Goal: Information Seeking & Learning: Learn about a topic

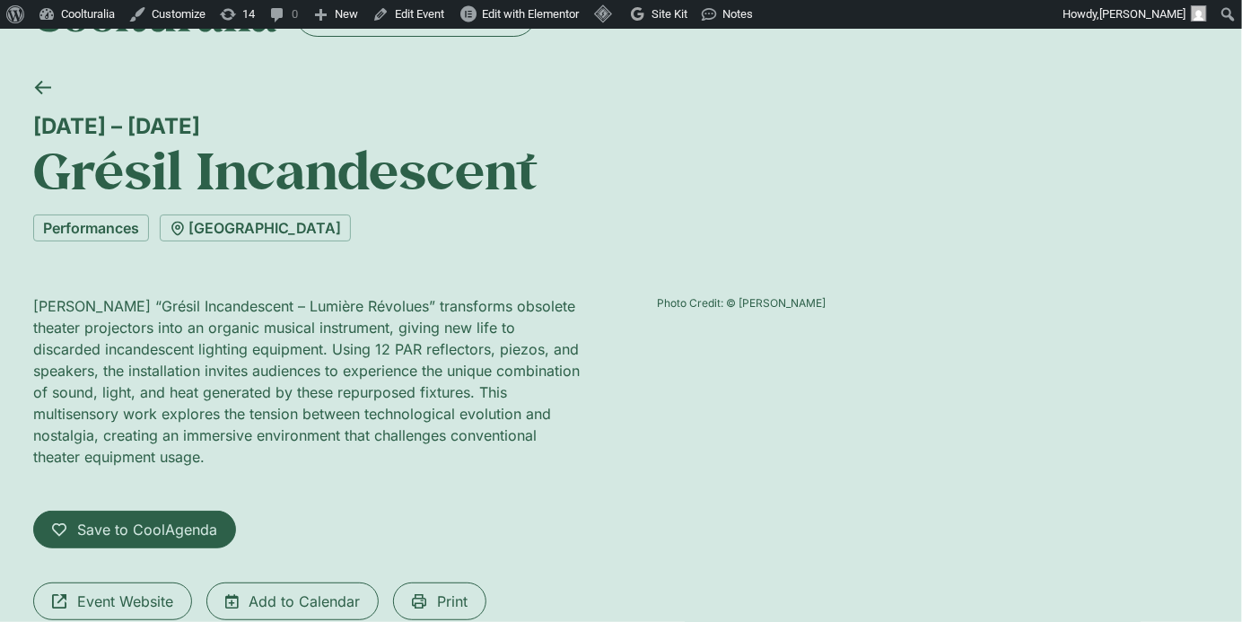
scroll to position [58, 0]
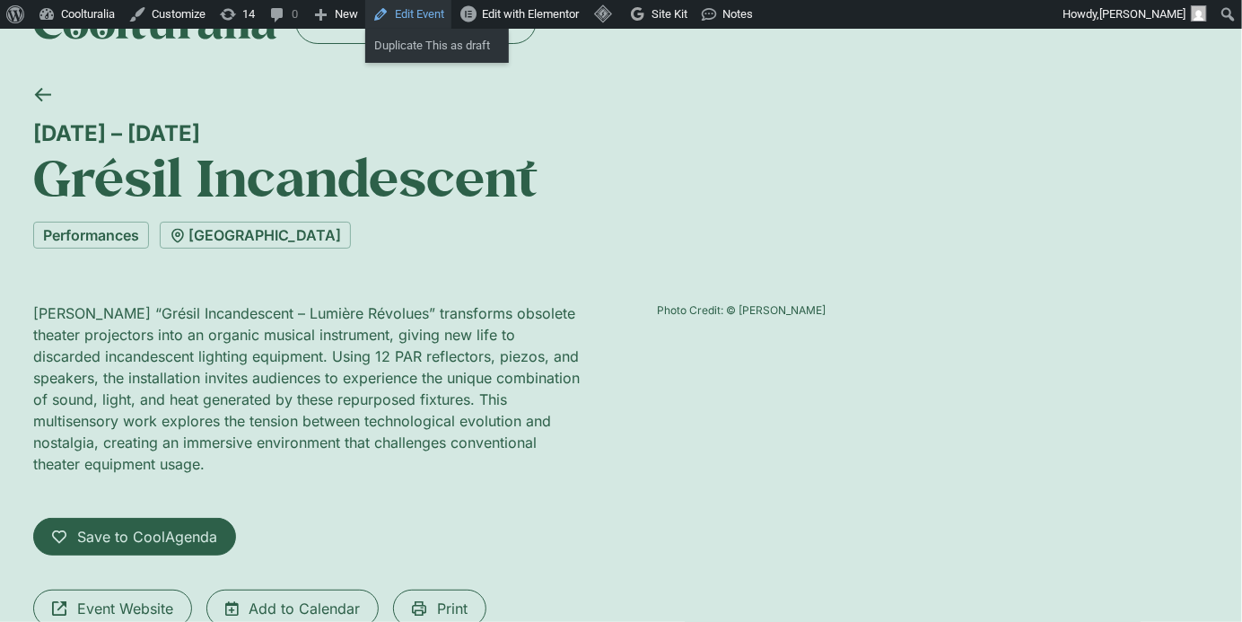
click at [421, 24] on link "Edit Event" at bounding box center [408, 14] width 86 height 29
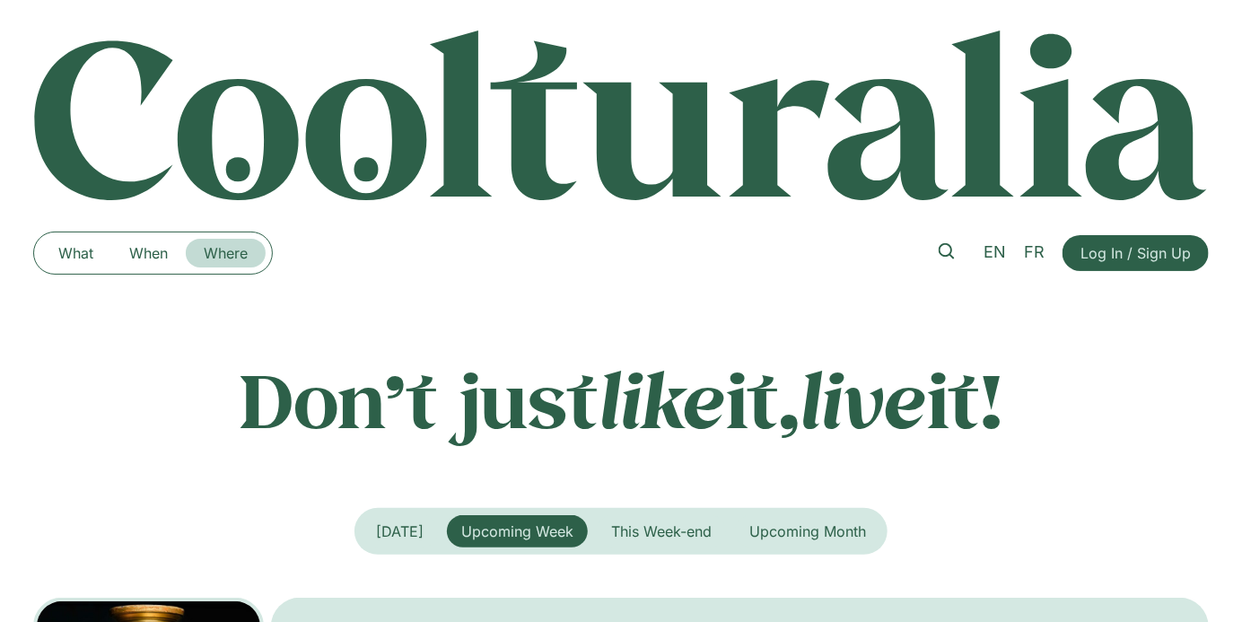
click at [217, 253] on link "Where" at bounding box center [226, 253] width 80 height 29
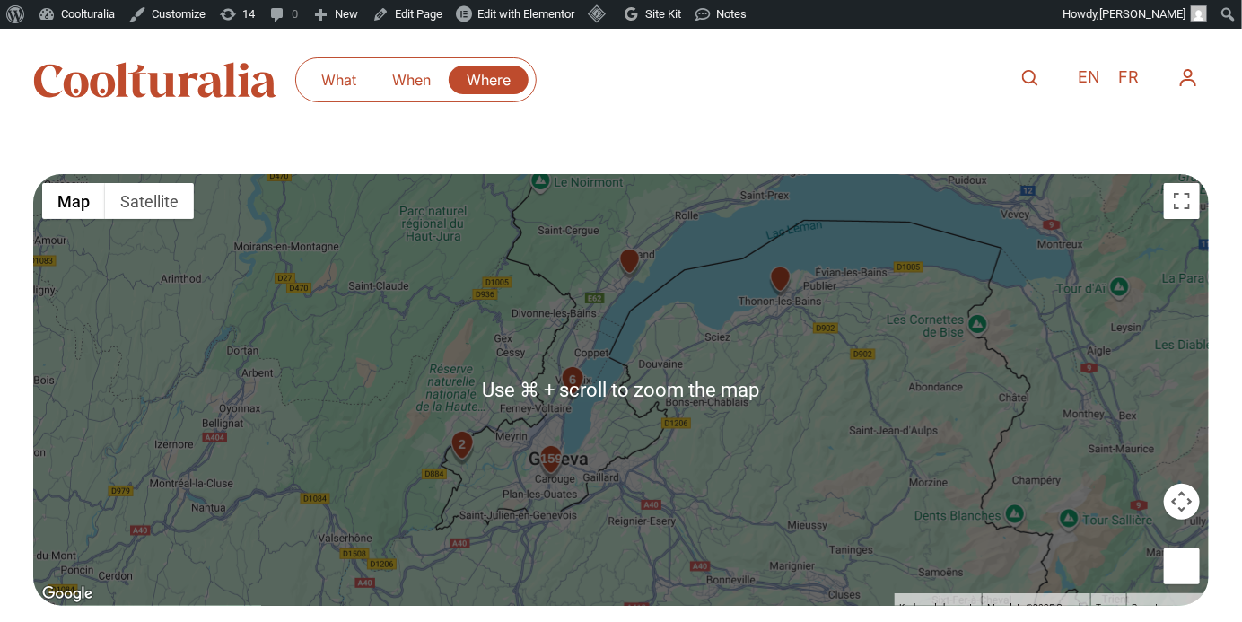
scroll to position [342, 0]
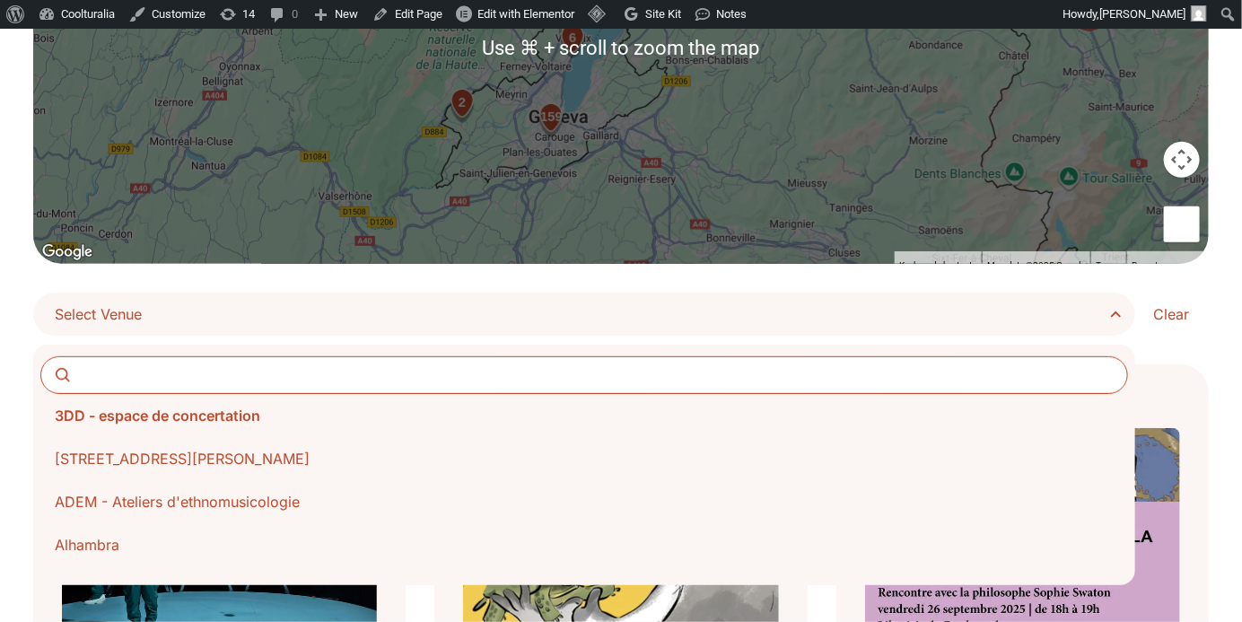
click at [1104, 319] on span "Select Venue" at bounding box center [591, 314] width 1072 height 25
click at [0, 0] on select "**********" at bounding box center [0, 0] width 0 height 0
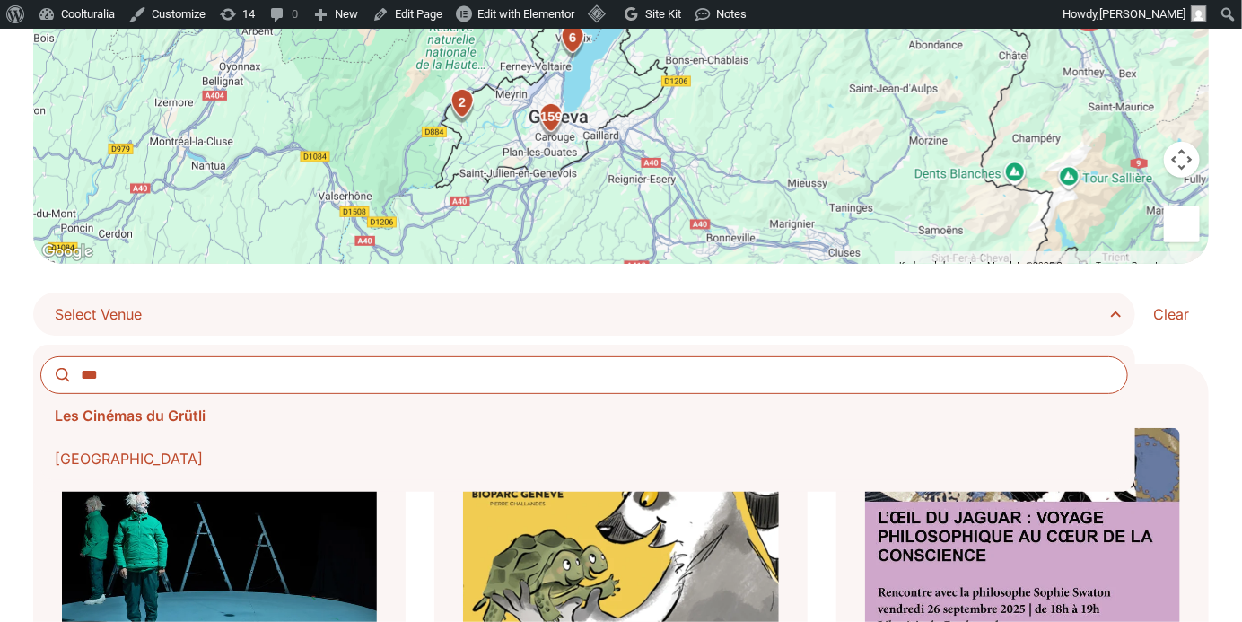
type input "***"
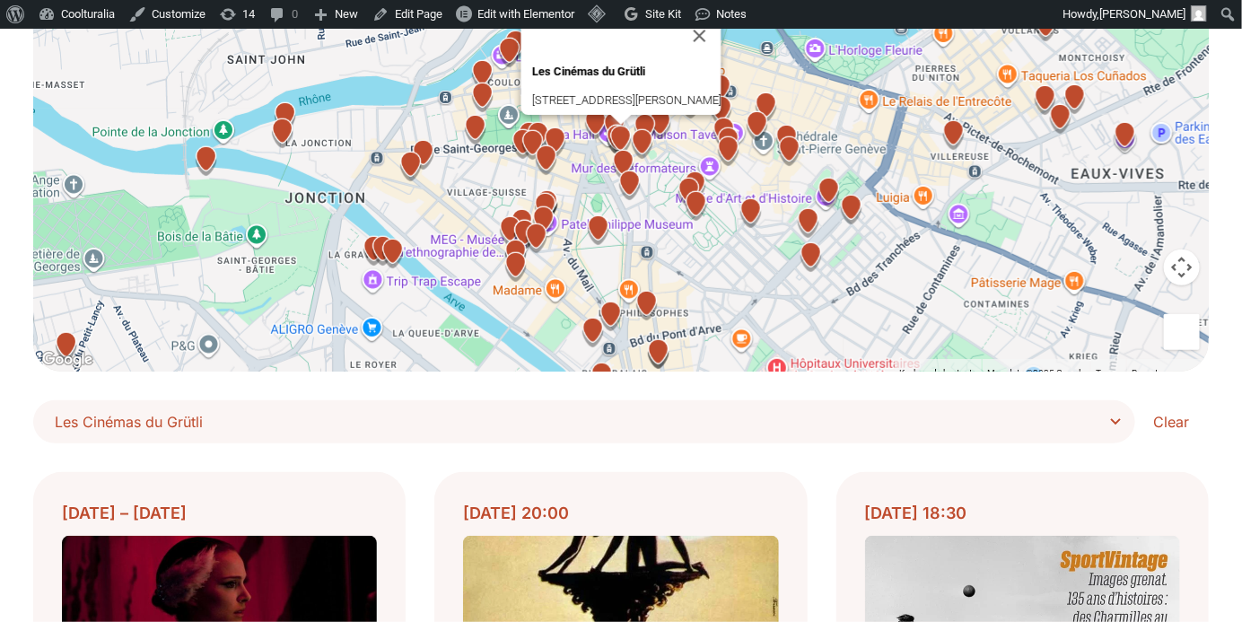
scroll to position [217, 0]
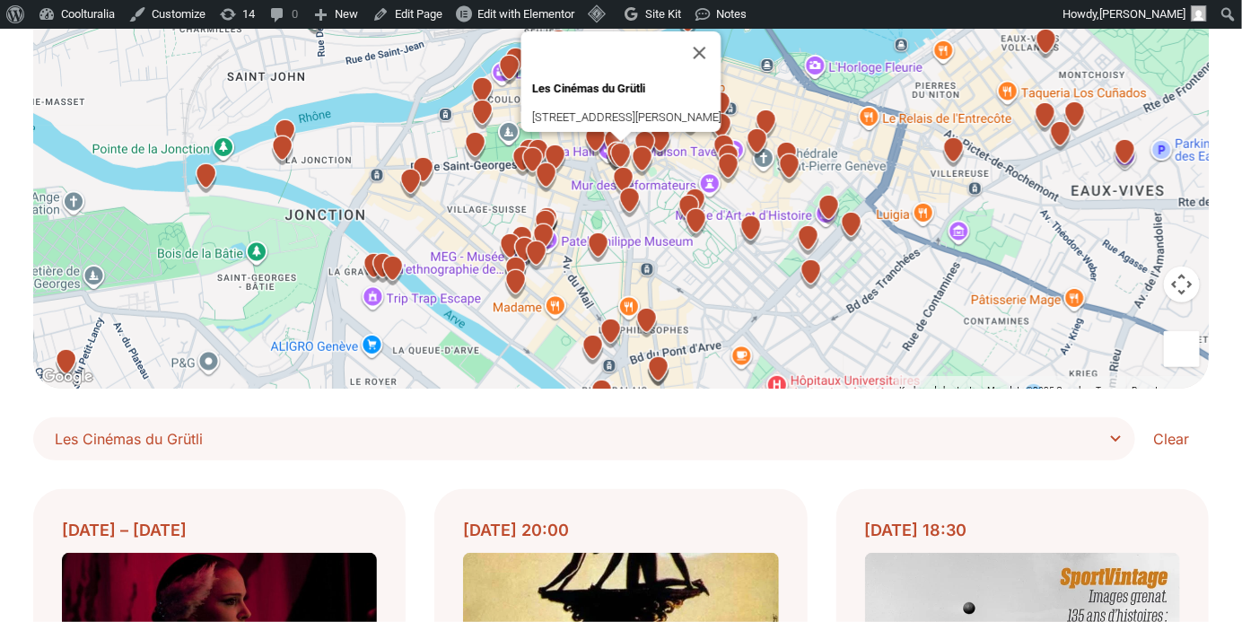
click at [1097, 432] on span "Les Cinémas du Grütli" at bounding box center [591, 438] width 1072 height 25
click at [0, 0] on select "**********" at bounding box center [0, 0] width 0 height 0
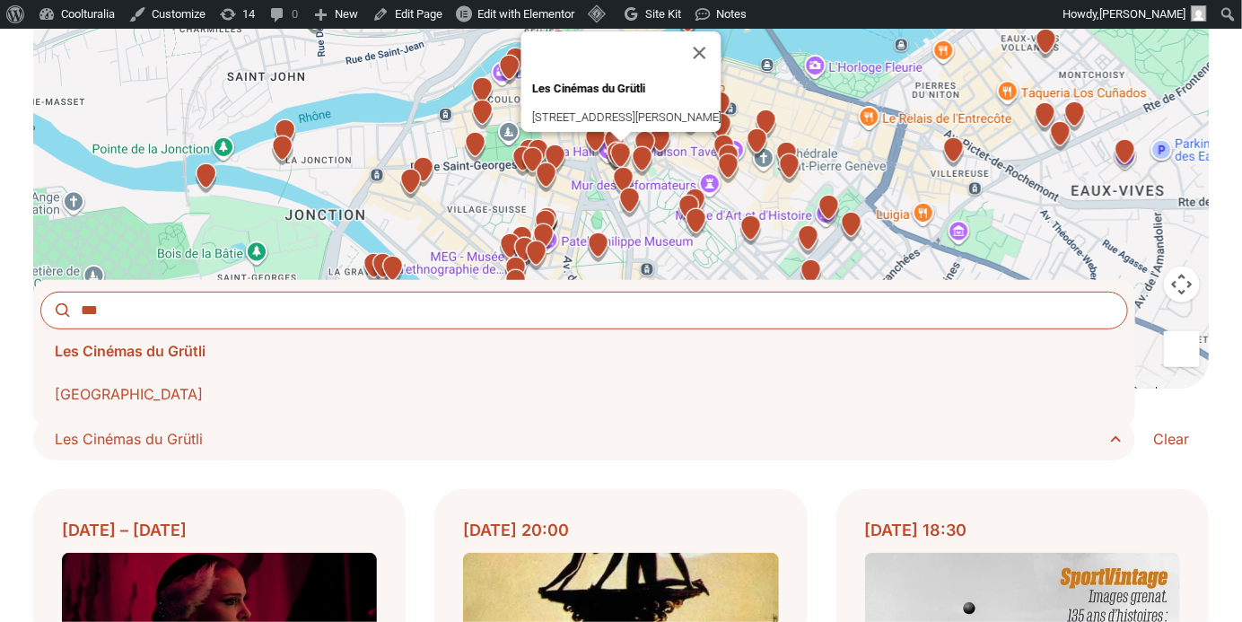
scroll to position [0, 0]
type input "****"
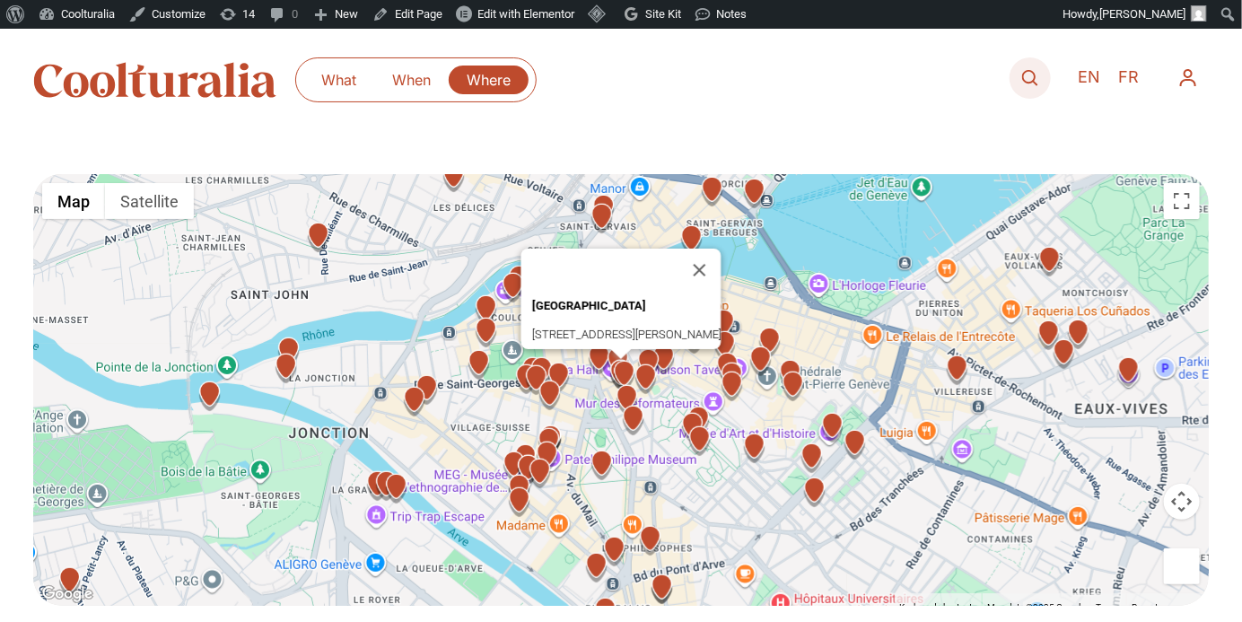
click at [1027, 71] on icon at bounding box center [1030, 78] width 16 height 16
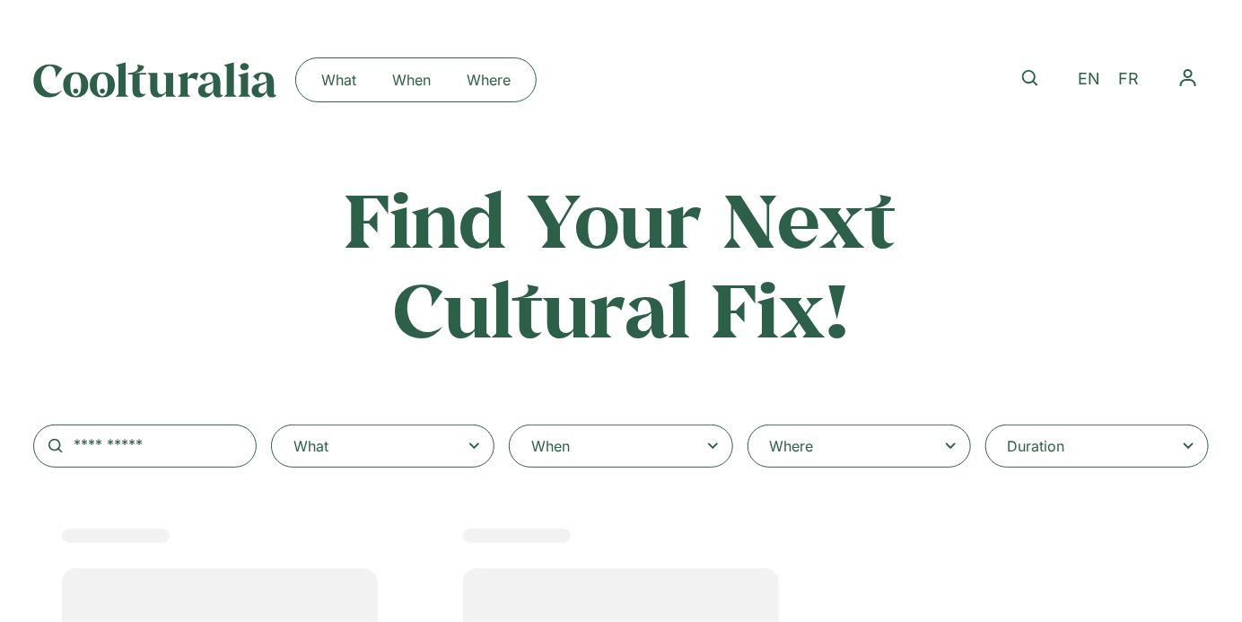
select select
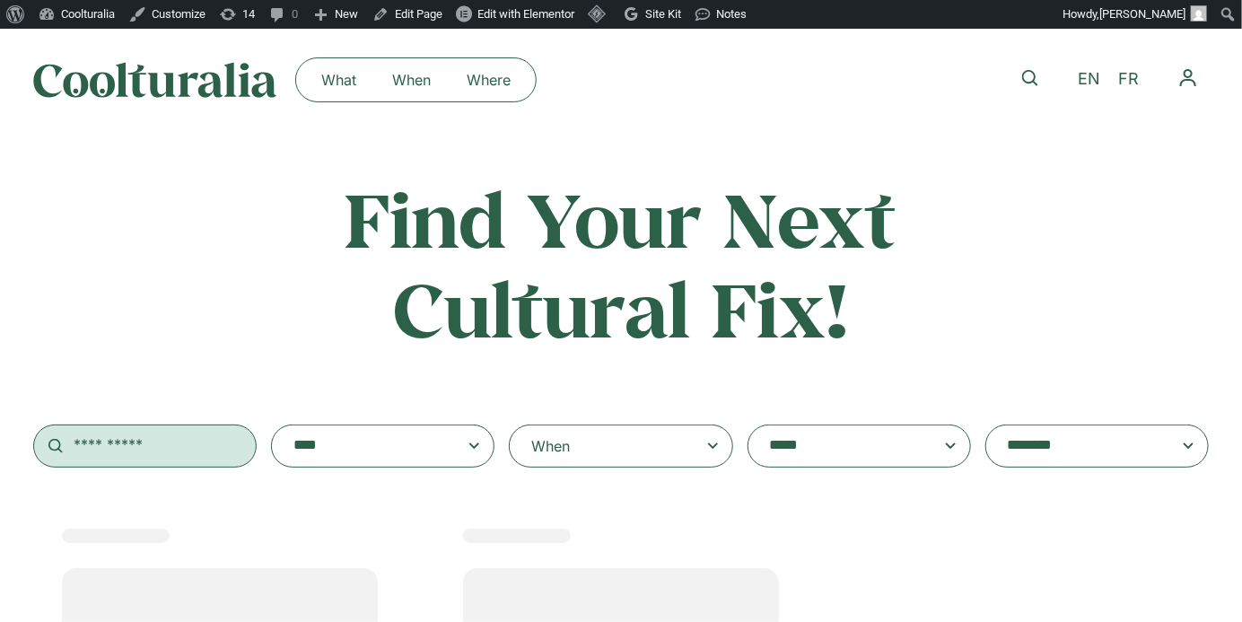
click at [136, 448] on input "text" at bounding box center [144, 445] width 223 height 43
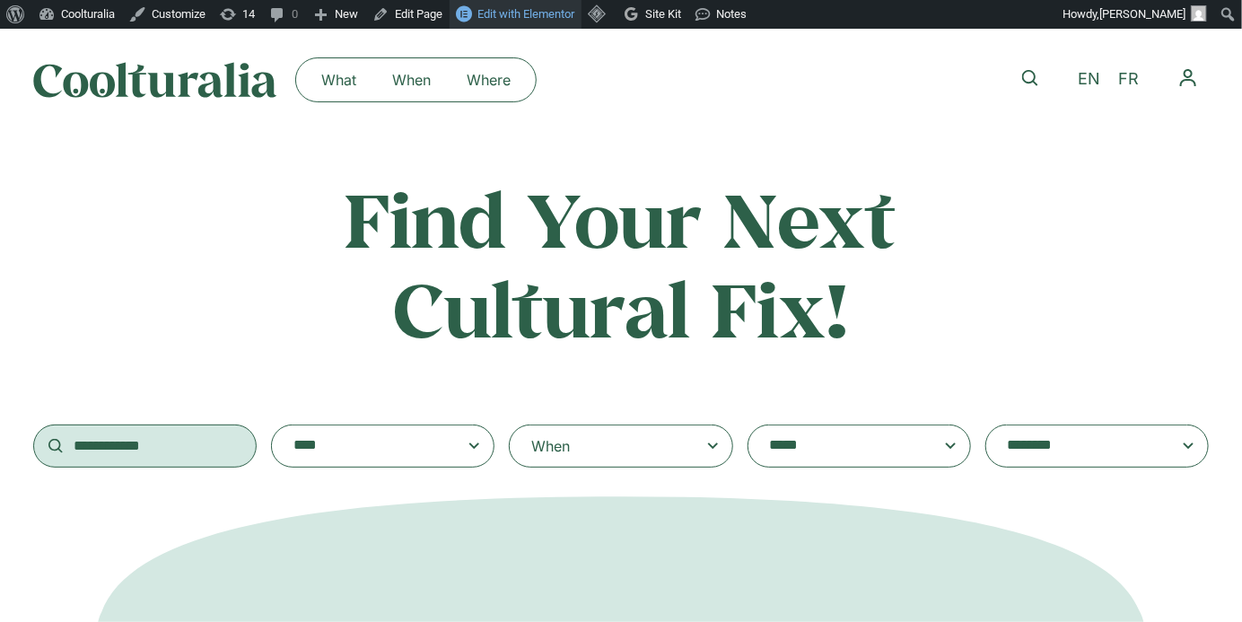
type input "**********"
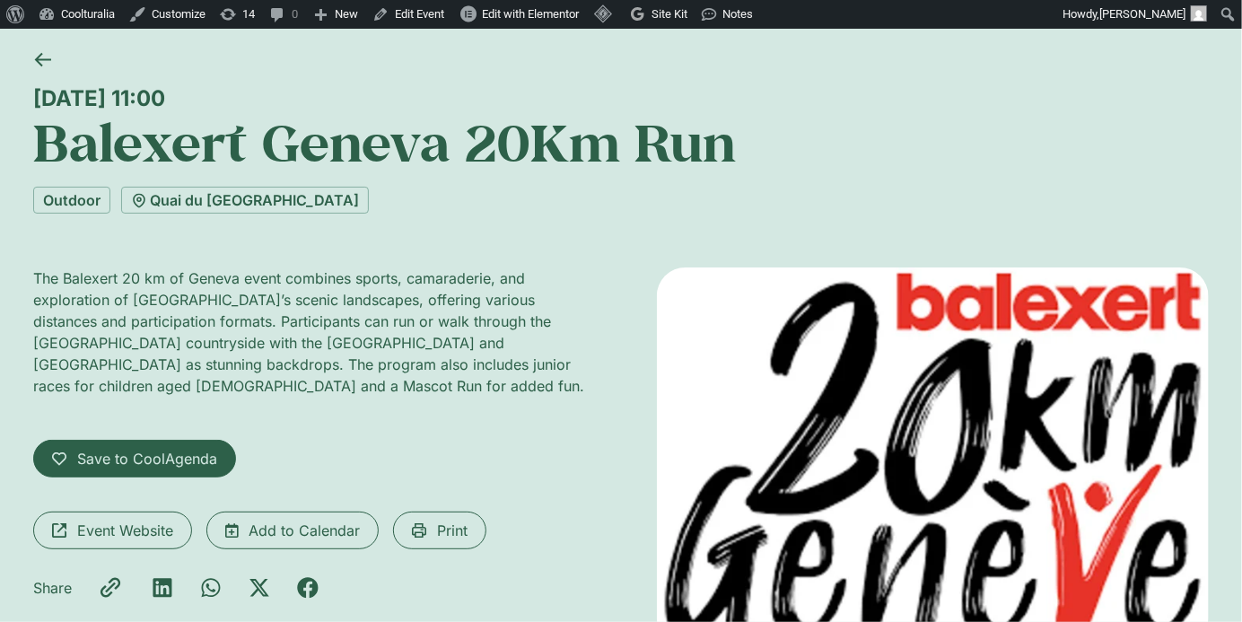
scroll to position [95, 0]
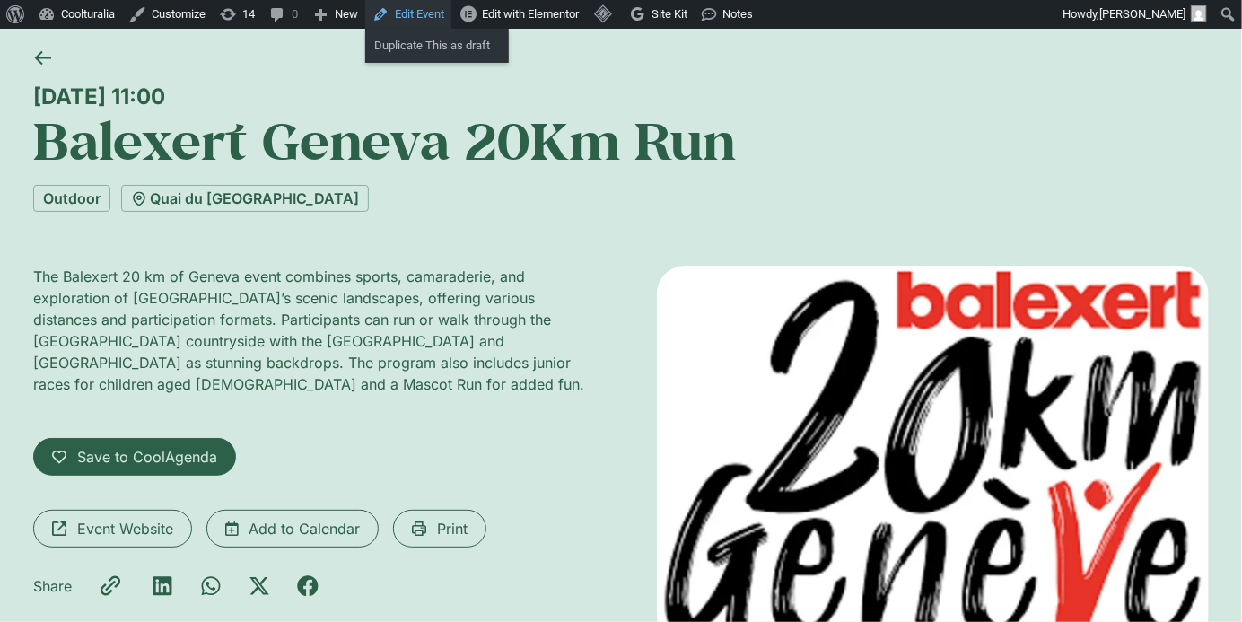
click at [443, 22] on link "Edit Event" at bounding box center [408, 14] width 86 height 29
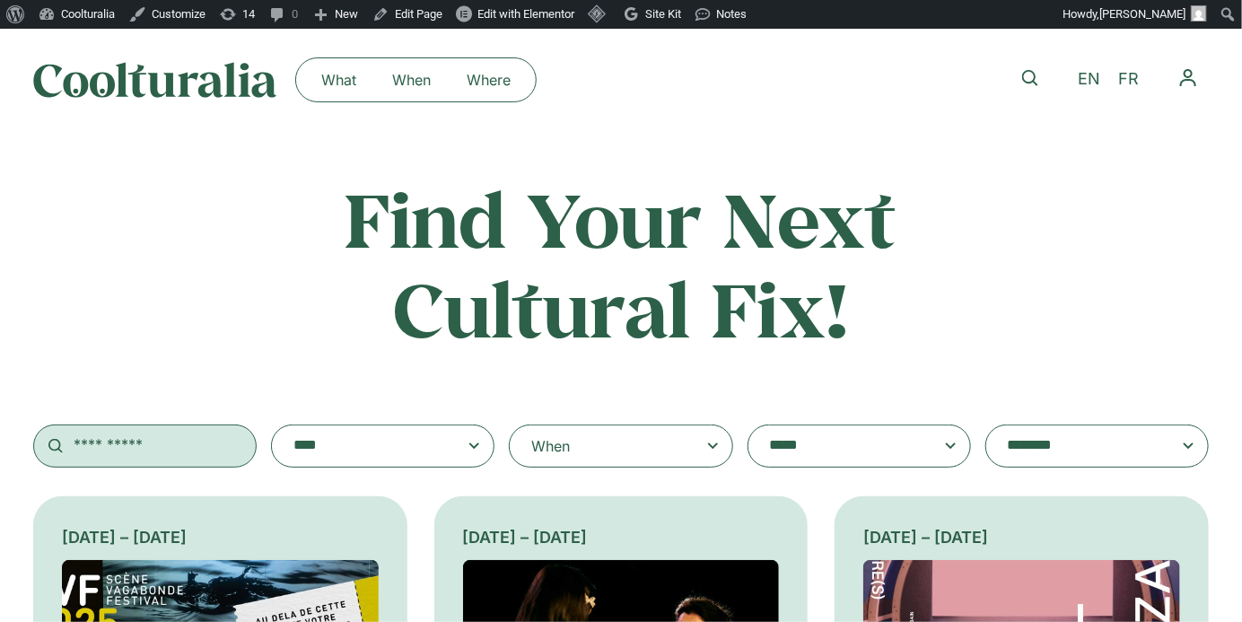
click at [137, 434] on input "text" at bounding box center [144, 445] width 223 height 43
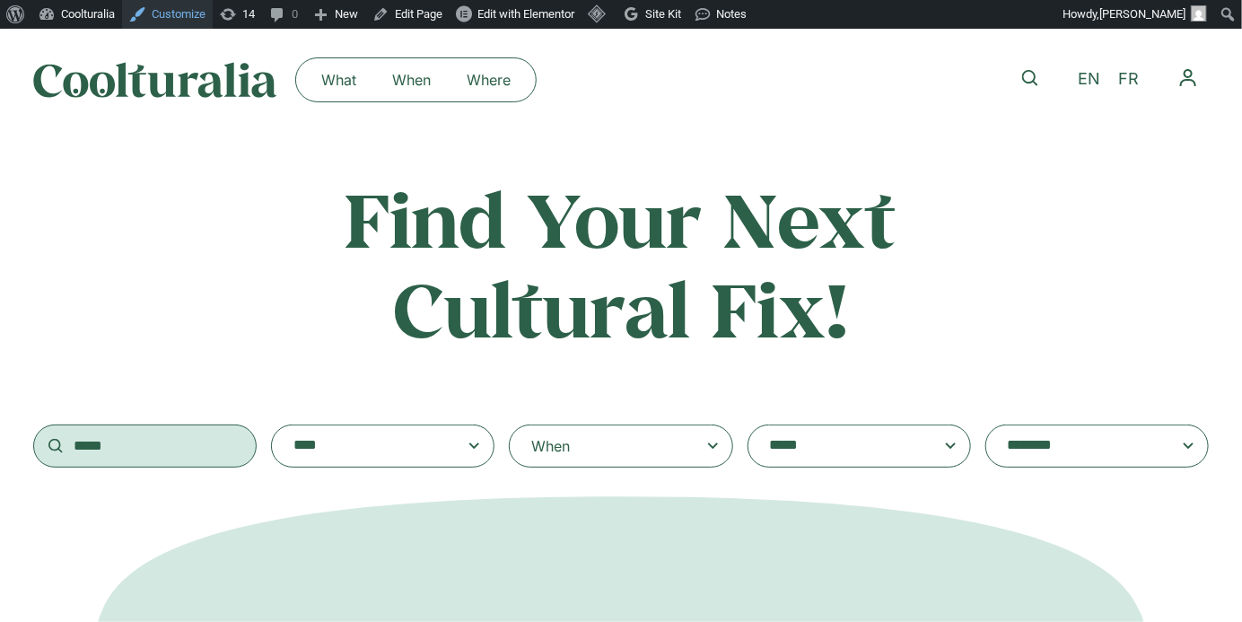
type input "*****"
drag, startPoint x: 189, startPoint y: 450, endPoint x: -17, endPoint y: 448, distance: 206.4
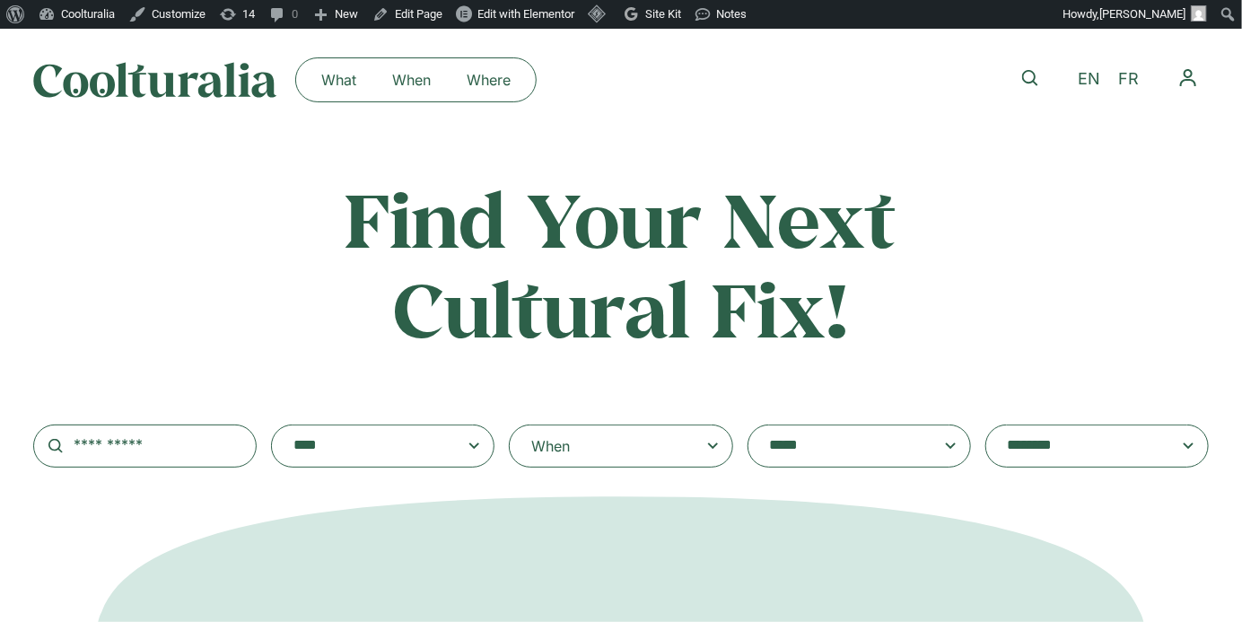
click at [945, 436] on span at bounding box center [859, 445] width 193 height 25
click at [748, 425] on select "**********" at bounding box center [748, 424] width 1 height 1
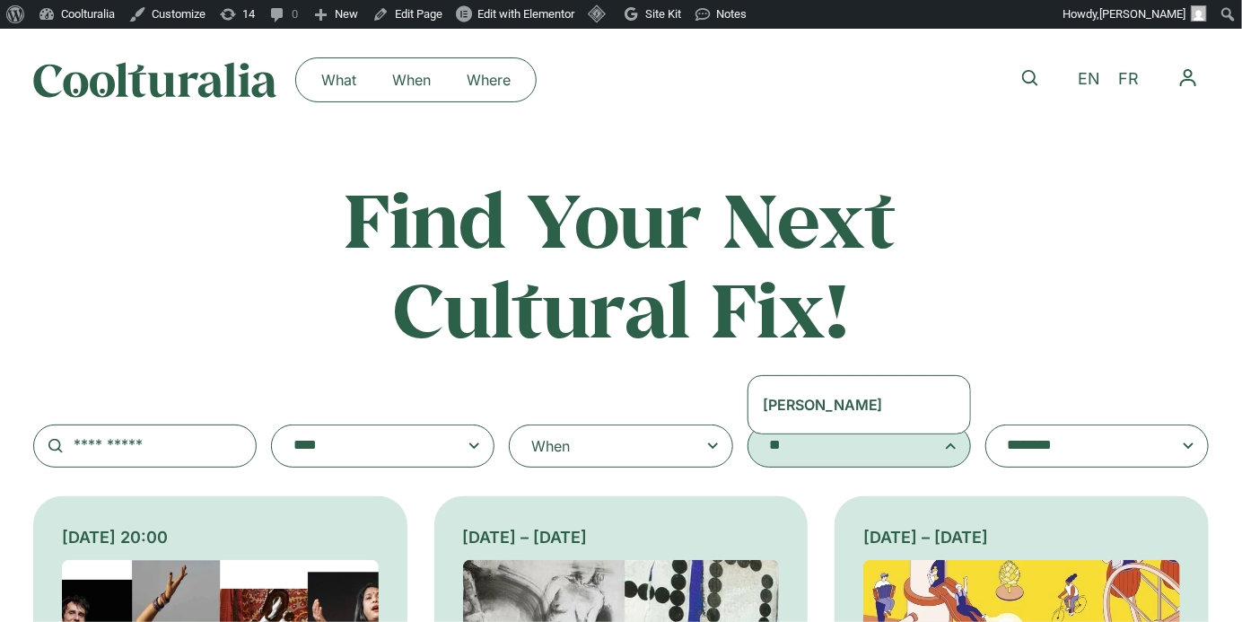
type textarea "**"
select select "****"
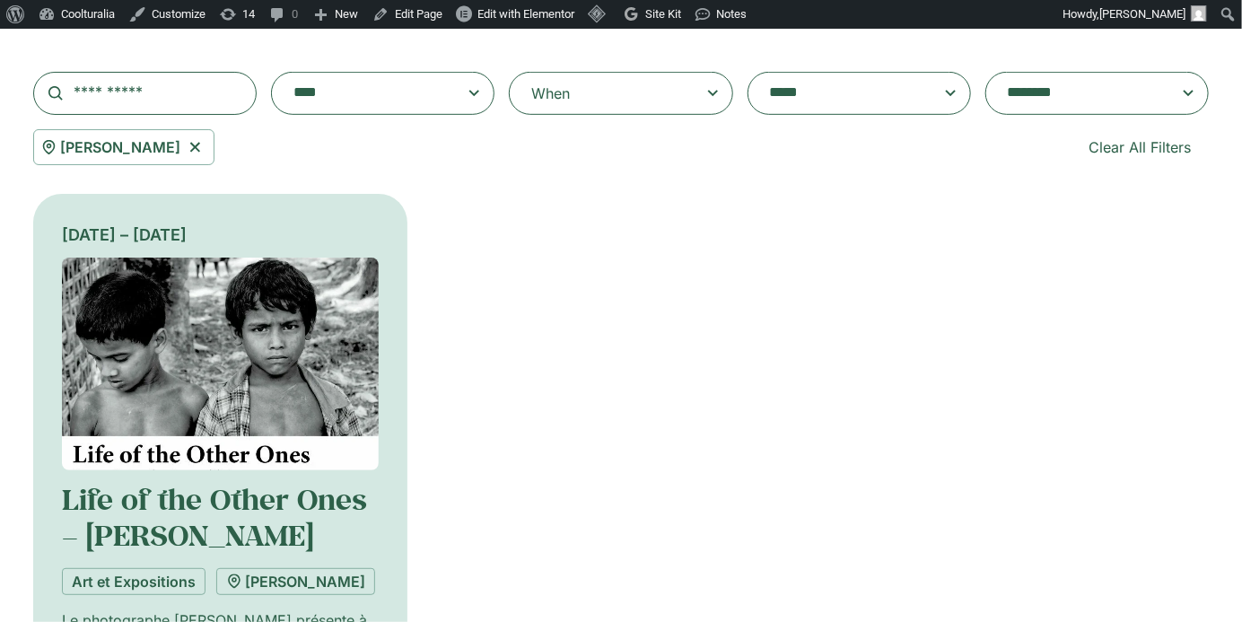
scroll to position [354, 0]
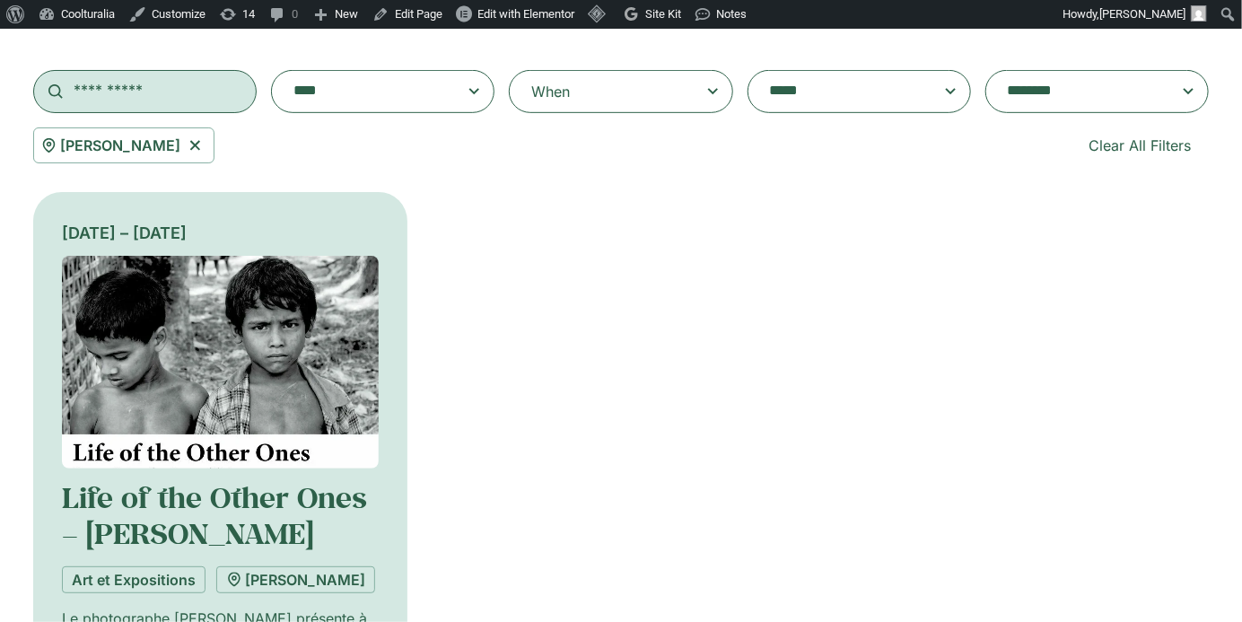
click at [169, 101] on input "text" at bounding box center [144, 91] width 223 height 43
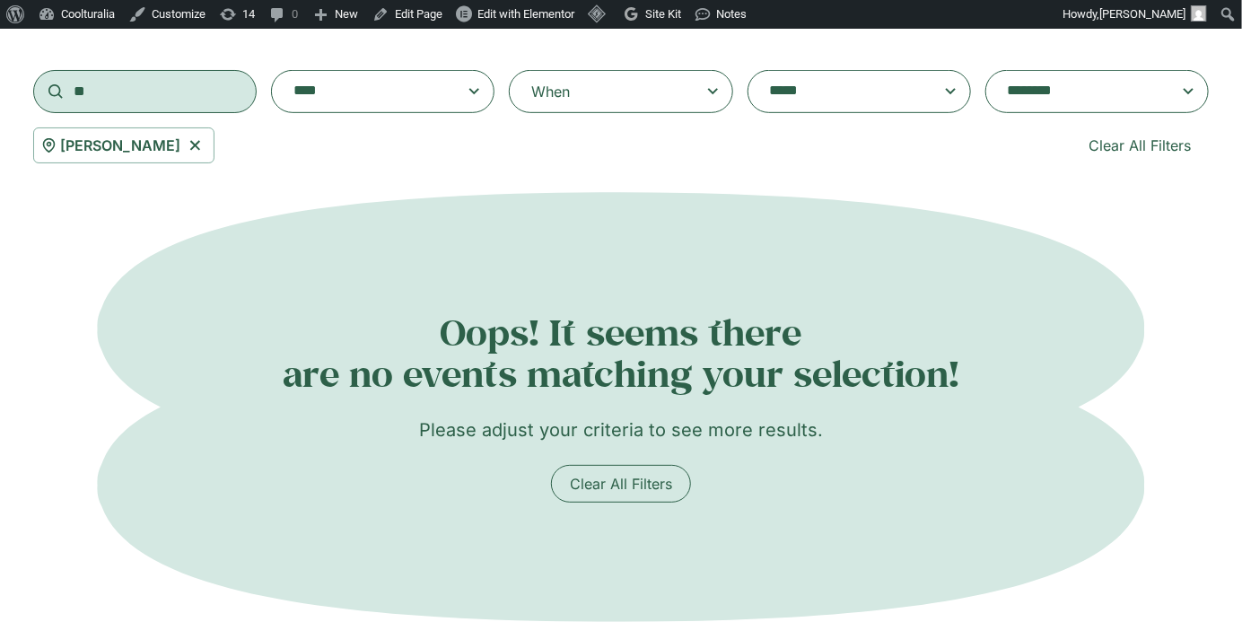
type input "*"
click at [184, 147] on icon at bounding box center [195, 146] width 22 height 22
select select
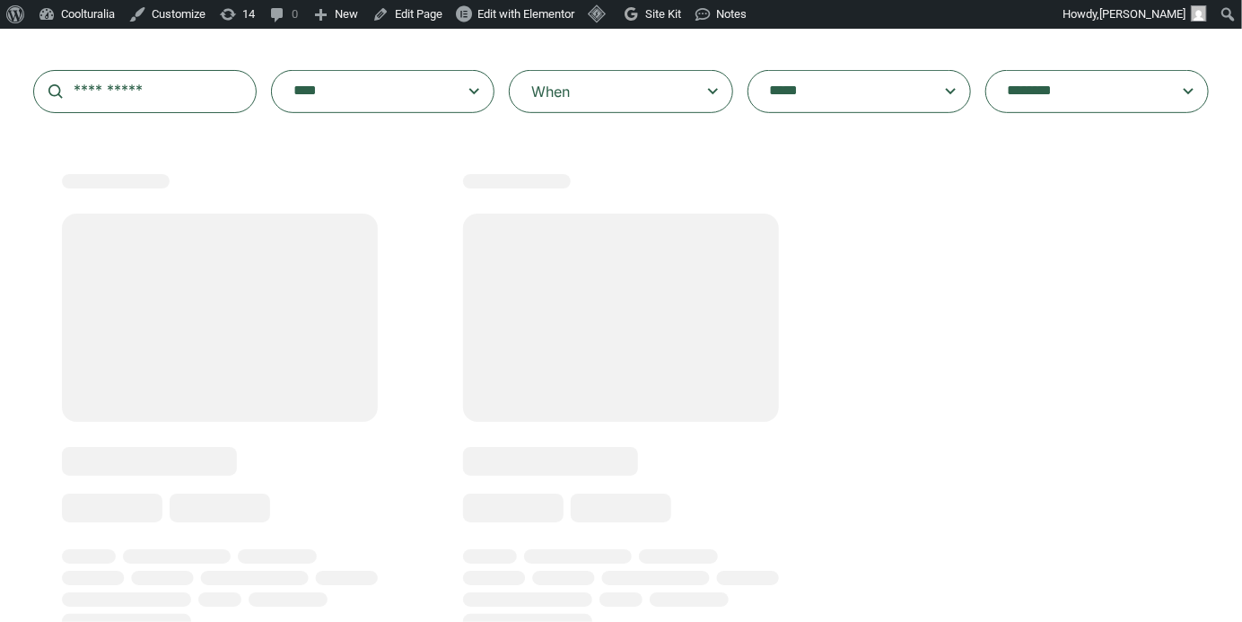
click at [942, 83] on span at bounding box center [859, 91] width 193 height 25
click at [748, 71] on select "**********" at bounding box center [748, 70] width 1 height 1
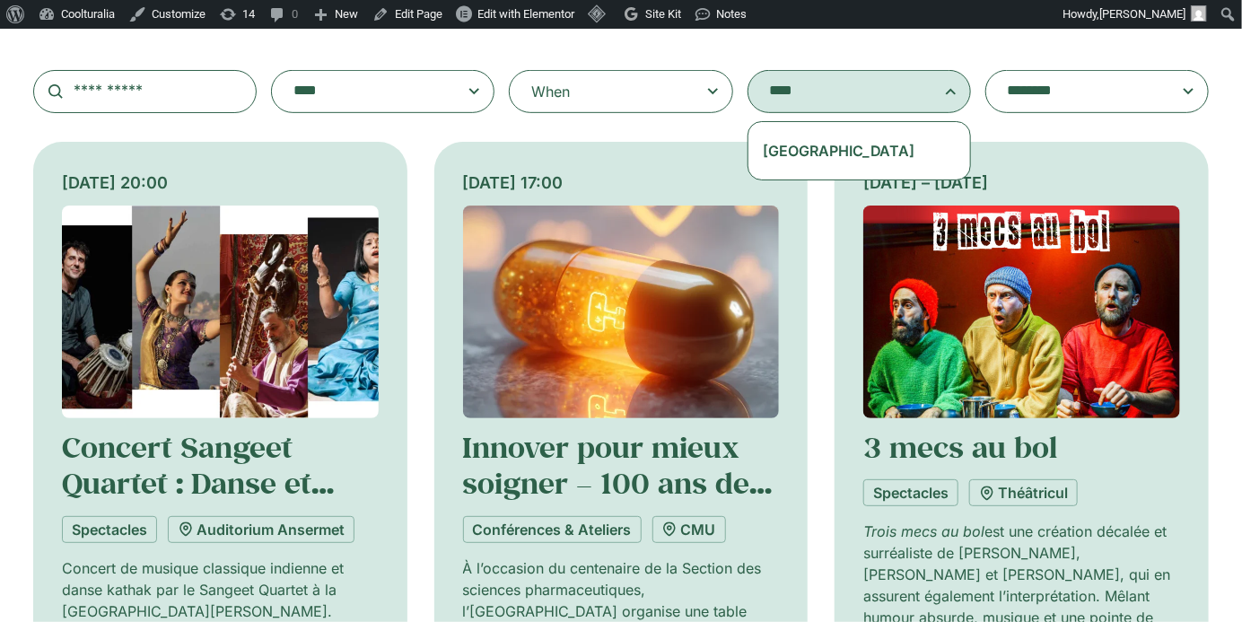
type textarea "****"
select select "***"
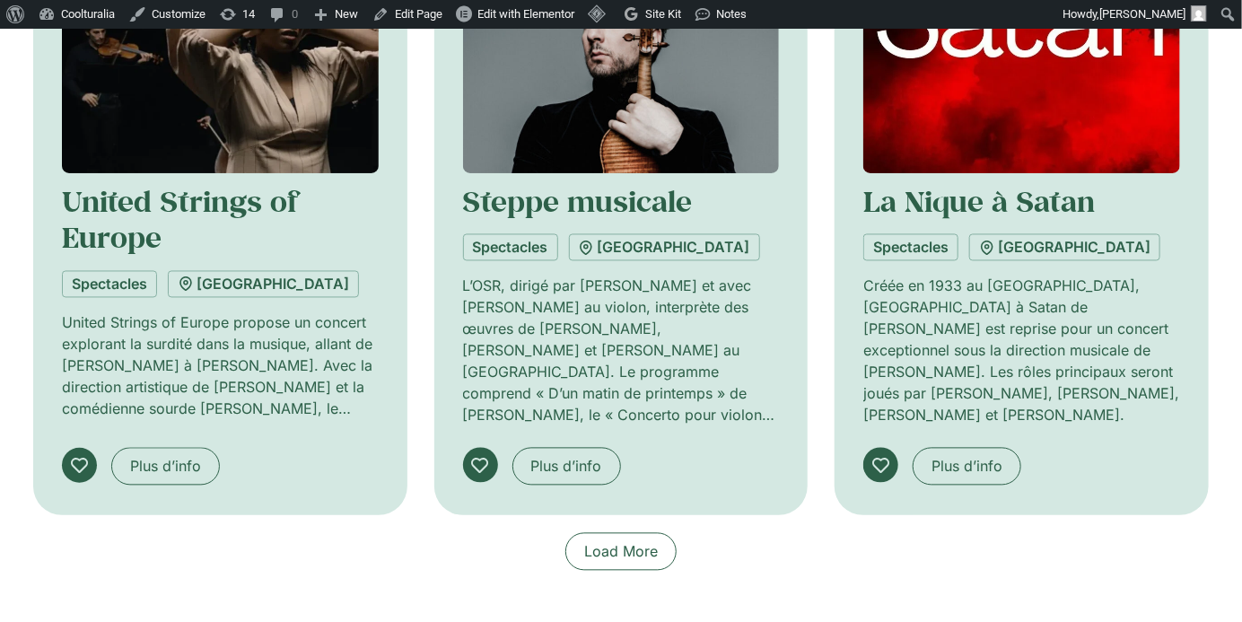
scroll to position [1297, 0]
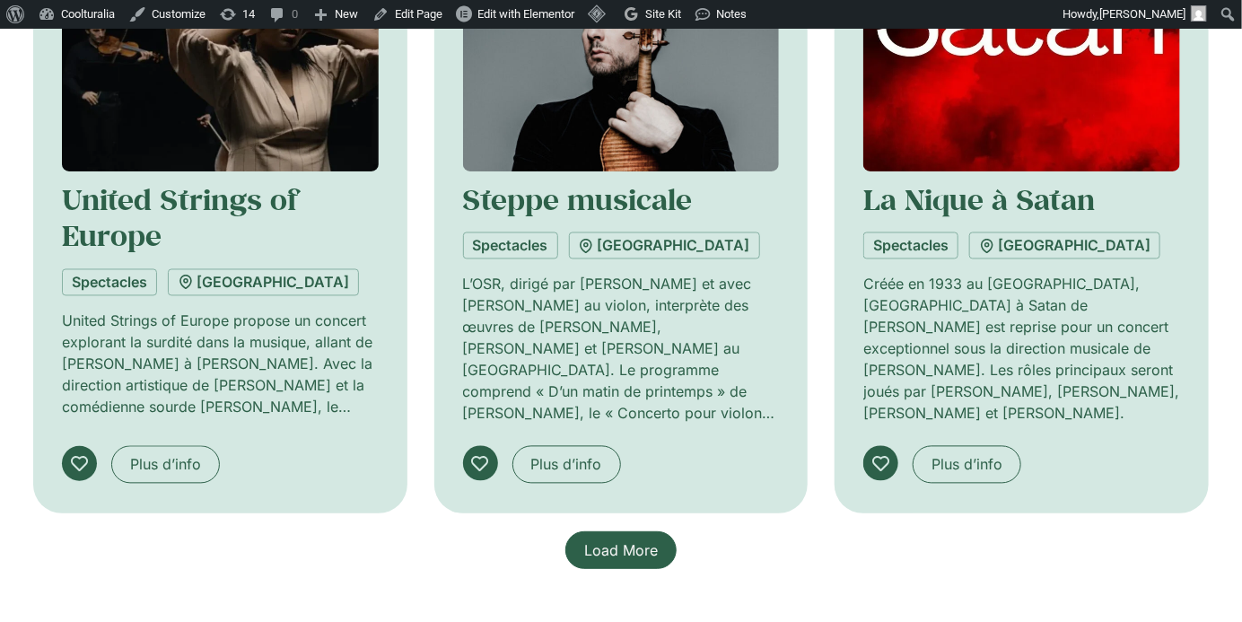
click at [608, 533] on link "Load More" at bounding box center [620, 550] width 111 height 38
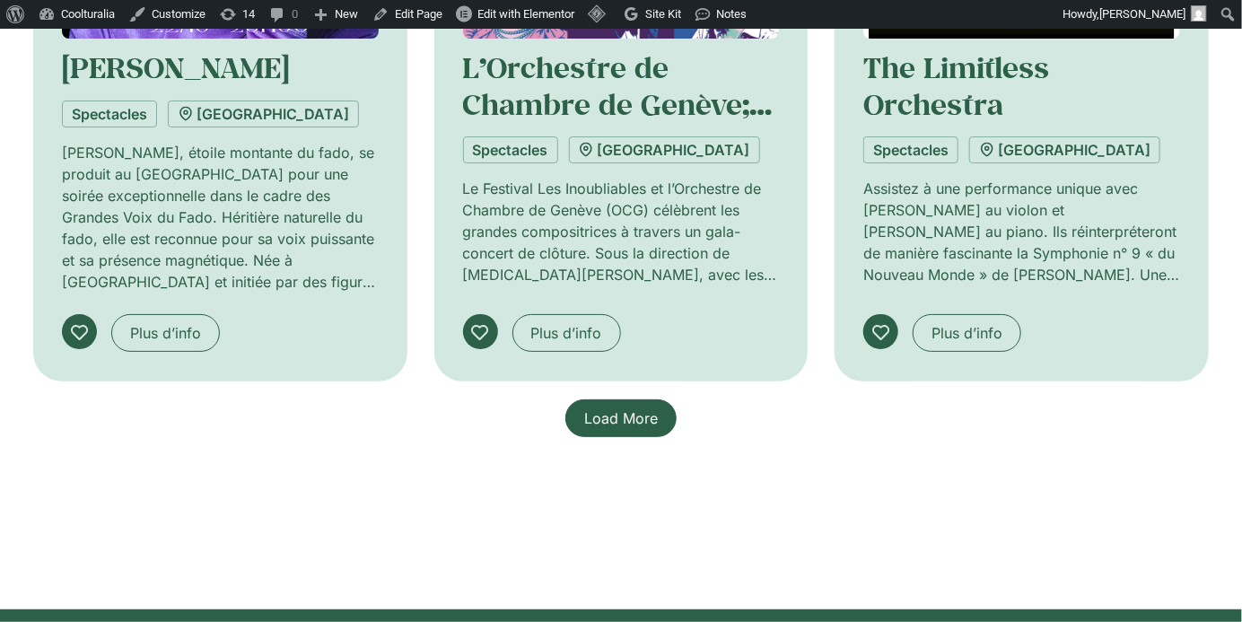
scroll to position [2766, 0]
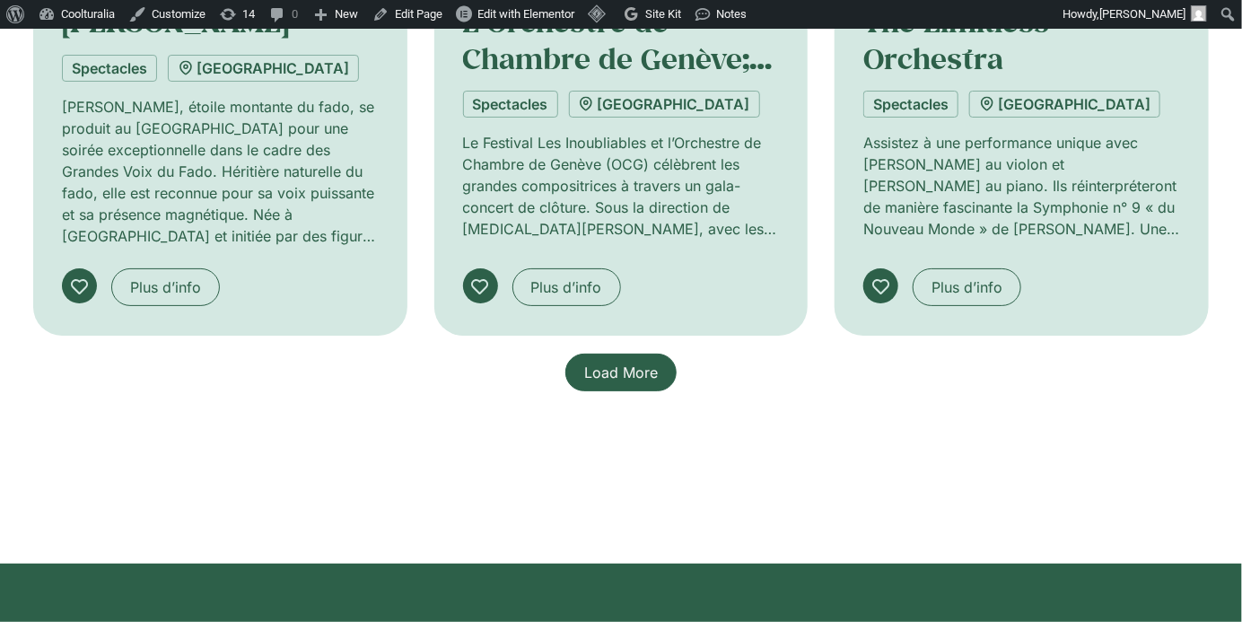
click at [635, 363] on span "Load More" at bounding box center [621, 373] width 74 height 22
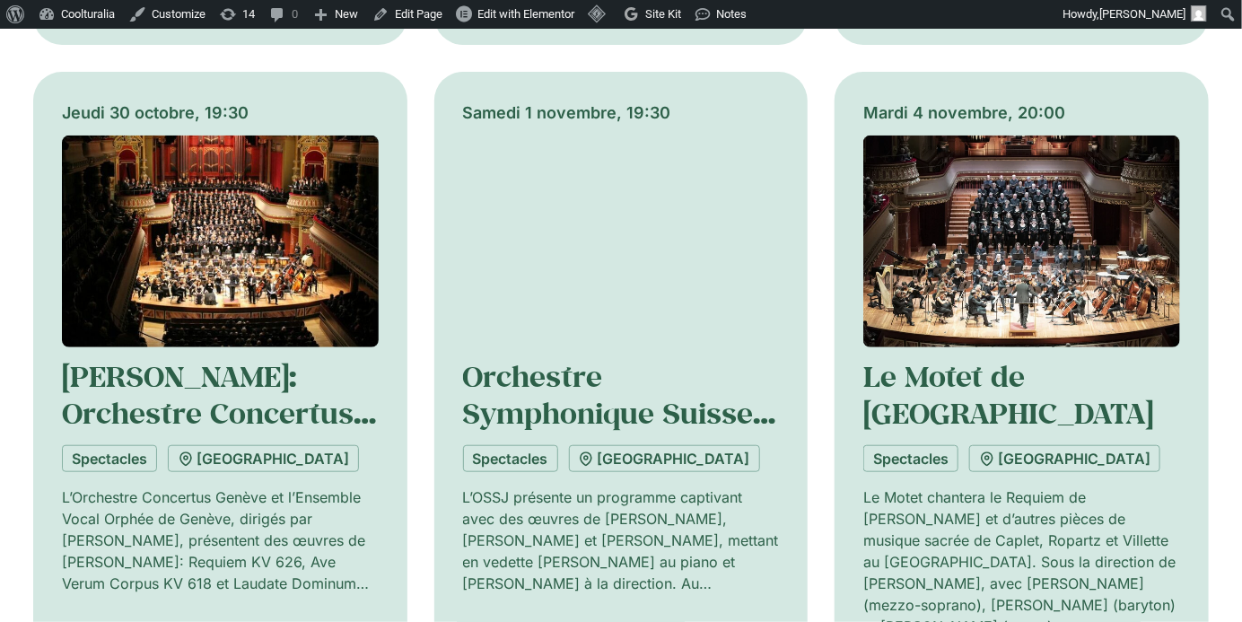
scroll to position [3210, 0]
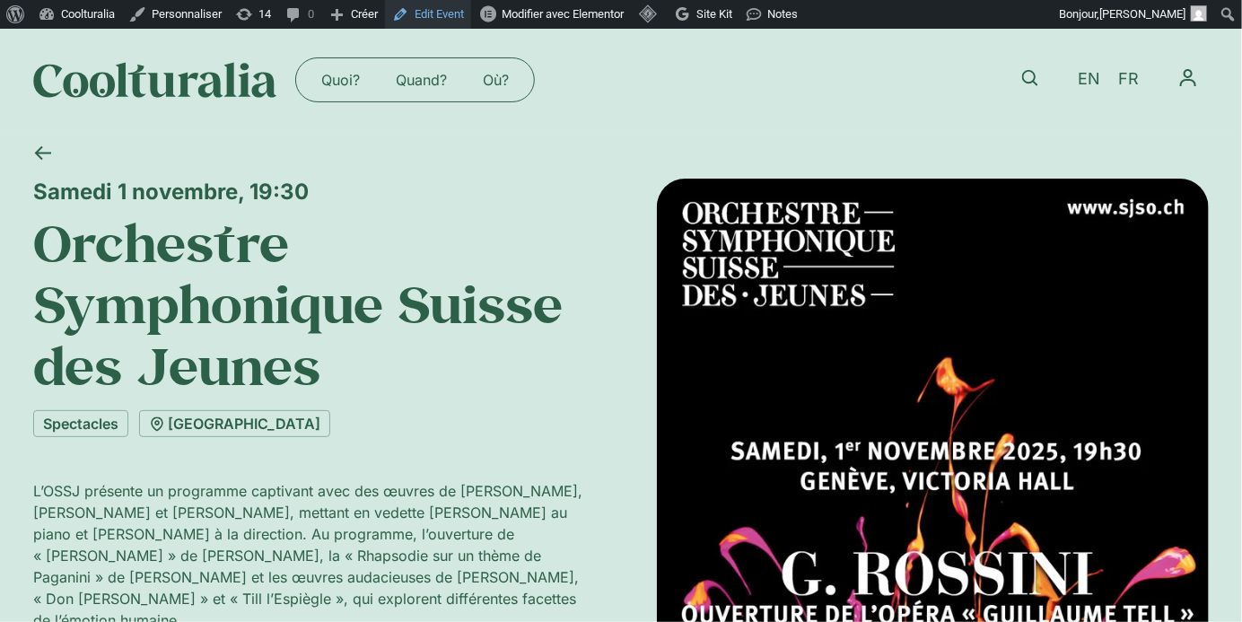
click at [450, 12] on link "Edit Event" at bounding box center [428, 14] width 86 height 29
click at [195, 430] on link "[GEOGRAPHIC_DATA]" at bounding box center [234, 423] width 191 height 27
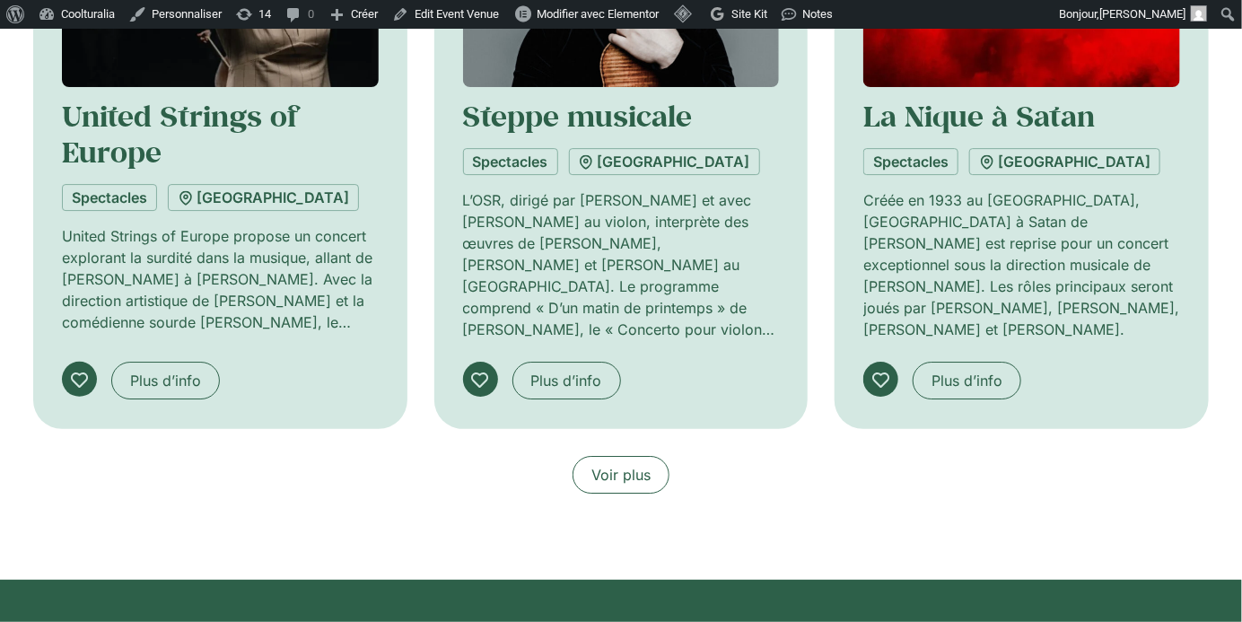
scroll to position [2639, 0]
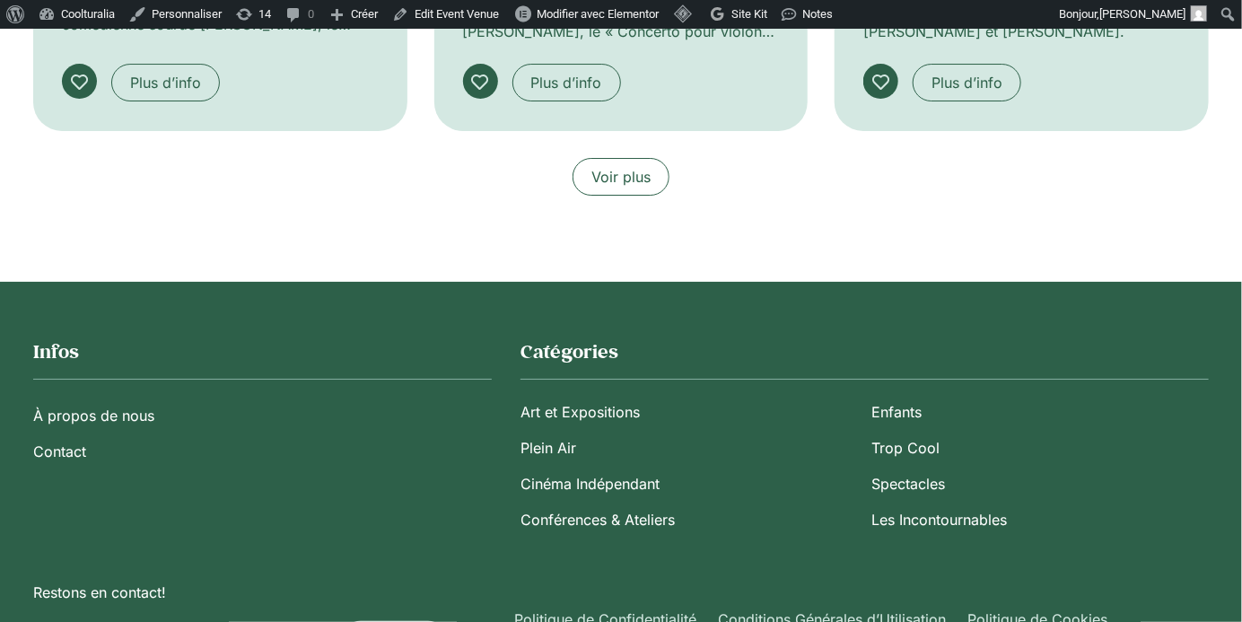
click at [652, 181] on link "Voir plus" at bounding box center [621, 177] width 97 height 38
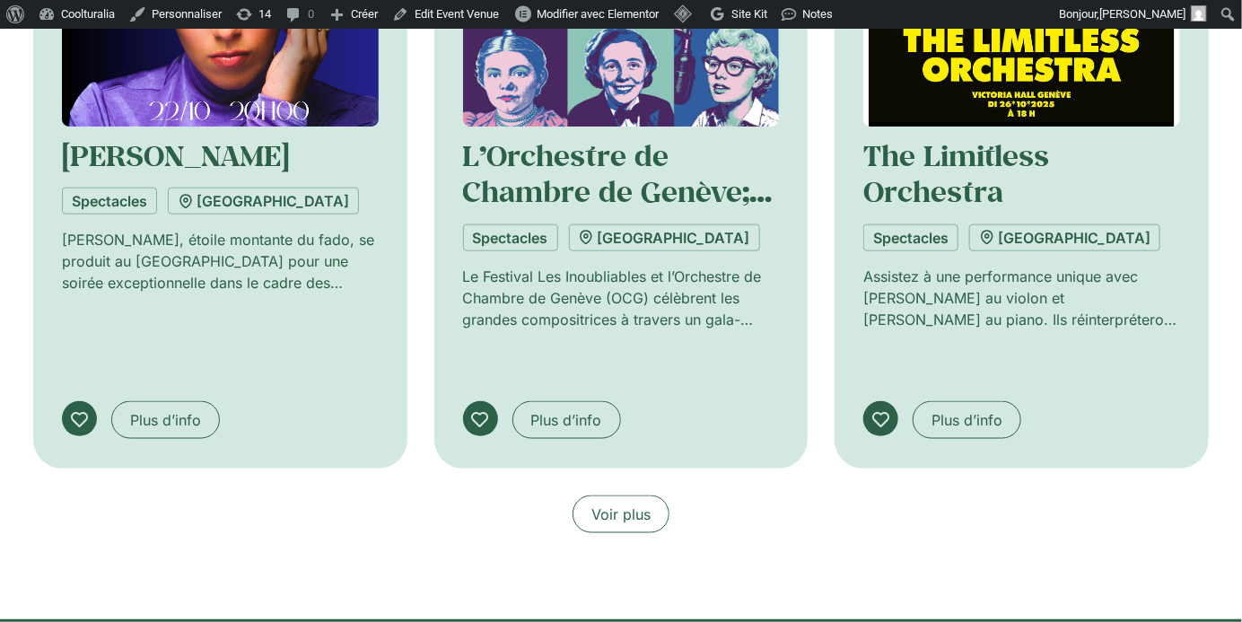
scroll to position [3757, 0]
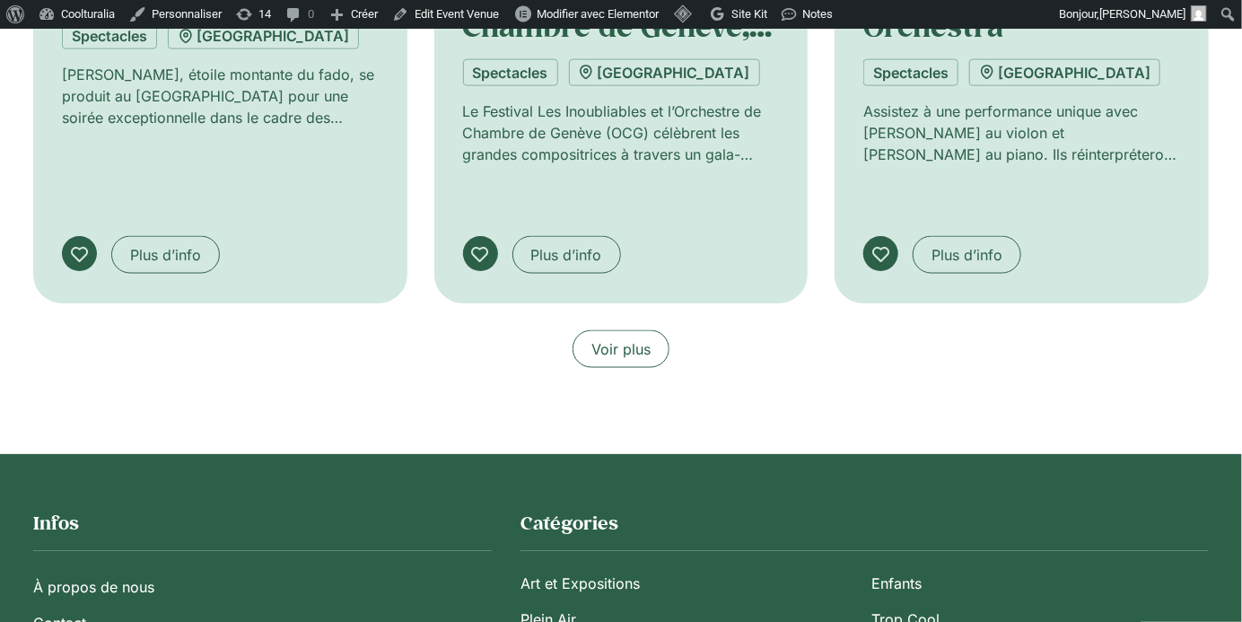
click at [626, 339] on span "Voir plus" at bounding box center [620, 349] width 59 height 22
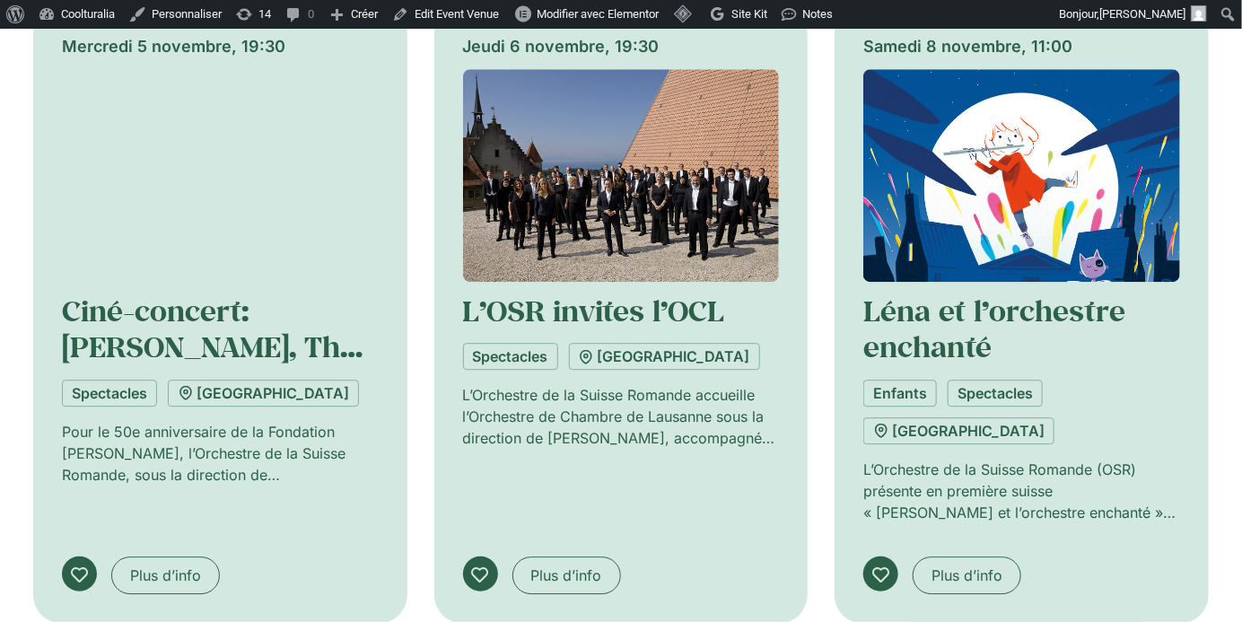
scroll to position [4728, 0]
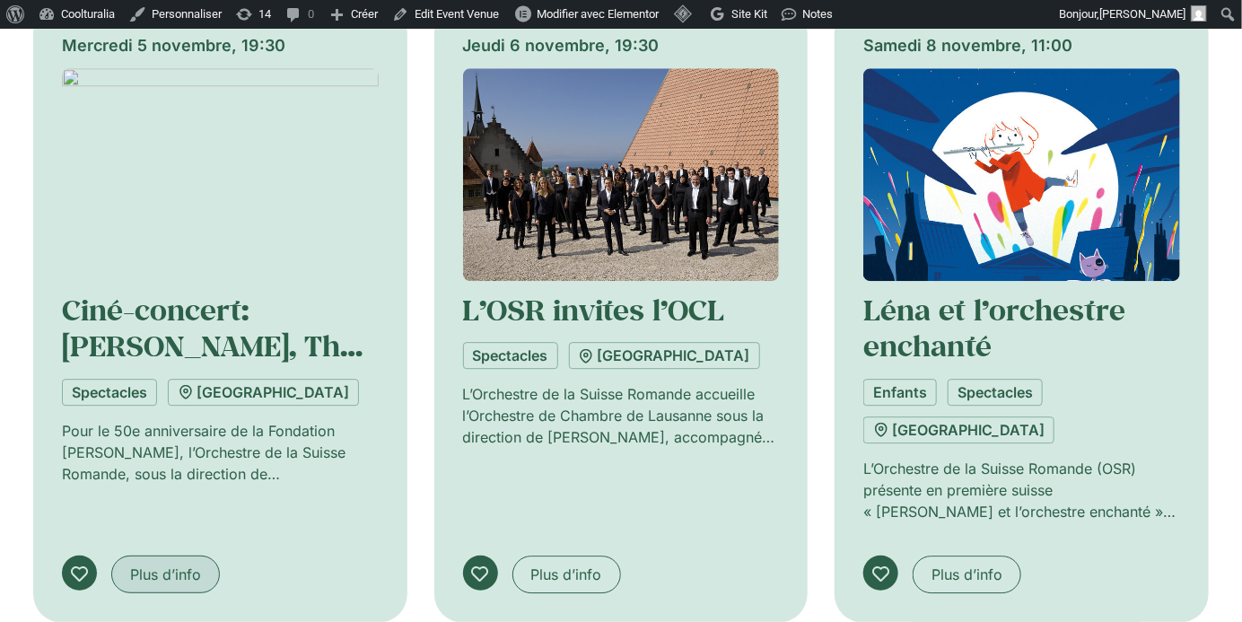
click at [146, 556] on link "Plus d’info" at bounding box center [165, 575] width 109 height 38
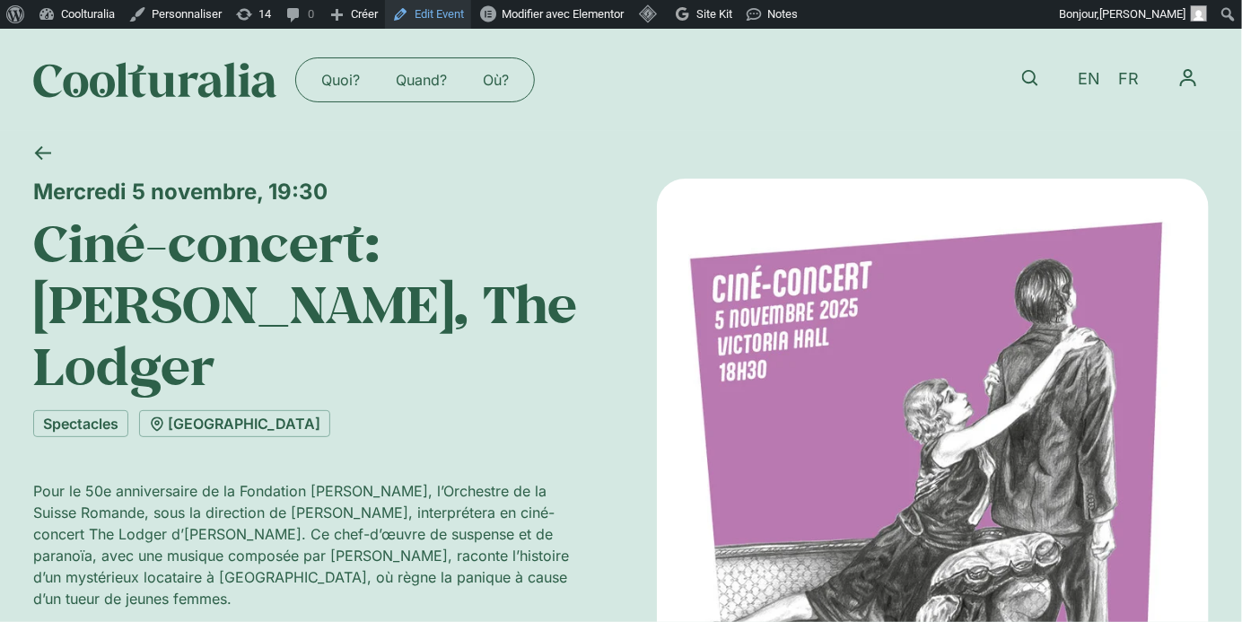
click at [458, 18] on link "Edit Event" at bounding box center [428, 14] width 86 height 29
click at [240, 418] on link "[GEOGRAPHIC_DATA]" at bounding box center [234, 423] width 191 height 27
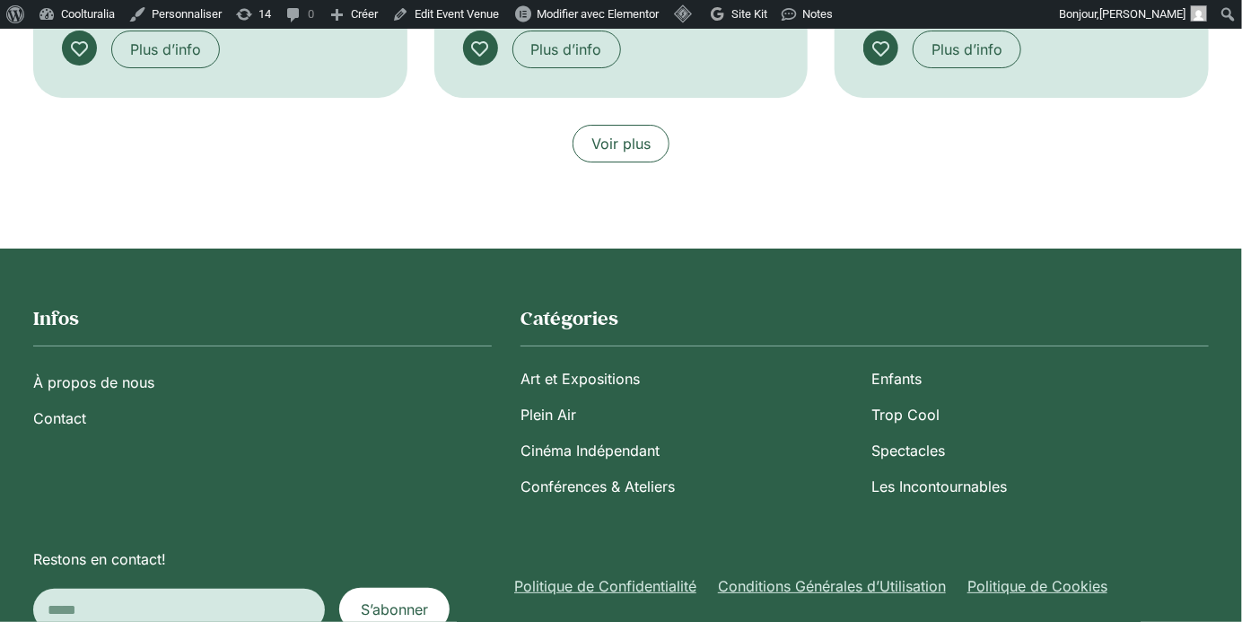
scroll to position [2693, 0]
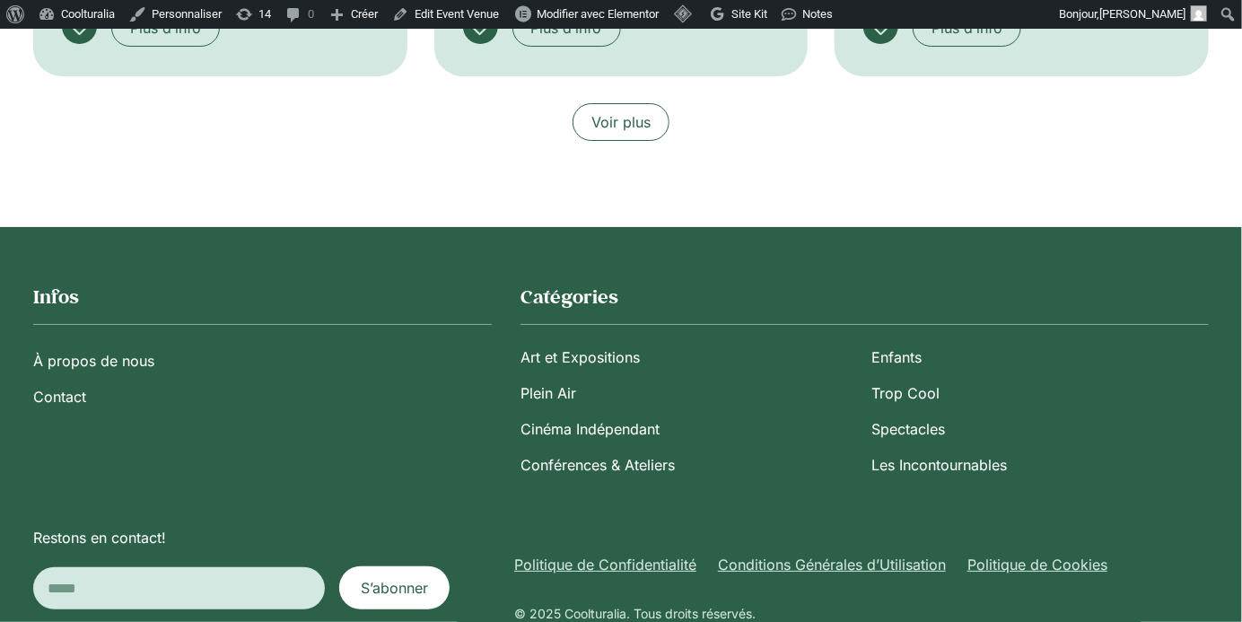
click at [618, 127] on span "Voir plus" at bounding box center [620, 122] width 59 height 22
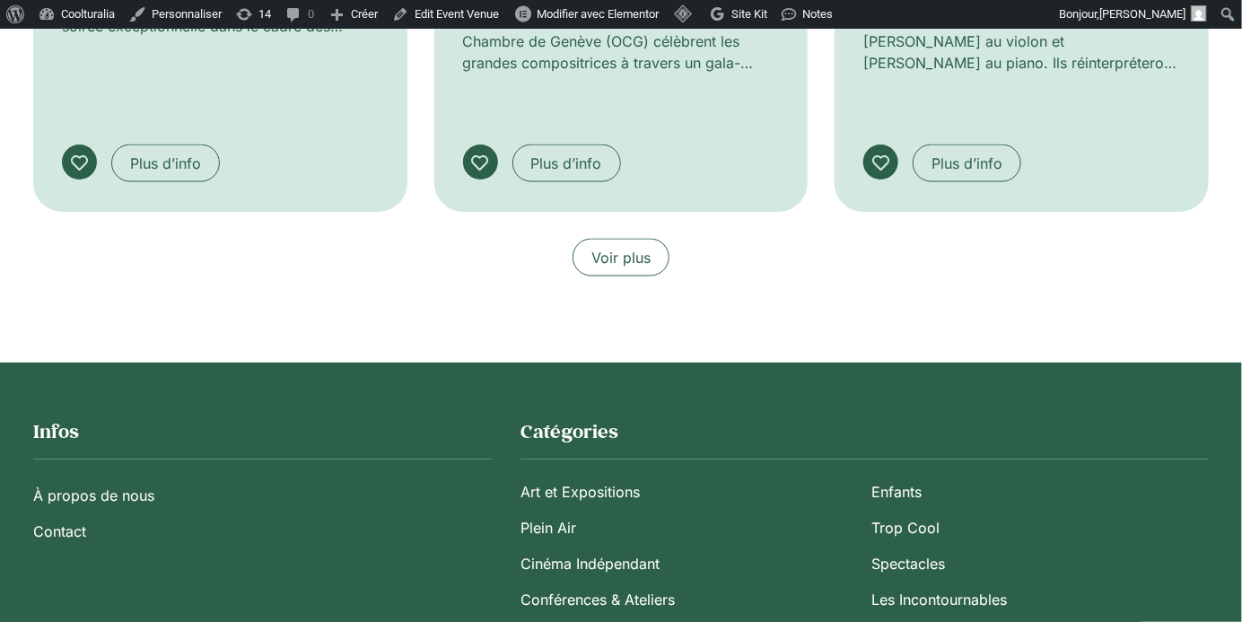
scroll to position [3907, 0]
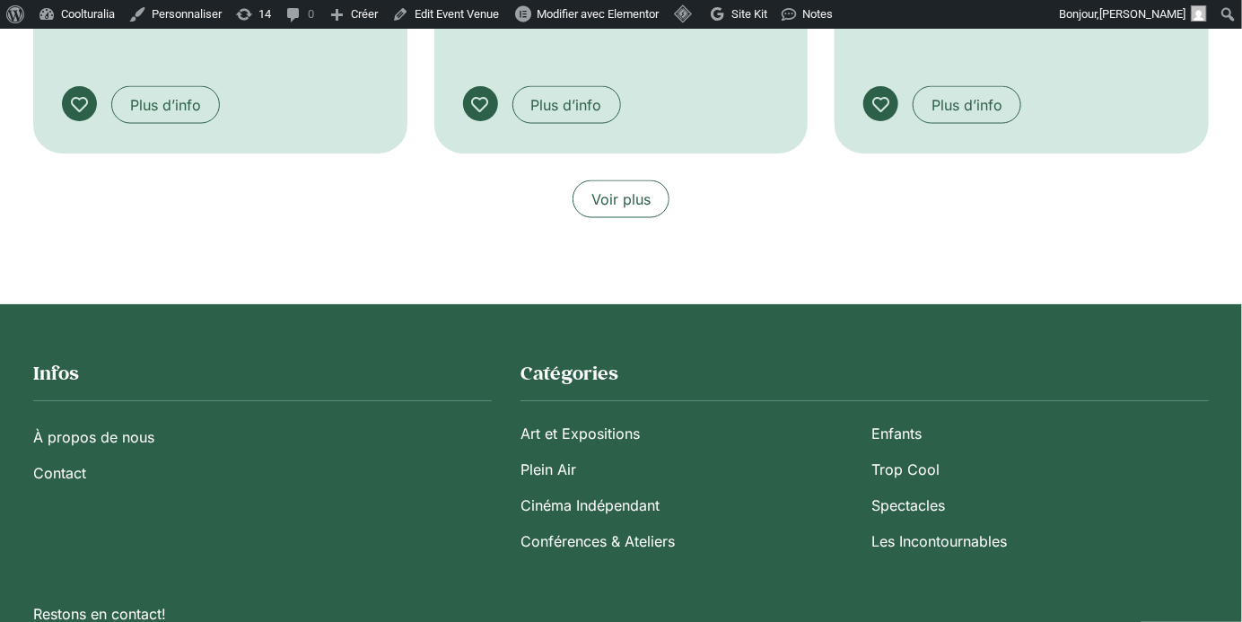
click at [638, 189] on span "Voir plus" at bounding box center [620, 199] width 59 height 22
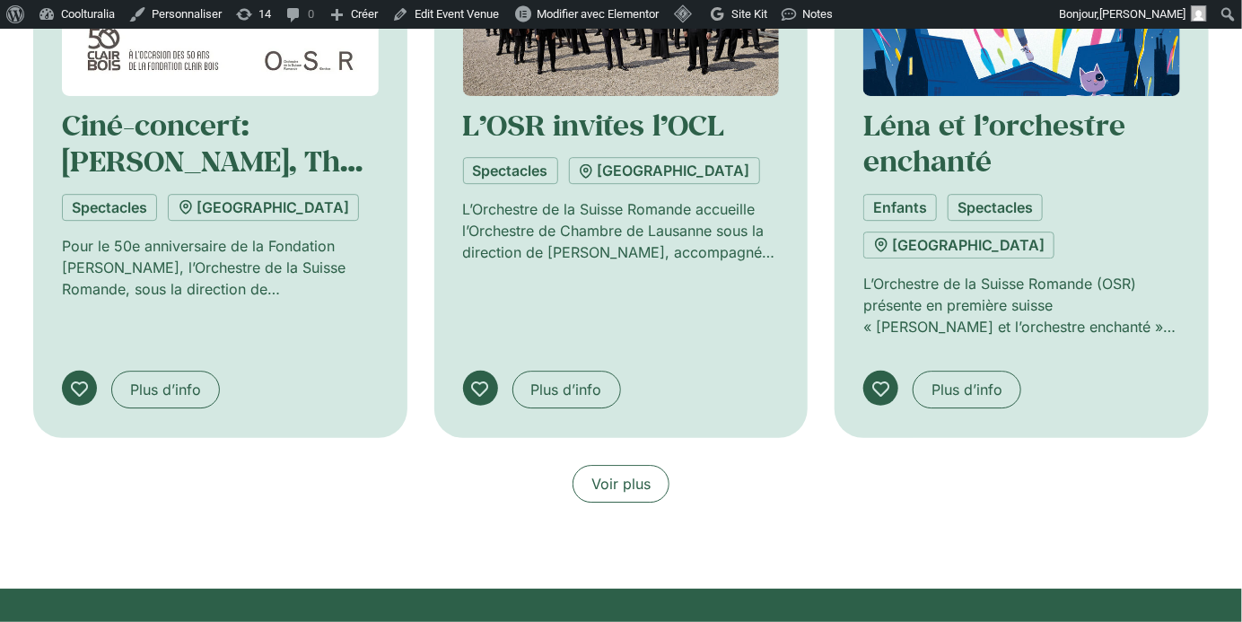
scroll to position [4918, 0]
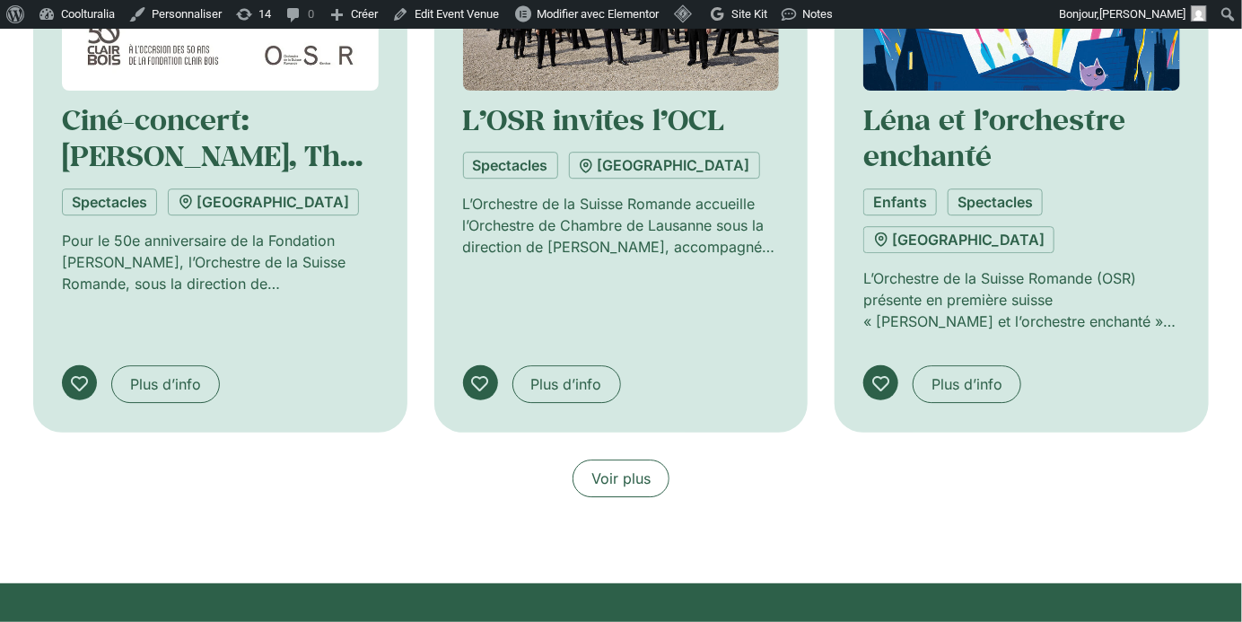
click at [655, 466] on link "Voir plus" at bounding box center [621, 478] width 97 height 38
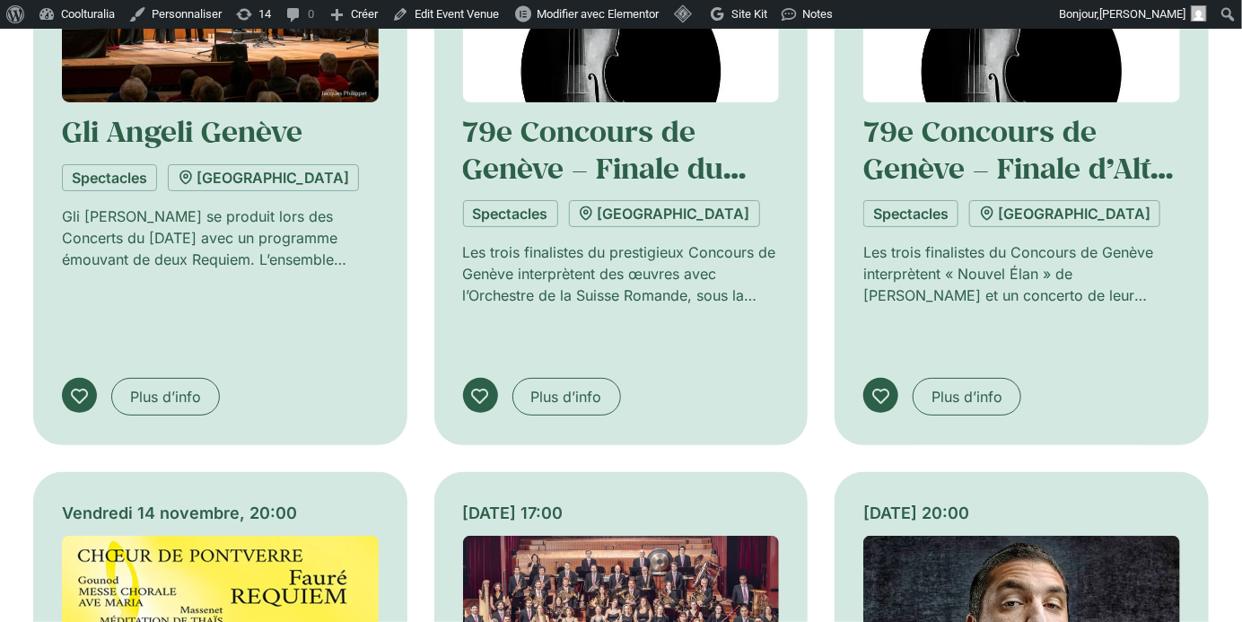
scroll to position [5548, 0]
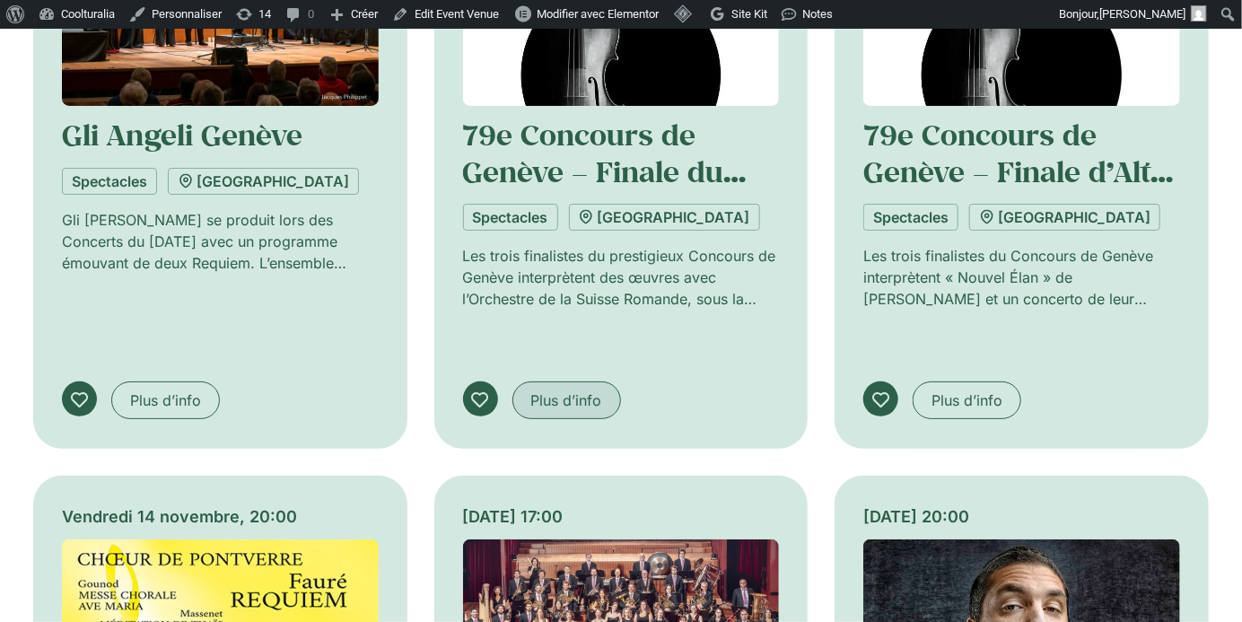
click at [575, 389] on span "Plus d’info" at bounding box center [566, 400] width 71 height 22
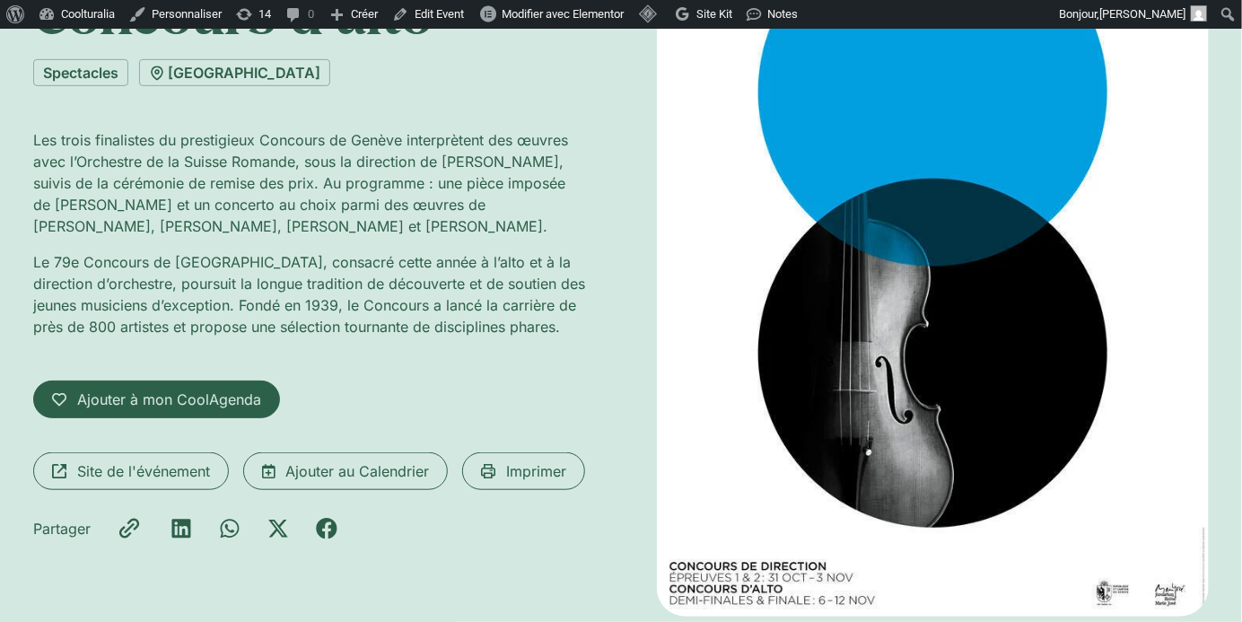
scroll to position [354, 0]
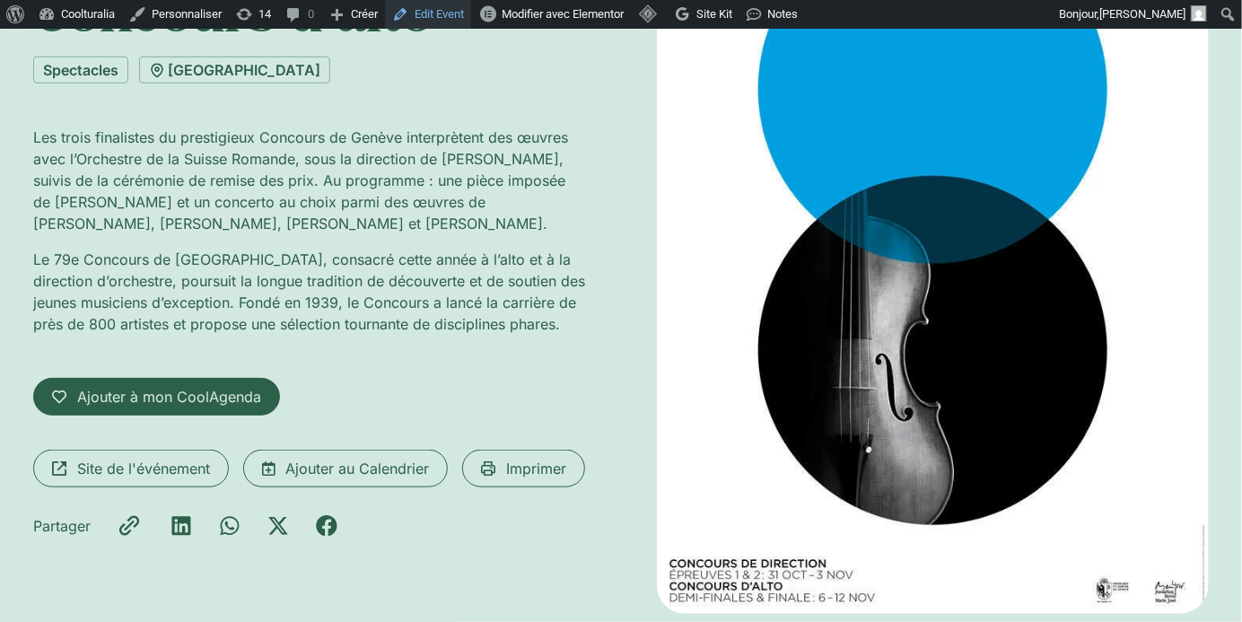
click at [467, 17] on link "Edit Event" at bounding box center [428, 14] width 86 height 29
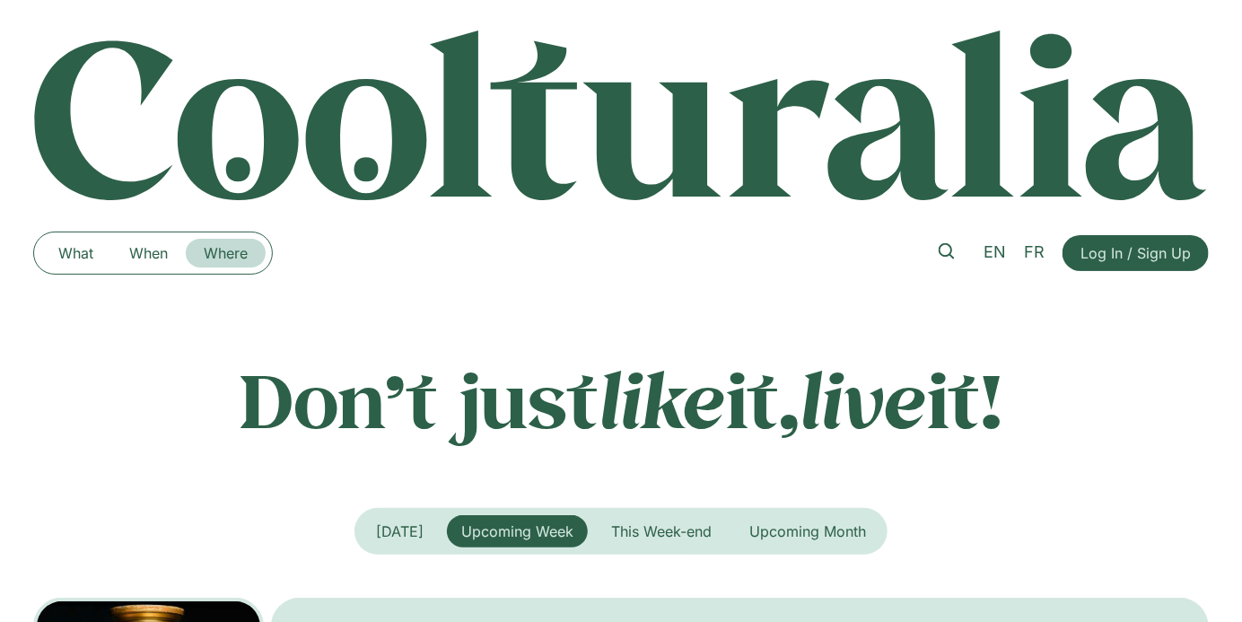
click at [232, 253] on link "Where" at bounding box center [226, 253] width 80 height 29
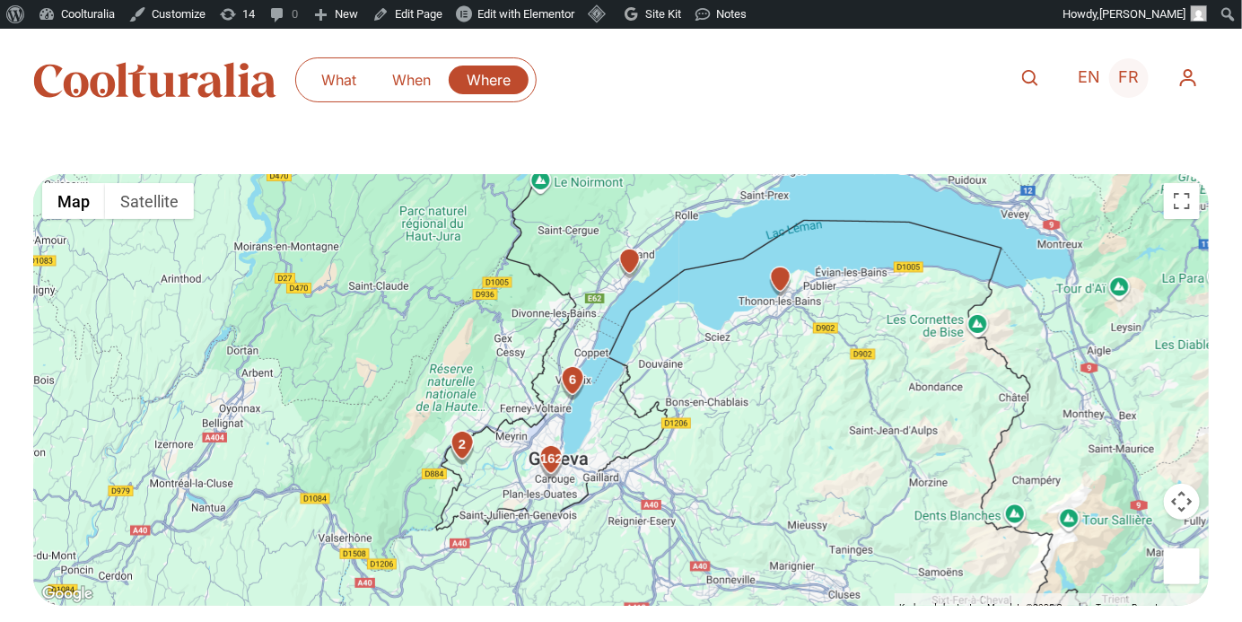
click at [1125, 77] on span "FR" at bounding box center [1129, 77] width 21 height 19
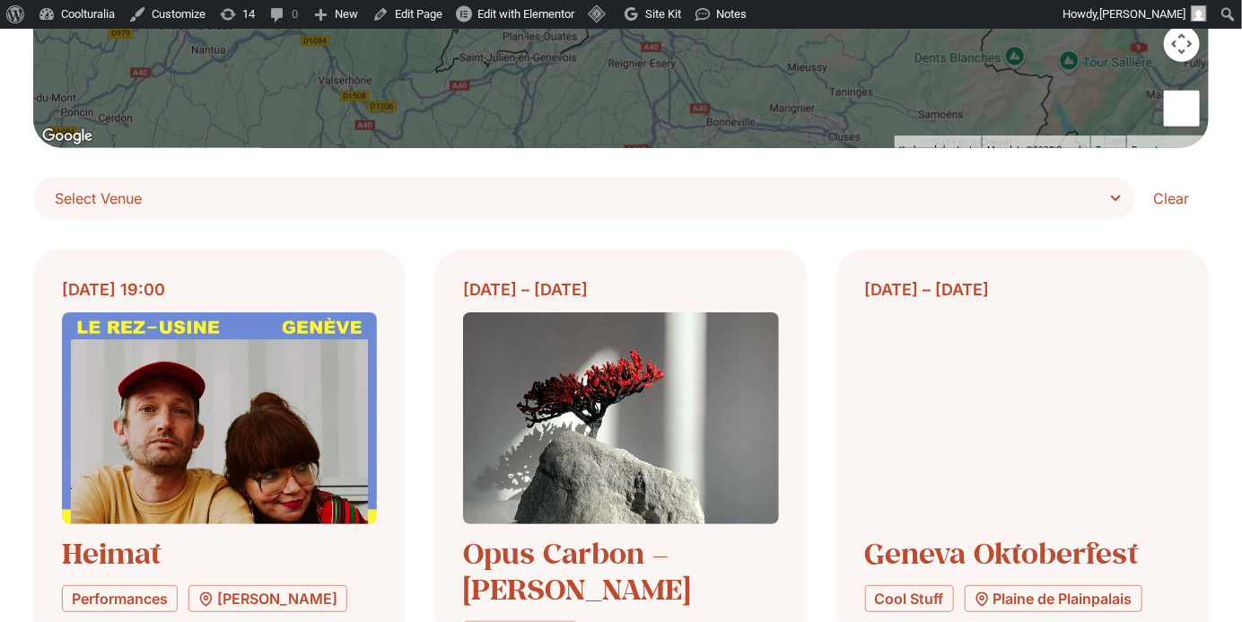
scroll to position [461, 0]
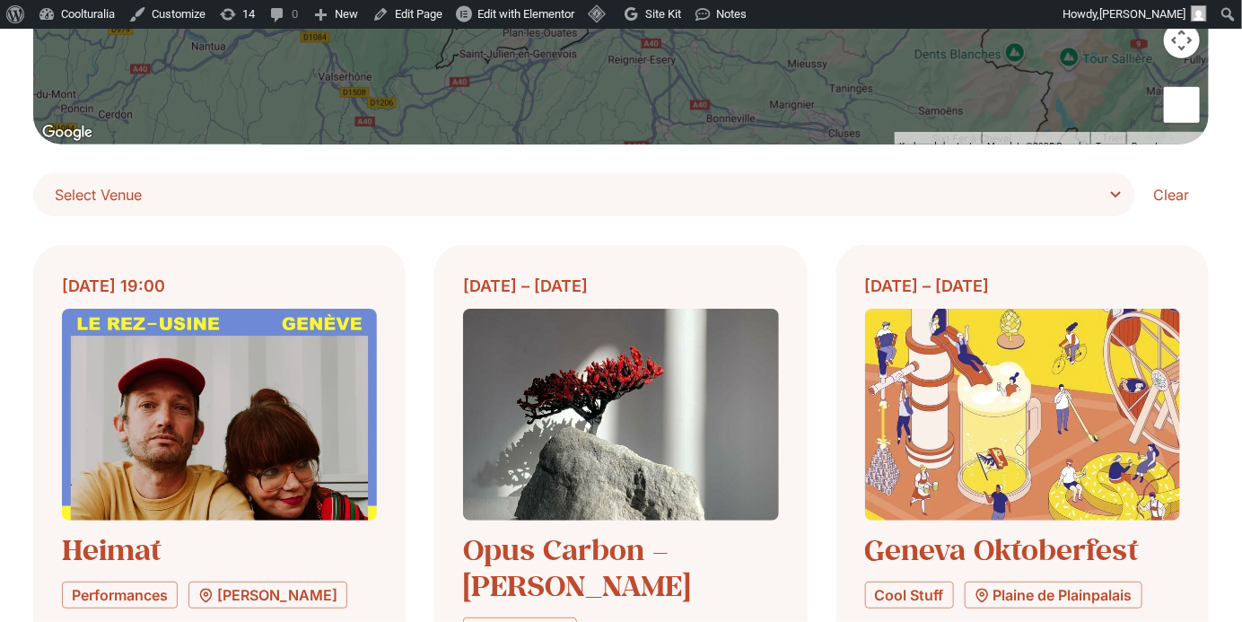
click at [1098, 188] on span "Select Venue" at bounding box center [591, 194] width 1072 height 25
click at [0, 0] on select "**********" at bounding box center [0, 0] width 0 height 0
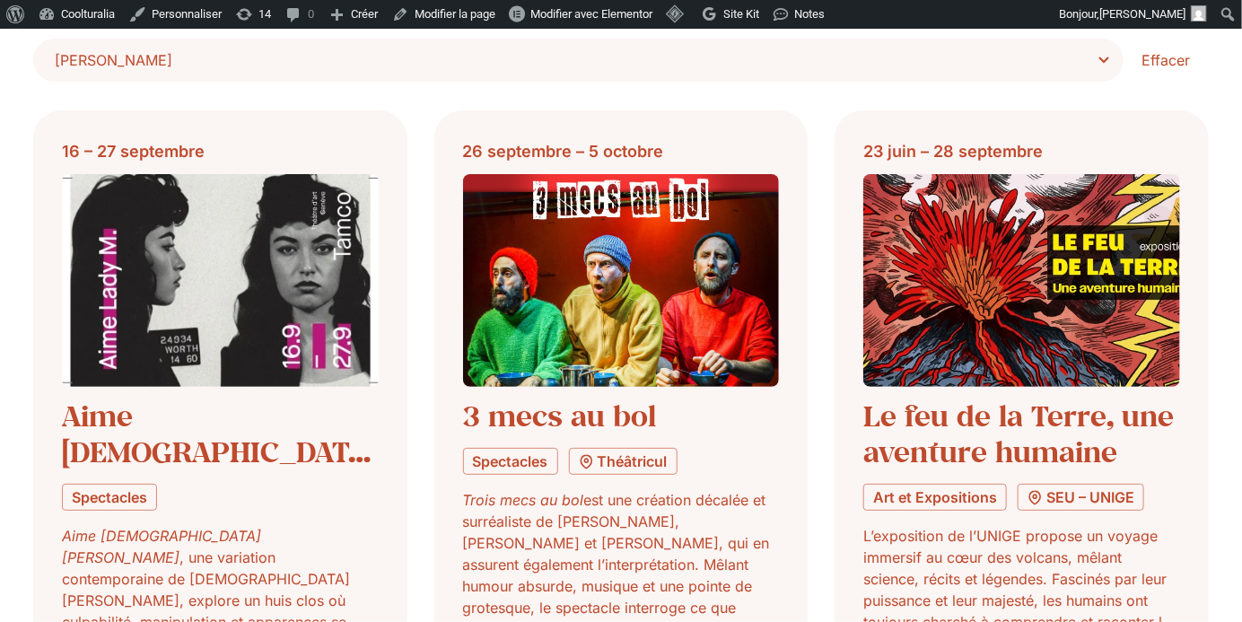
scroll to position [591, 0]
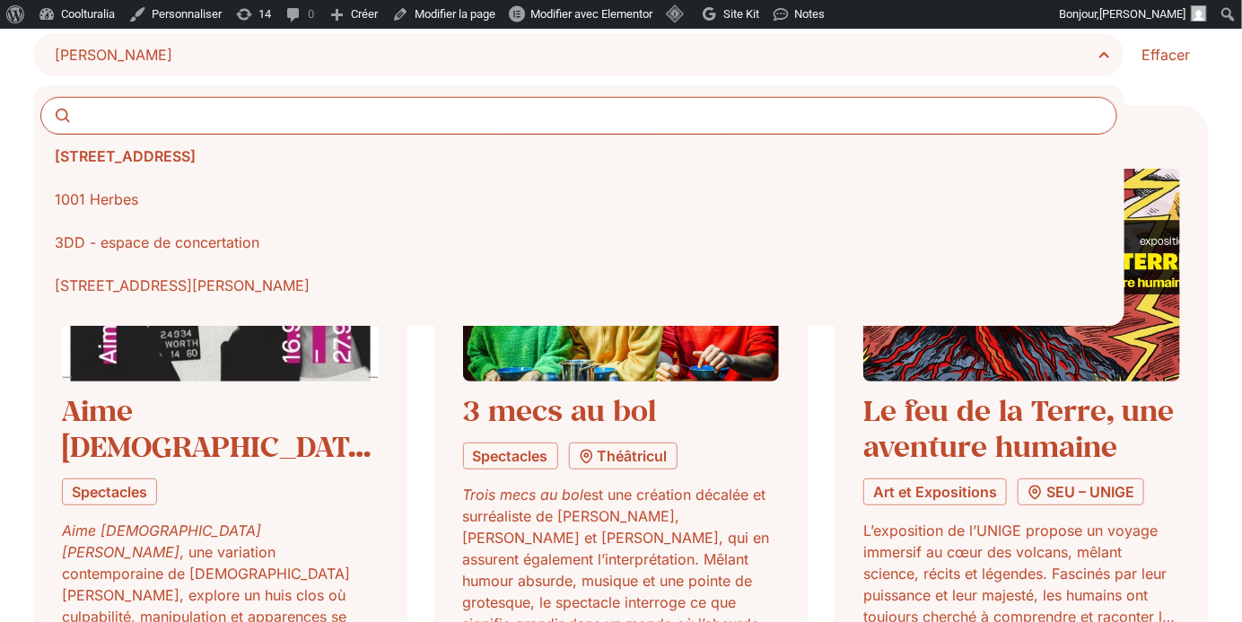
drag, startPoint x: 302, startPoint y: 59, endPoint x: 167, endPoint y: 68, distance: 135.8
click at [167, 68] on span "[PERSON_NAME]" at bounding box center [578, 54] width 1090 height 43
click at [0, 0] on select "**********" at bounding box center [0, 0] width 0 height 0
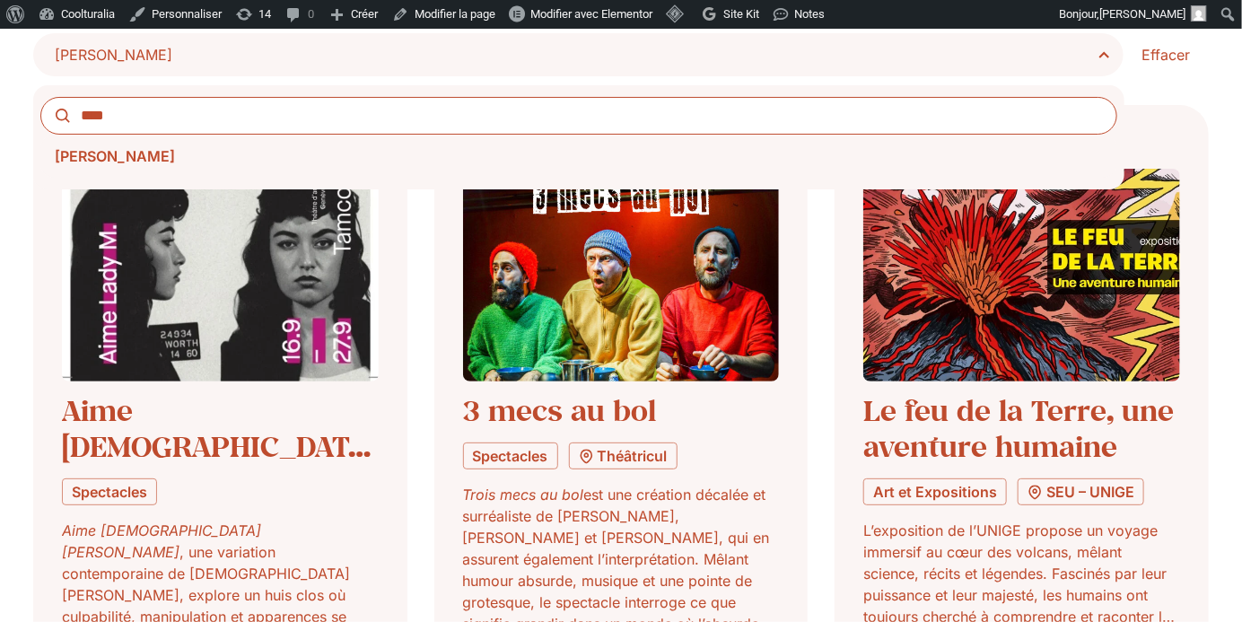
type input "****"
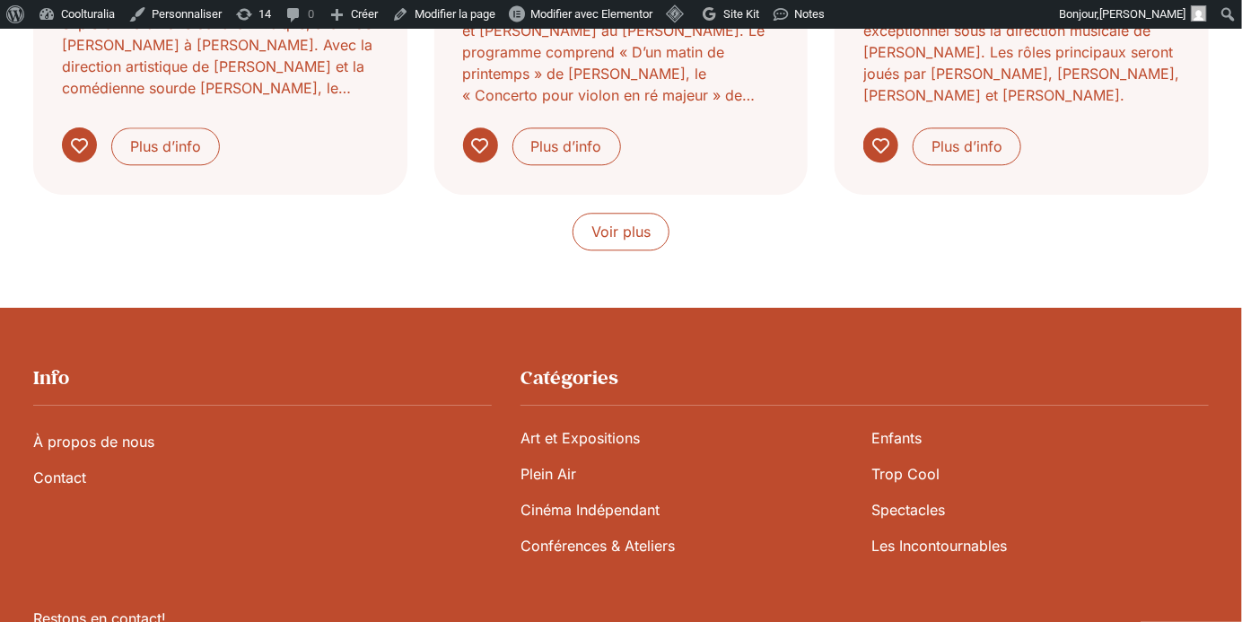
scroll to position [1746, 0]
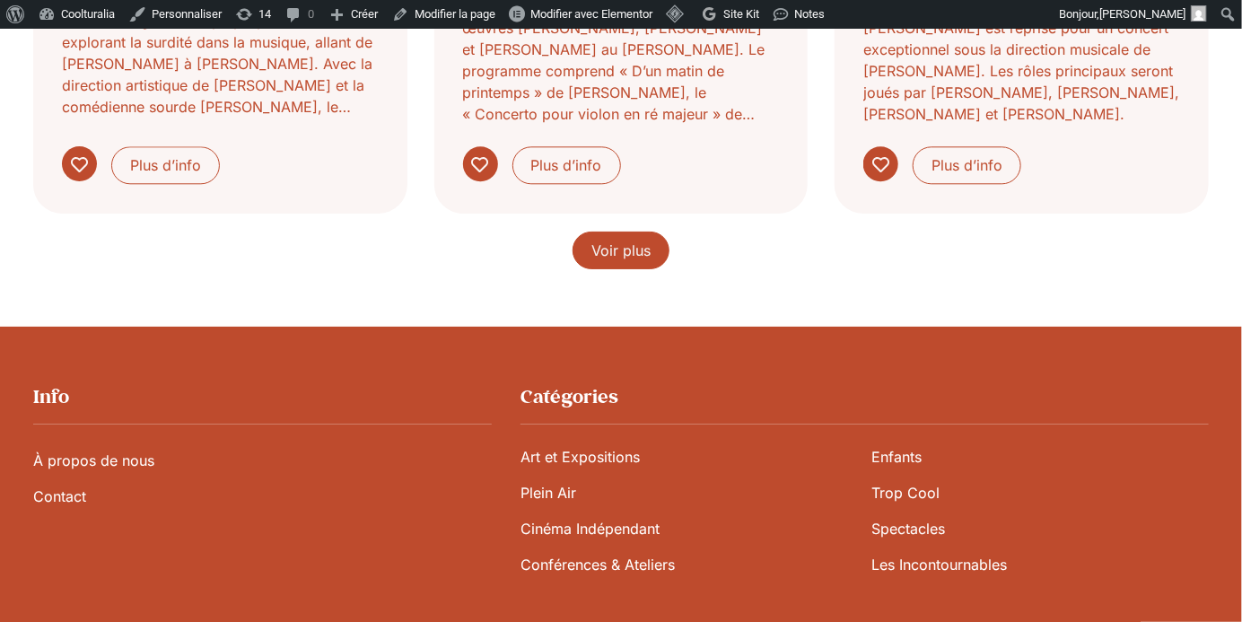
click at [632, 251] on span "Voir plus" at bounding box center [620, 251] width 59 height 22
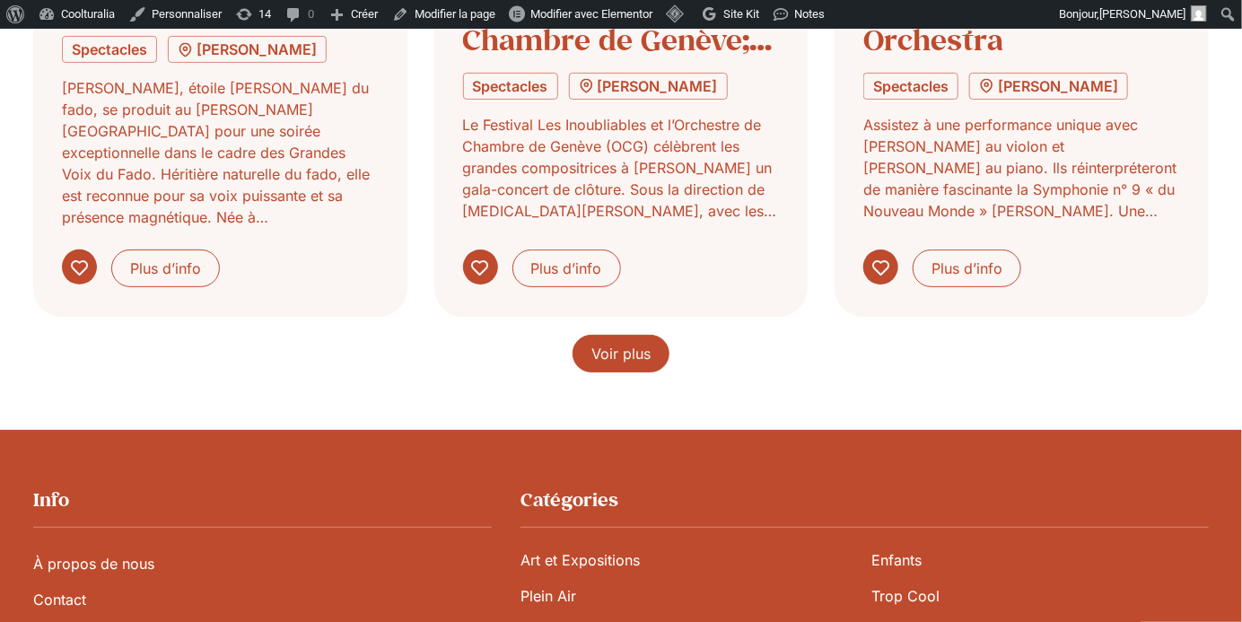
scroll to position [2936, 0]
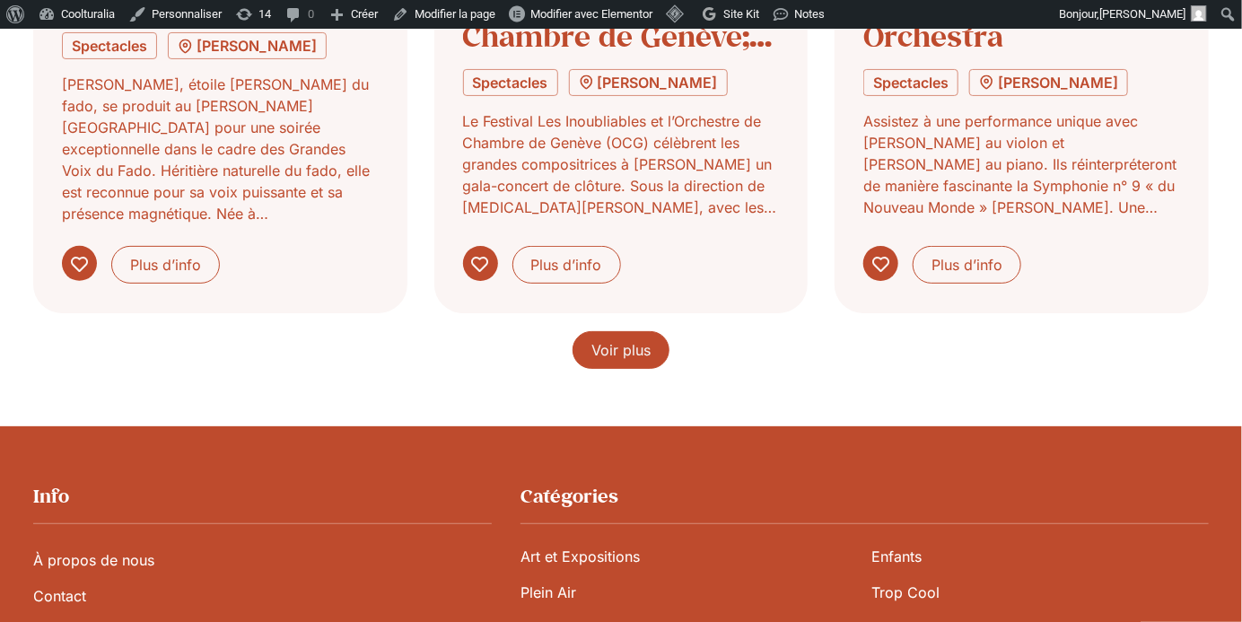
click at [637, 345] on span "Voir plus" at bounding box center [620, 350] width 59 height 22
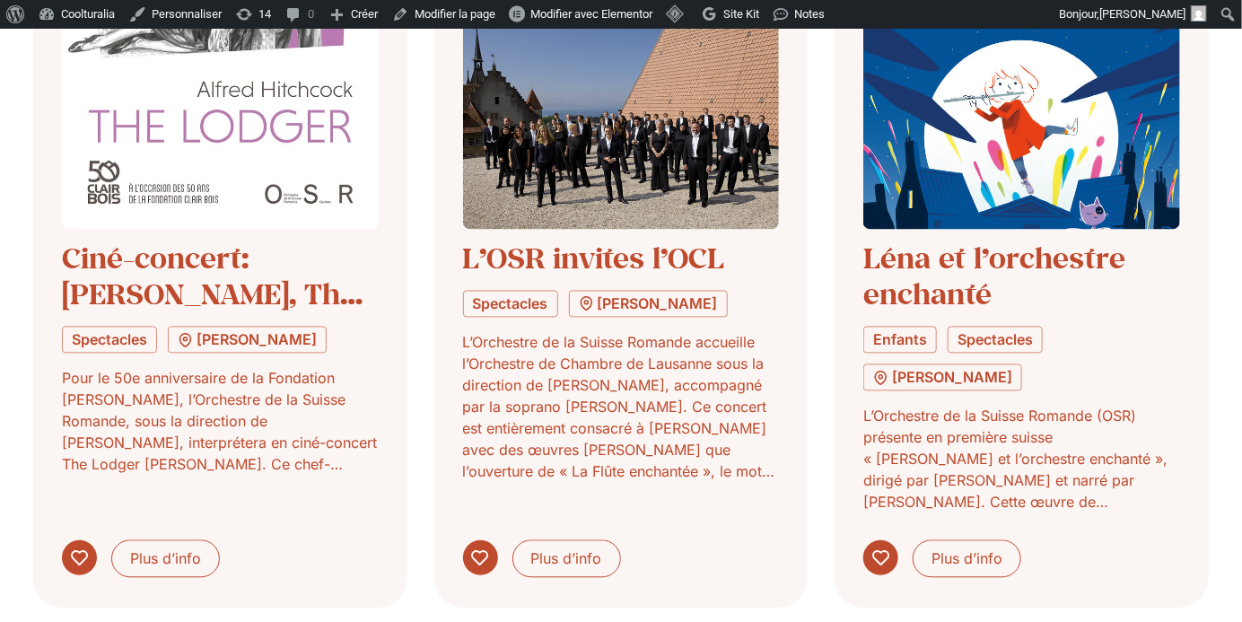
scroll to position [4216, 0]
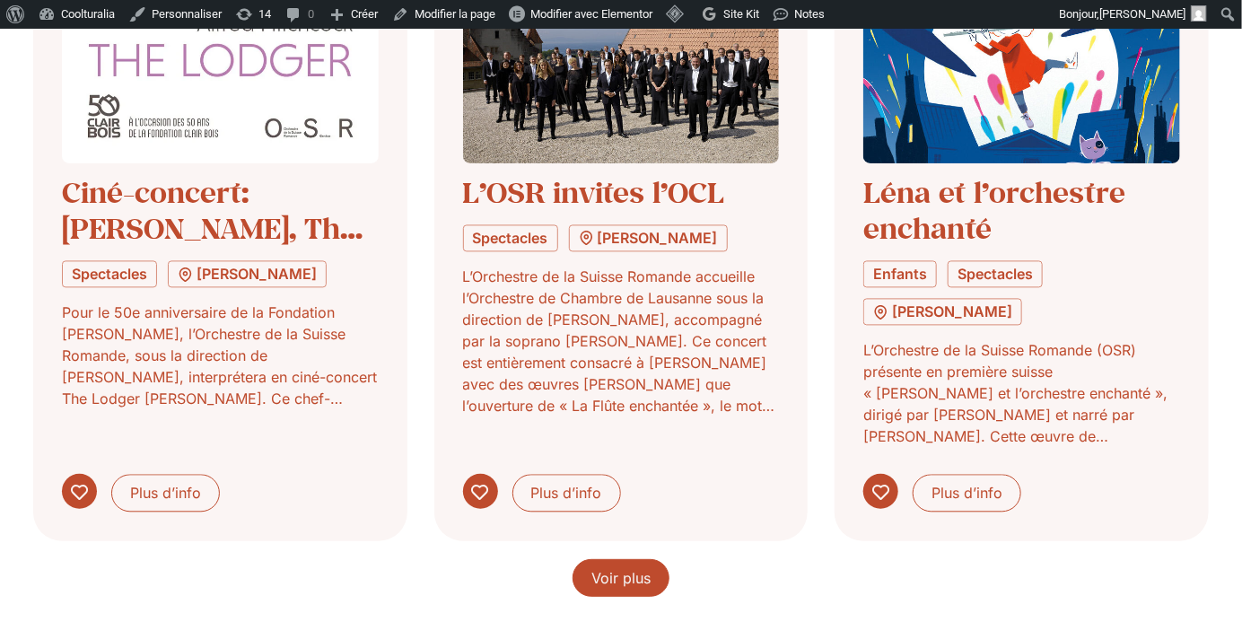
click at [631, 567] on span "Voir plus" at bounding box center [620, 578] width 59 height 22
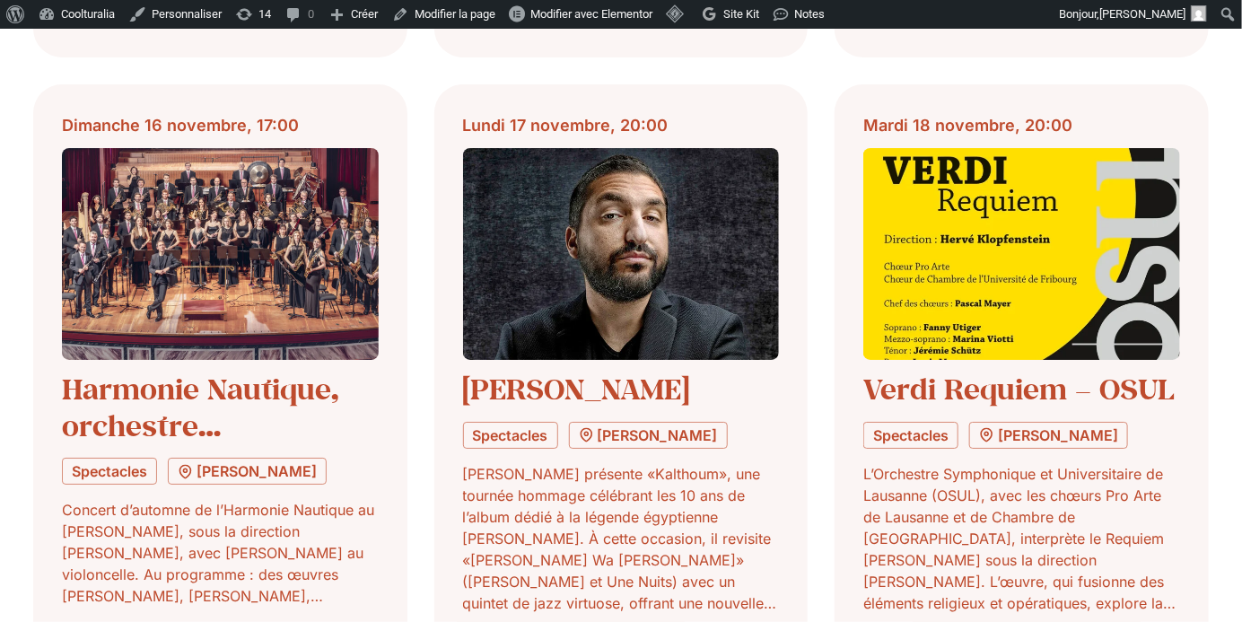
scroll to position [5397, 0]
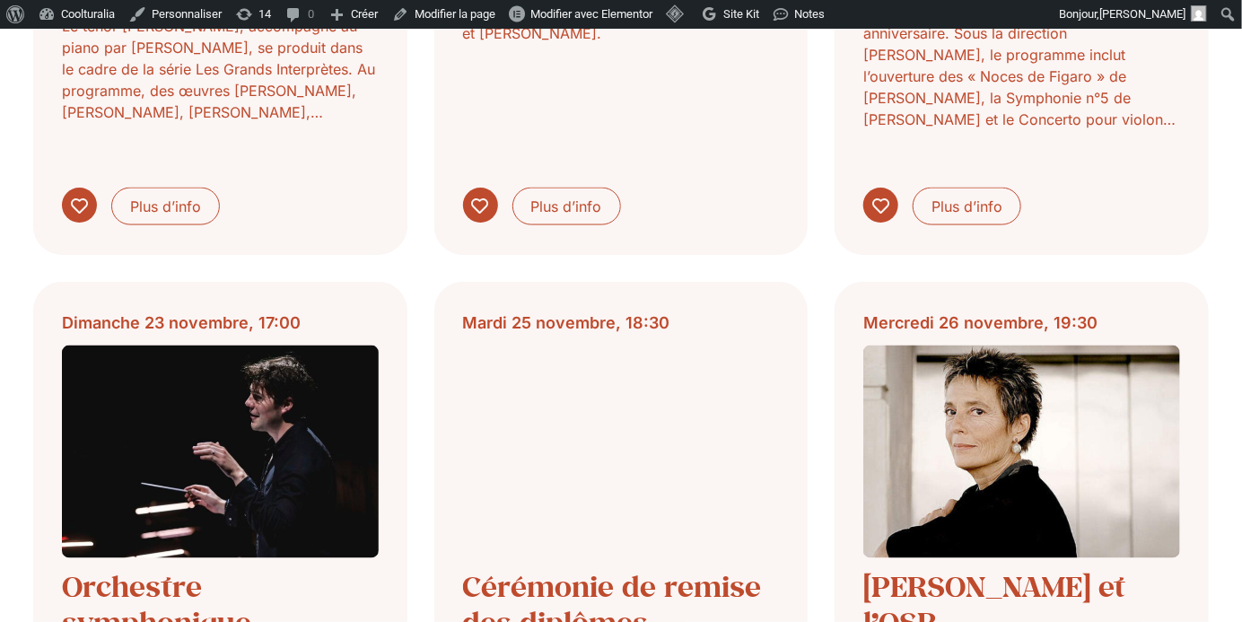
scroll to position [6549, 0]
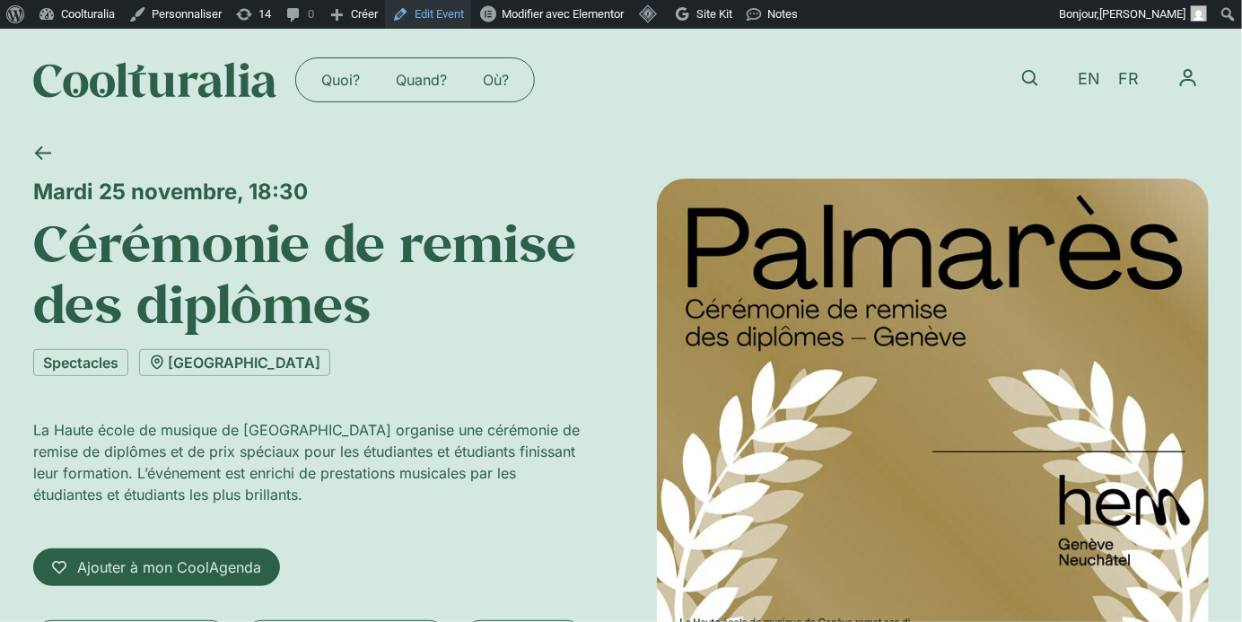
click at [448, 13] on link "Edit Event" at bounding box center [428, 14] width 86 height 29
click at [206, 354] on link "[GEOGRAPHIC_DATA]" at bounding box center [234, 362] width 191 height 27
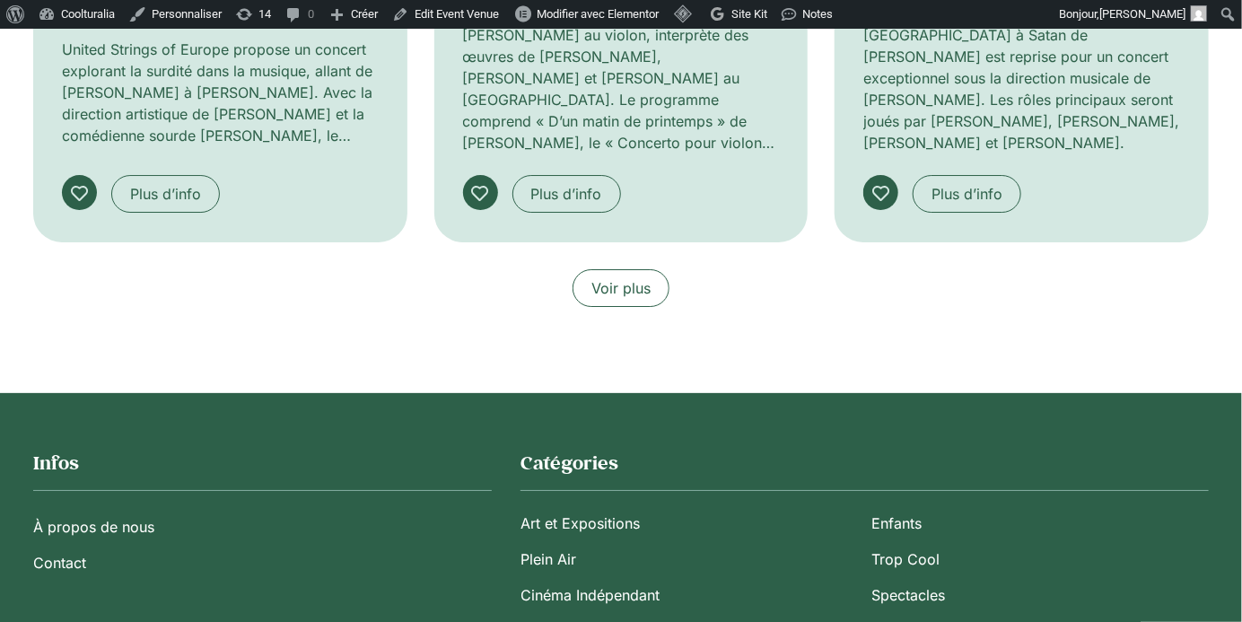
scroll to position [2367, 0]
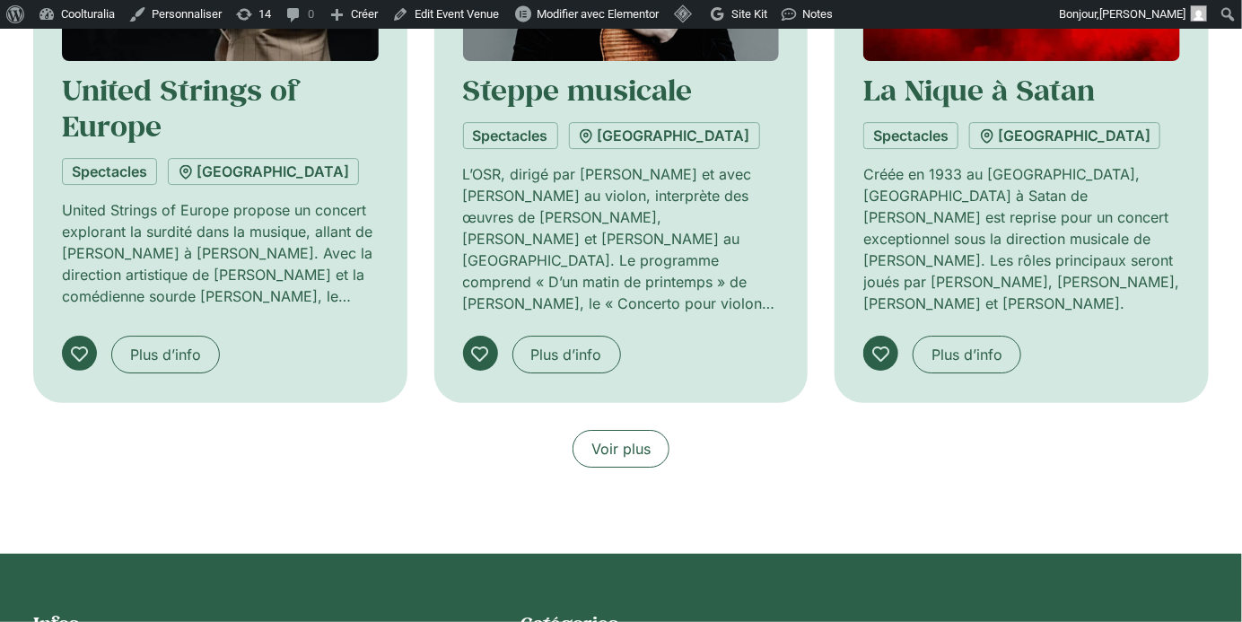
click at [631, 446] on span "Voir plus" at bounding box center [620, 449] width 59 height 22
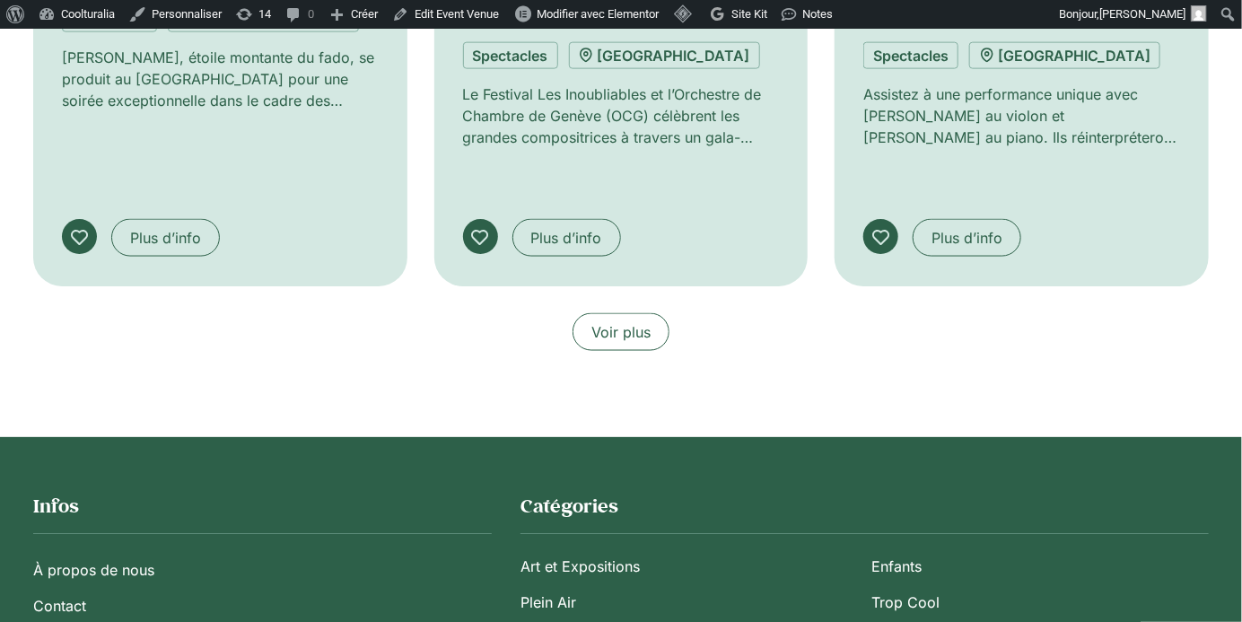
scroll to position [3639, 0]
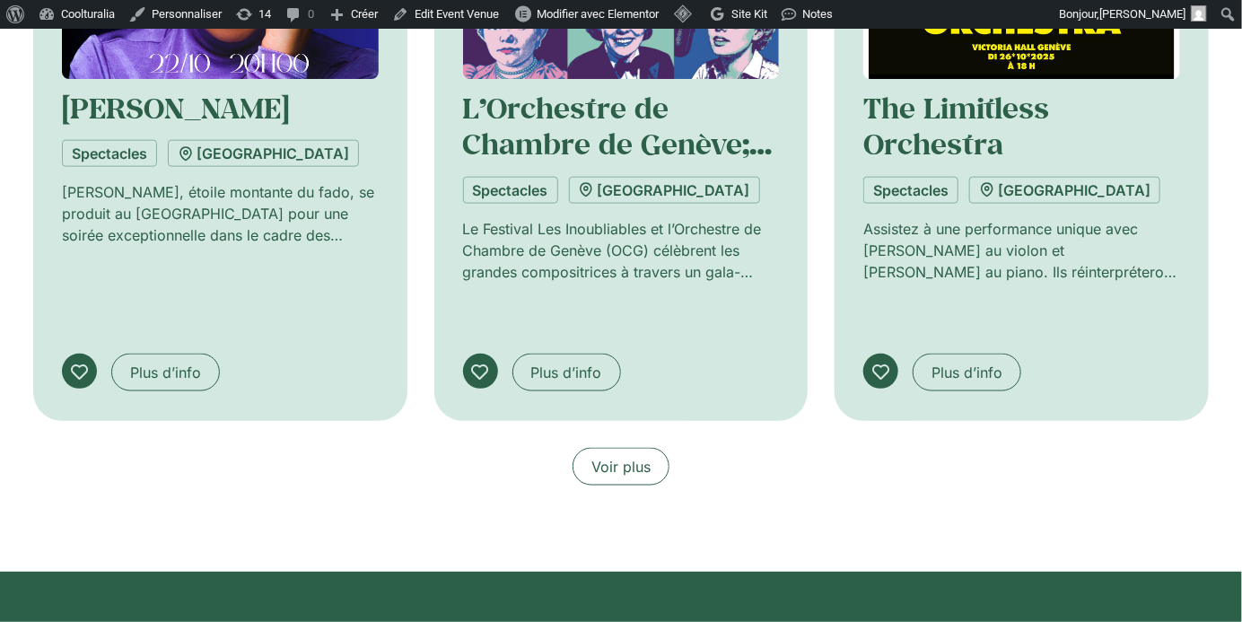
click at [641, 448] on link "Voir plus" at bounding box center [621, 467] width 97 height 38
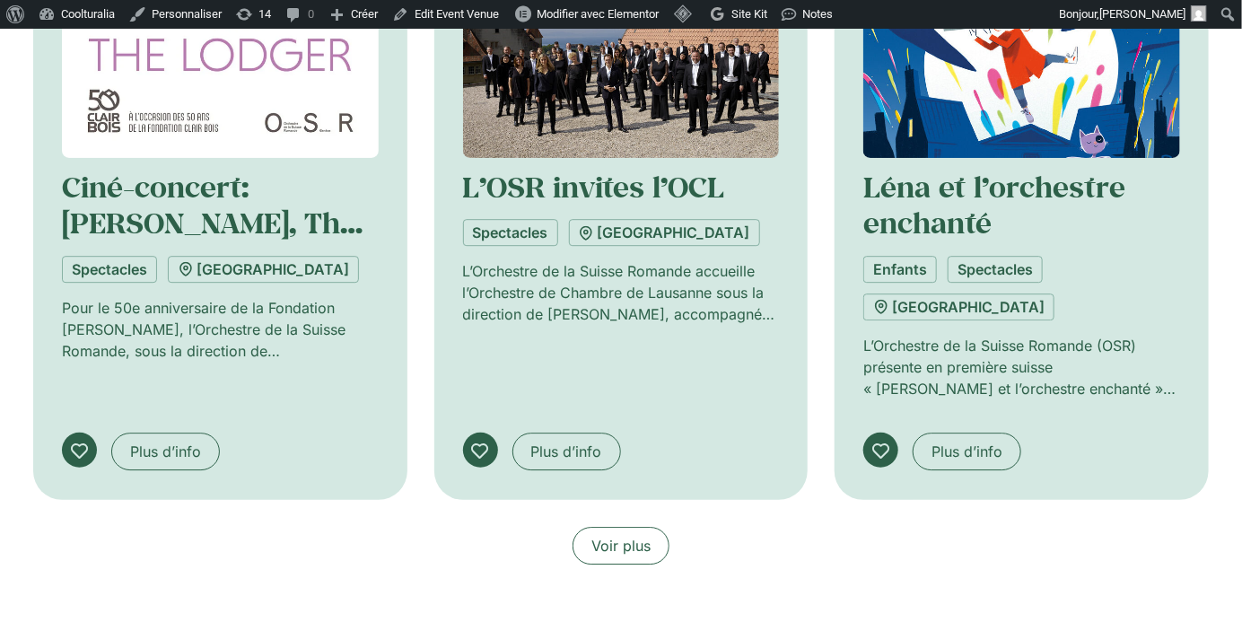
scroll to position [4855, 0]
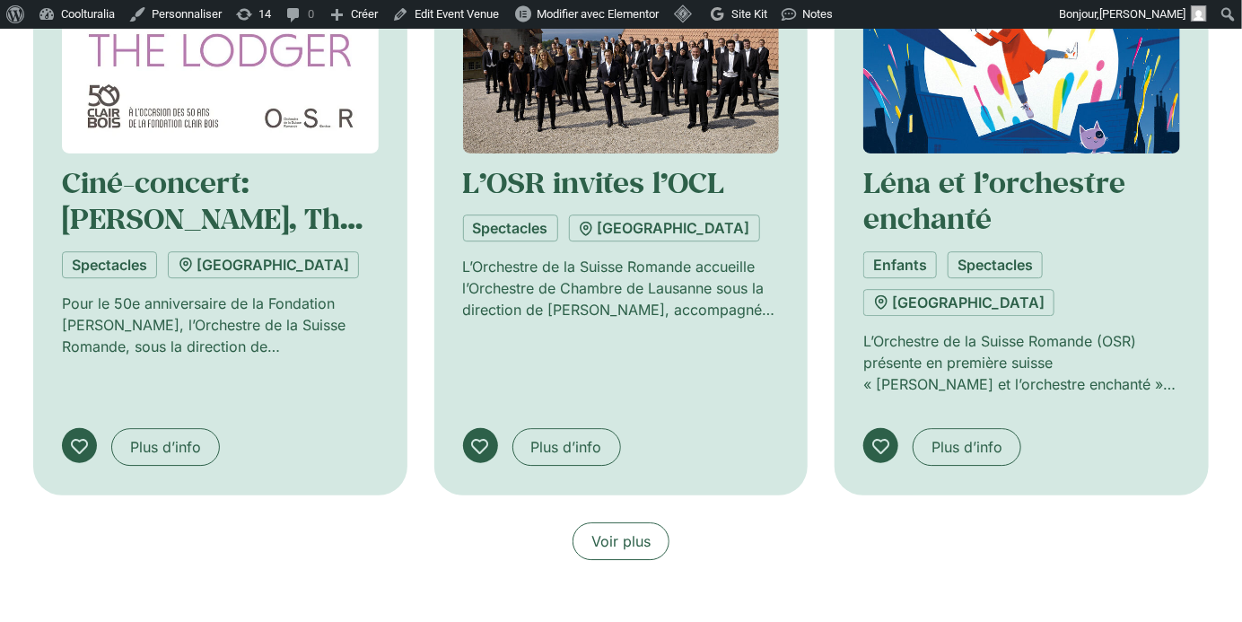
click at [635, 530] on span "Voir plus" at bounding box center [620, 541] width 59 height 22
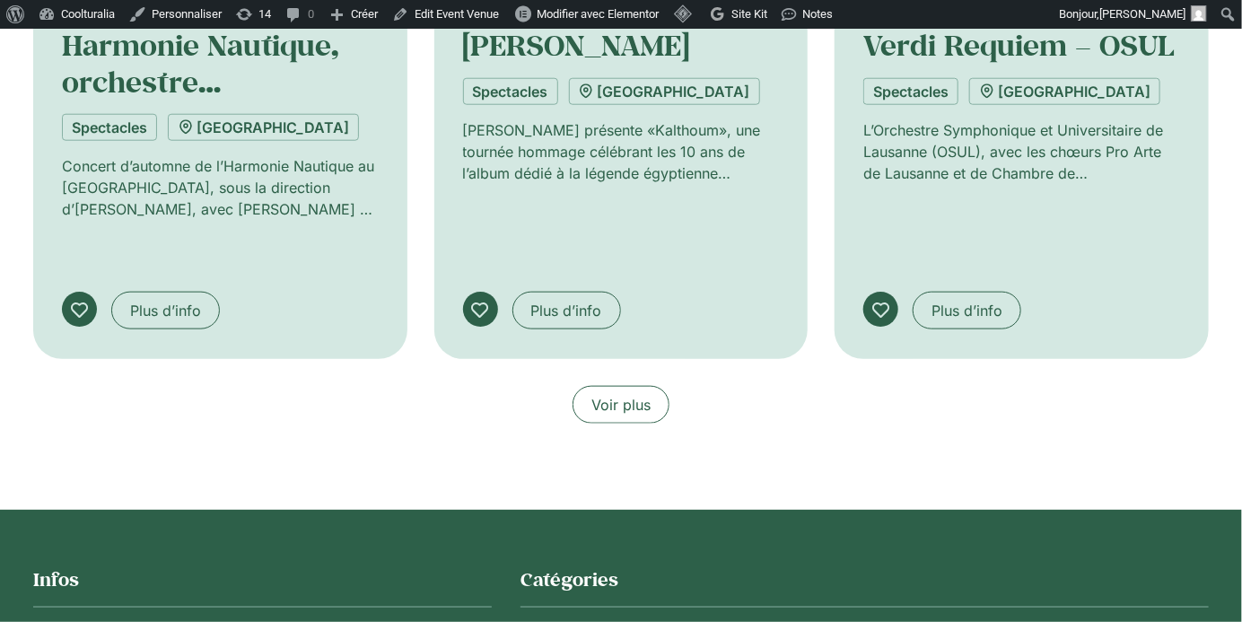
scroll to position [6367, 0]
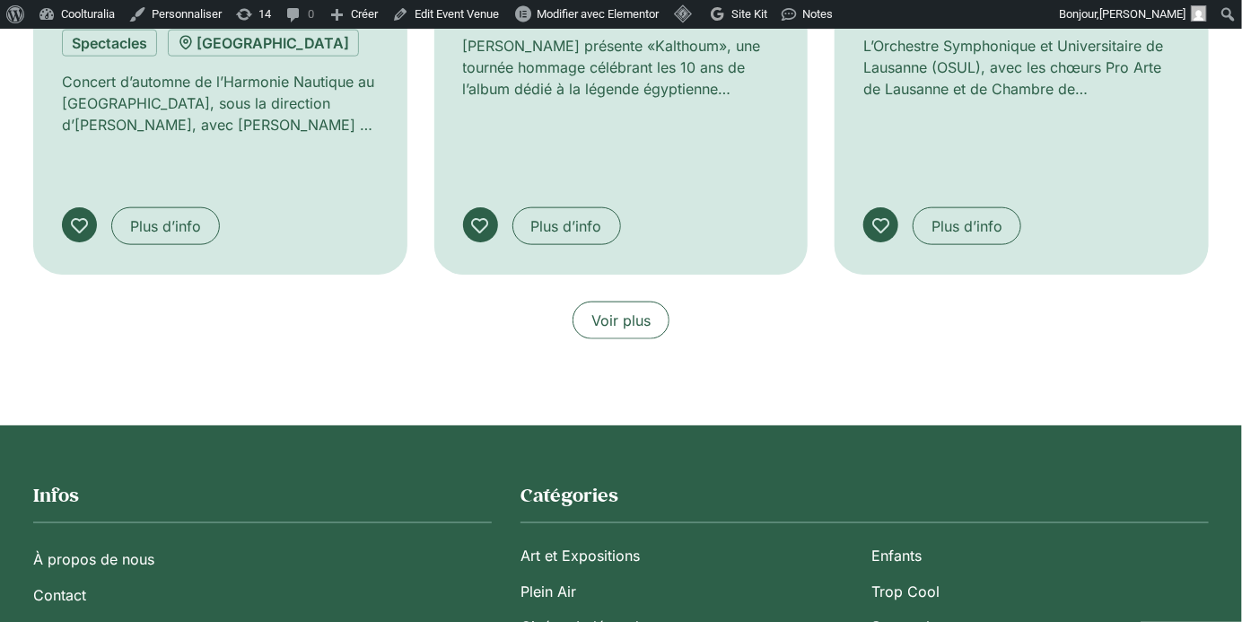
click at [633, 310] on span "Voir plus" at bounding box center [620, 321] width 59 height 22
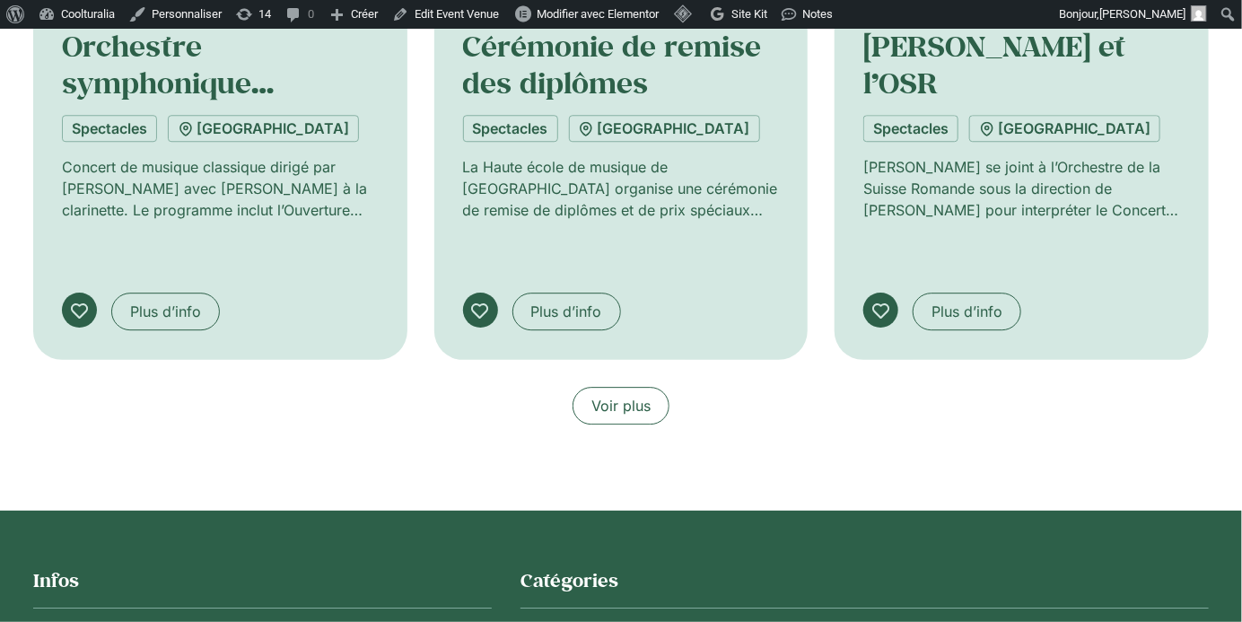
scroll to position [7575, 0]
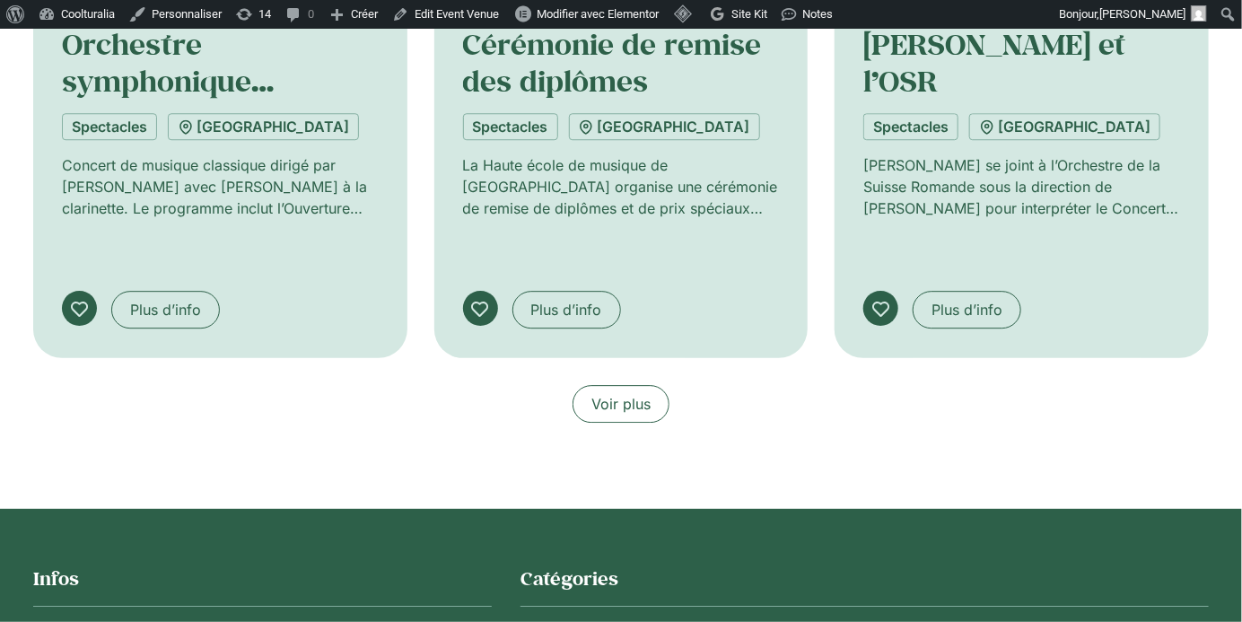
click at [643, 393] on span "Voir plus" at bounding box center [620, 404] width 59 height 22
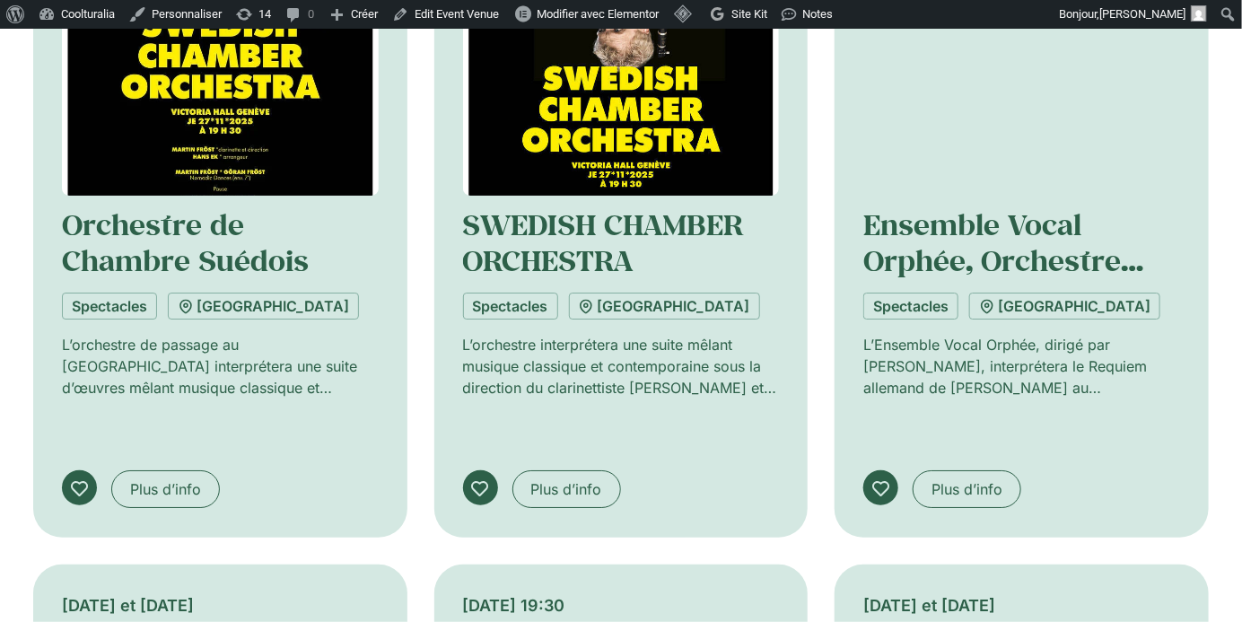
scroll to position [8048, 0]
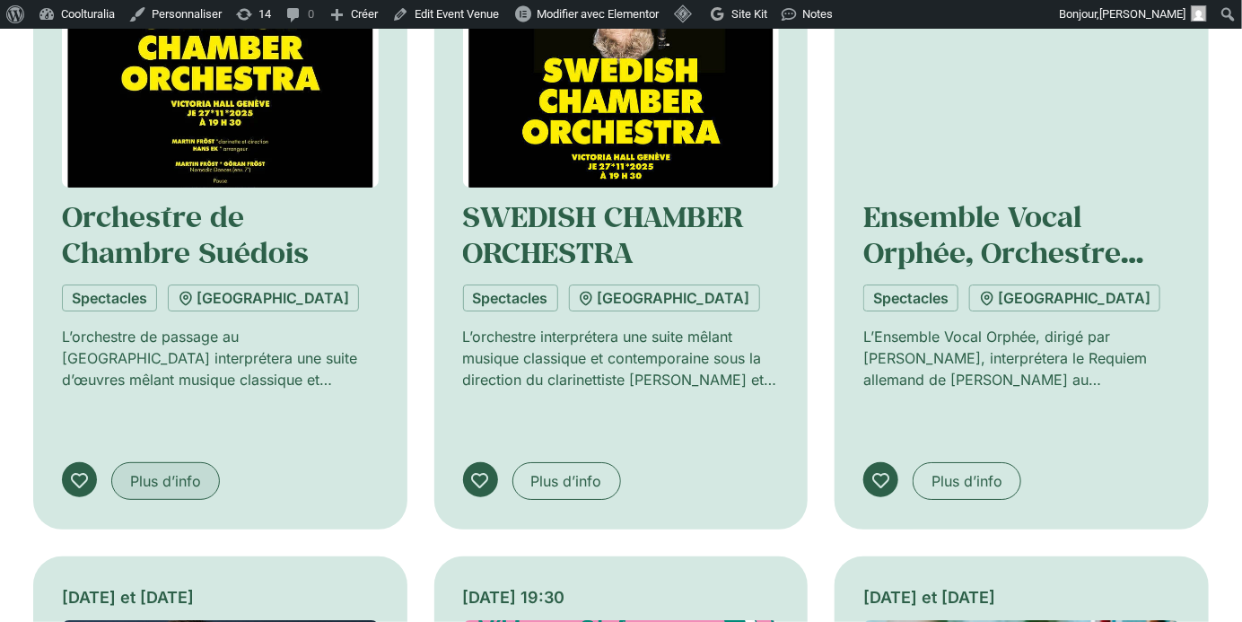
click at [169, 470] on span "Plus d’info" at bounding box center [165, 481] width 71 height 22
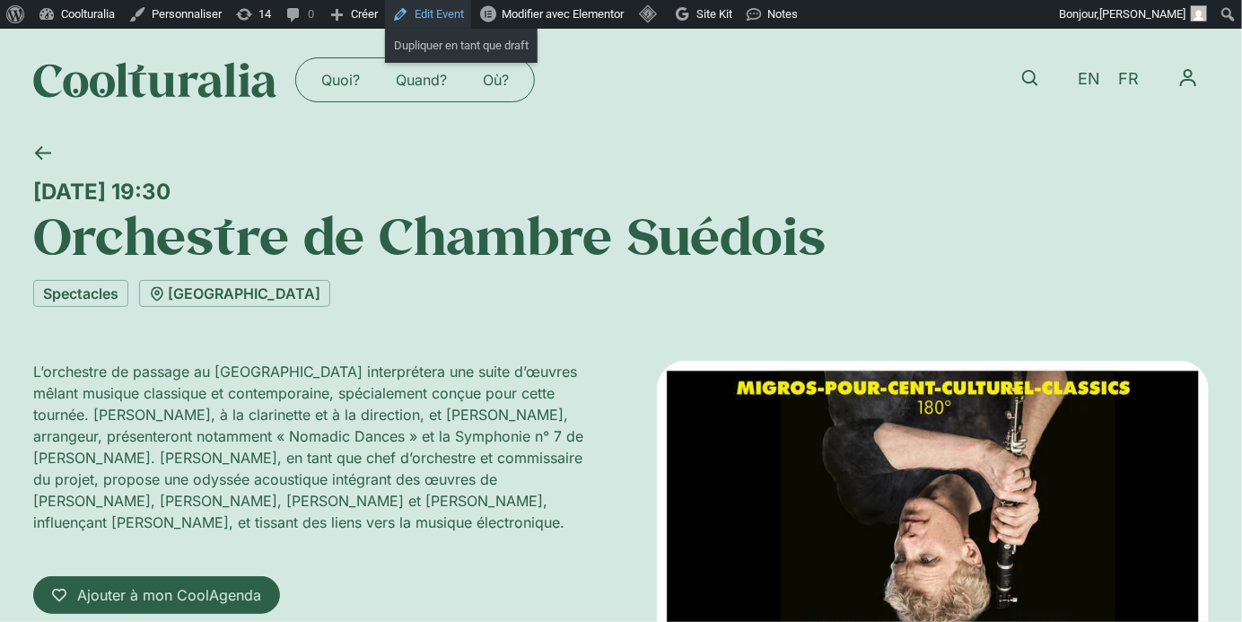
click at [461, 7] on link "Edit Event" at bounding box center [428, 14] width 86 height 29
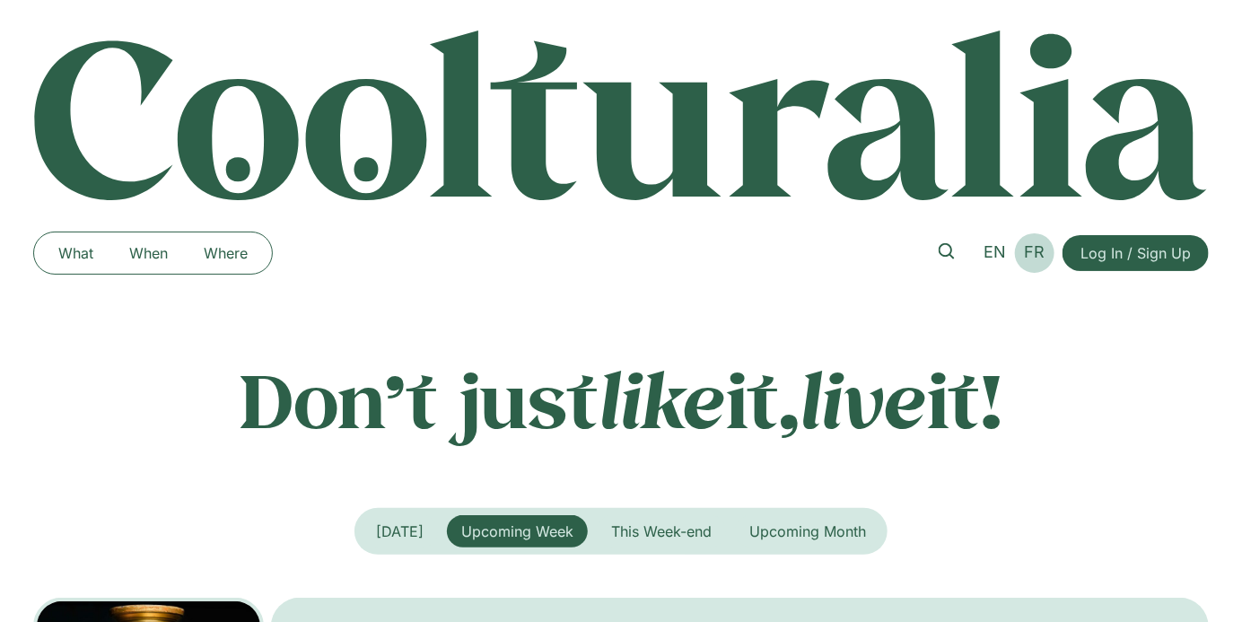
click at [1045, 249] on span "FR" at bounding box center [1035, 251] width 21 height 19
click at [1046, 253] on span "FR" at bounding box center [1035, 251] width 21 height 19
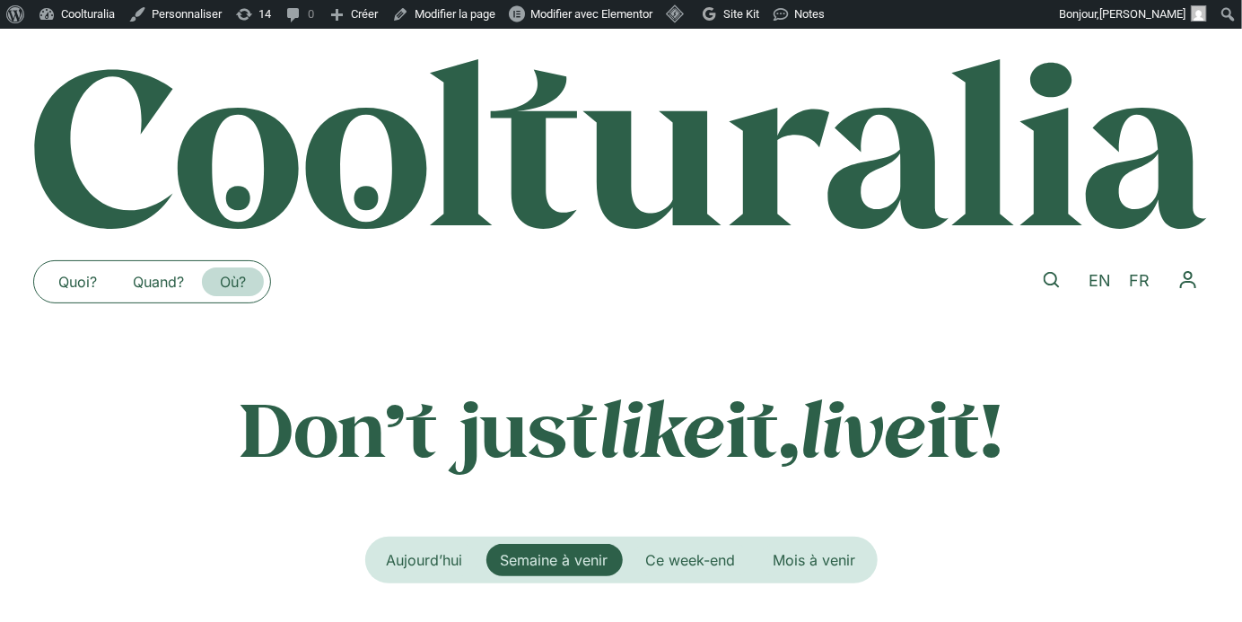
click at [235, 277] on link "Où?" at bounding box center [233, 281] width 62 height 29
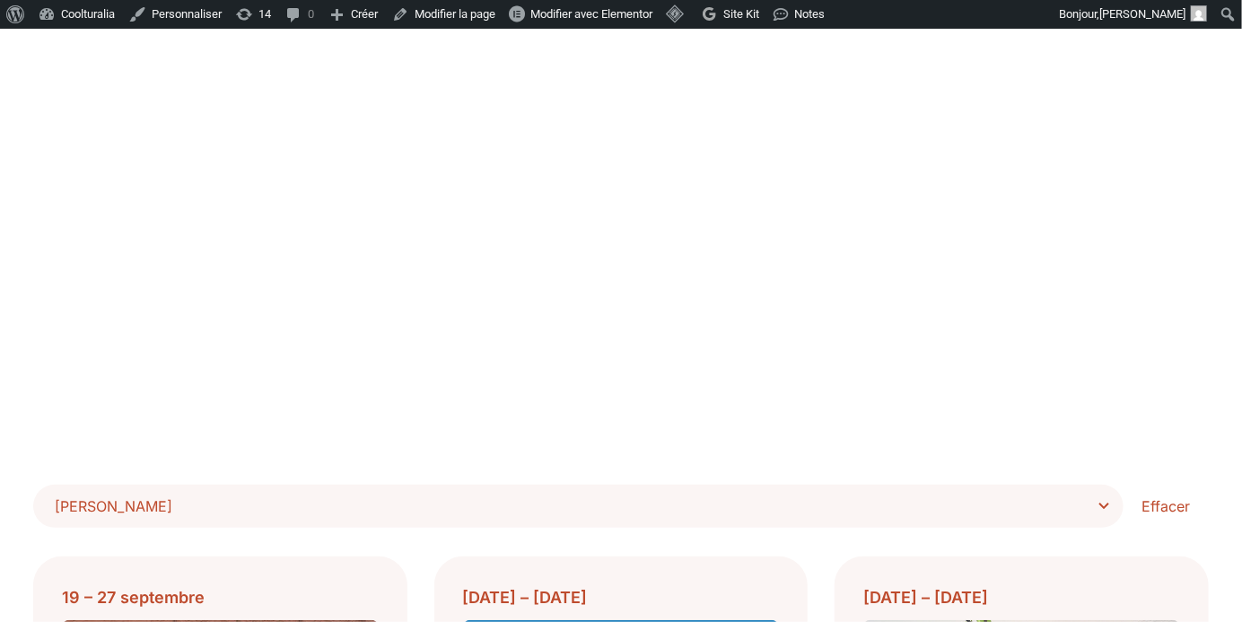
scroll to position [187, 0]
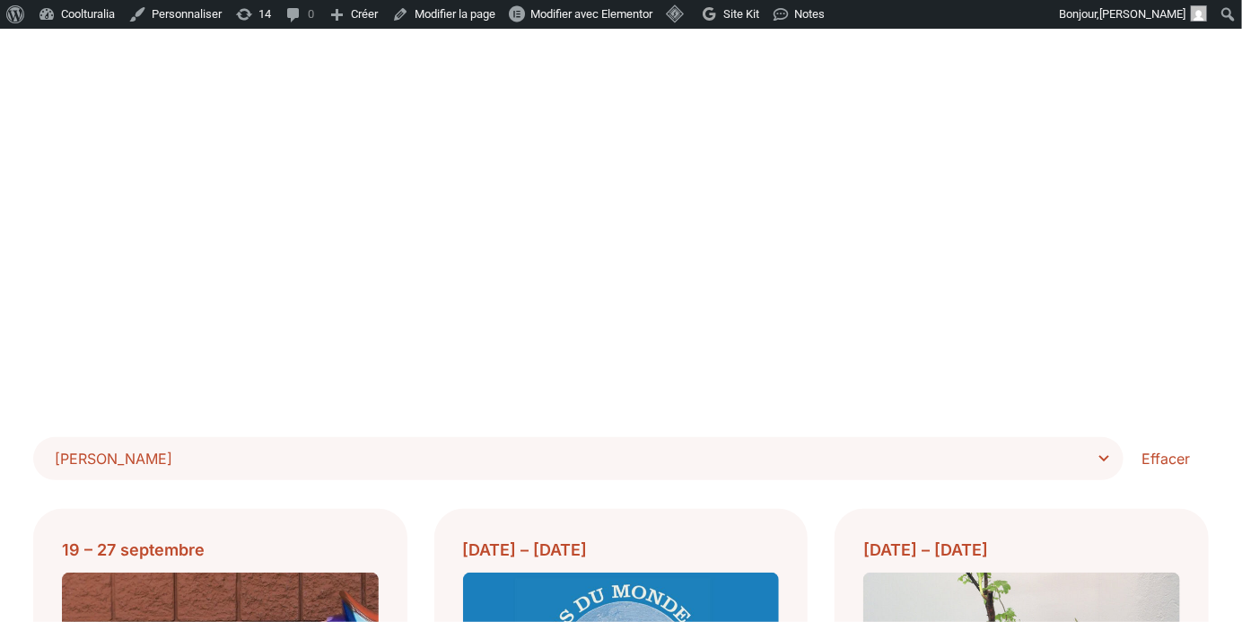
click at [1063, 461] on span "[PERSON_NAME]" at bounding box center [585, 458] width 1060 height 25
click at [0, 0] on select "**********" at bounding box center [0, 0] width 0 height 0
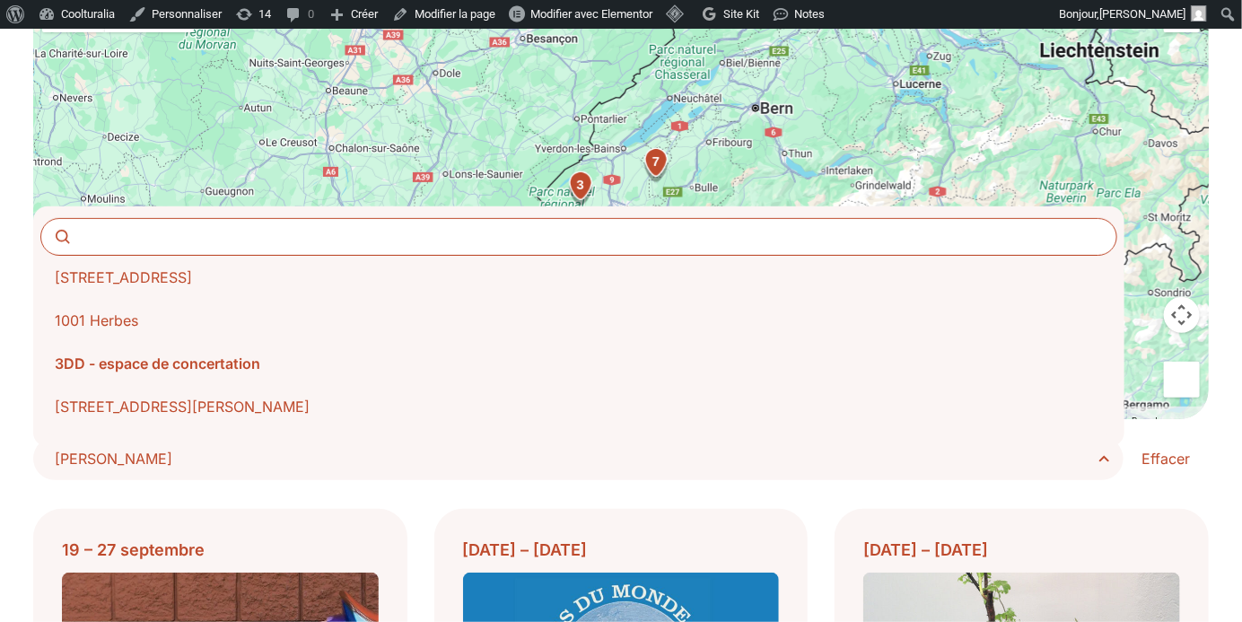
type input "*"
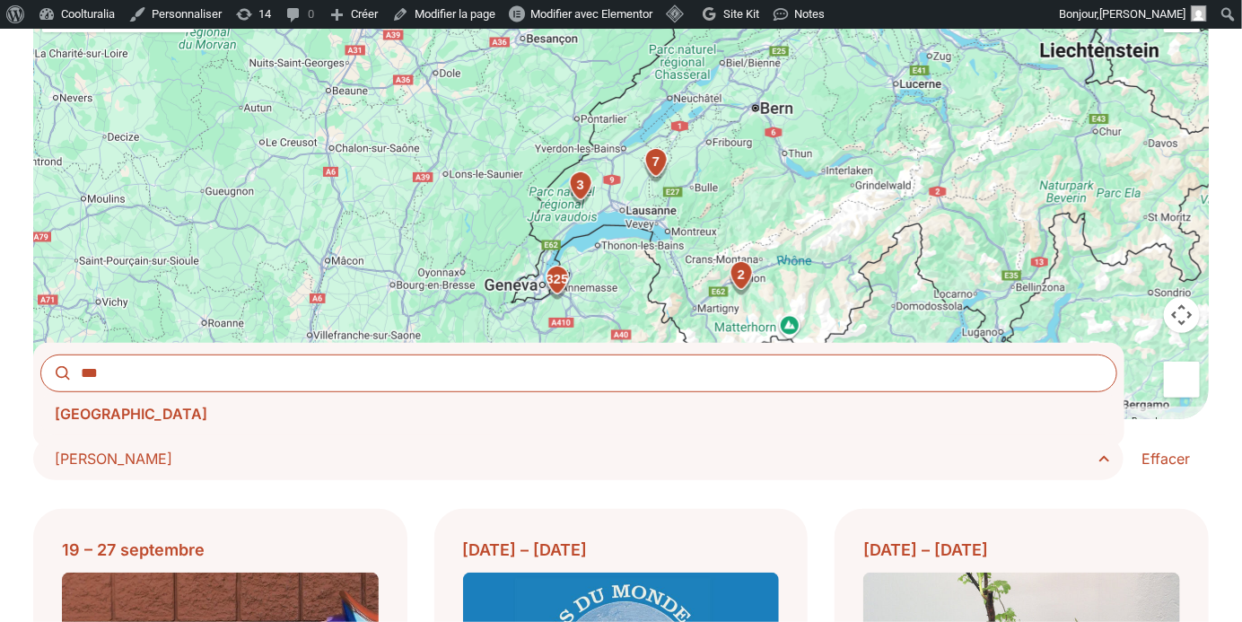
type input "***"
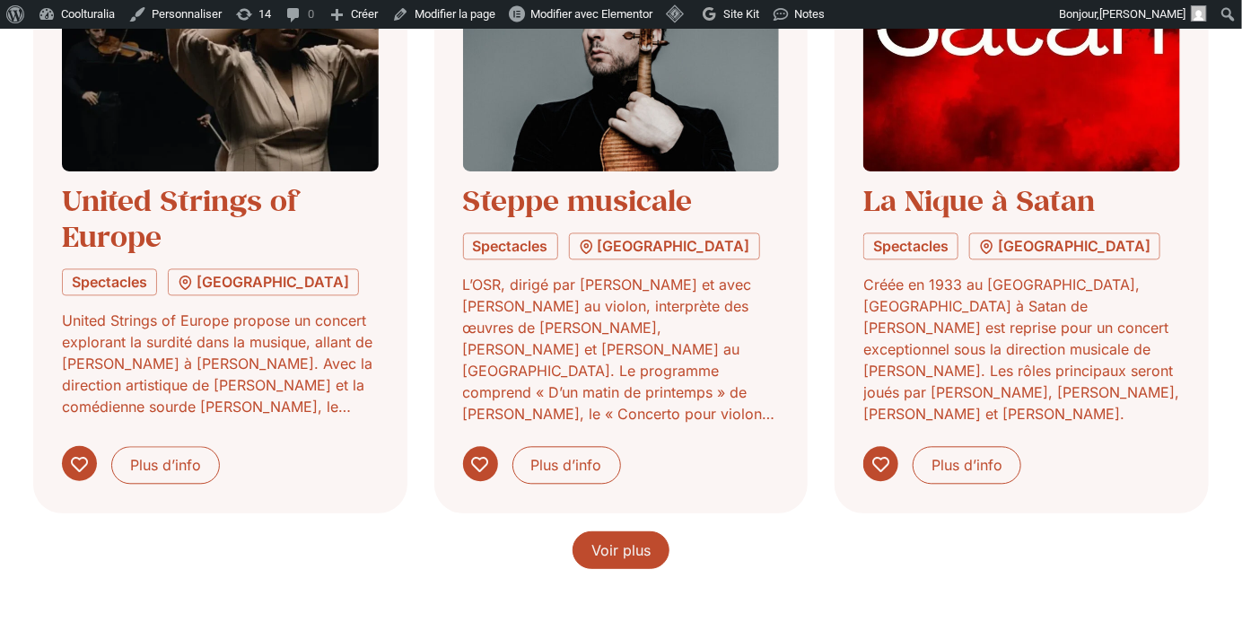
scroll to position [1447, 0]
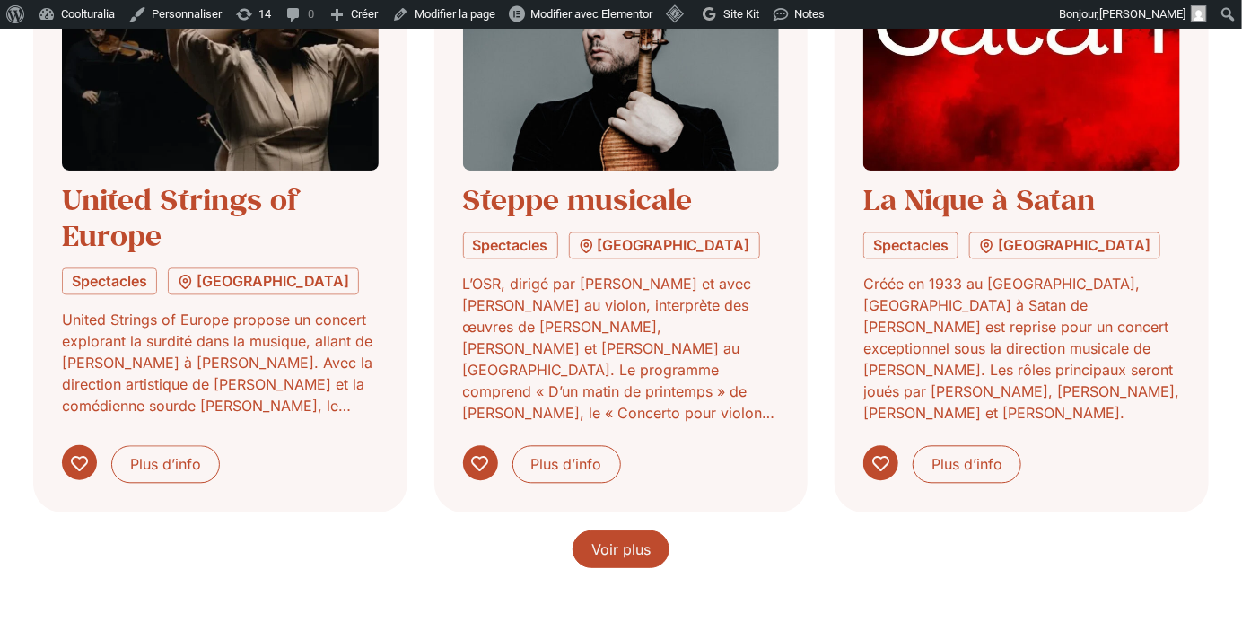
click at [608, 560] on link "Voir plus" at bounding box center [621, 549] width 97 height 38
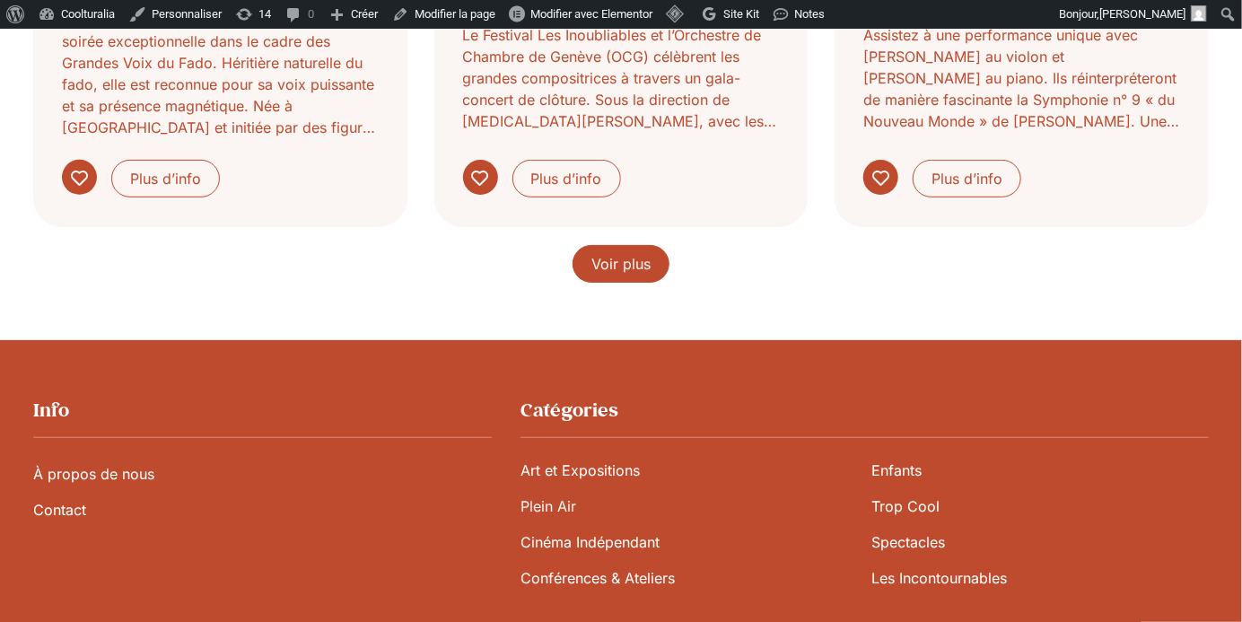
scroll to position [3003, 0]
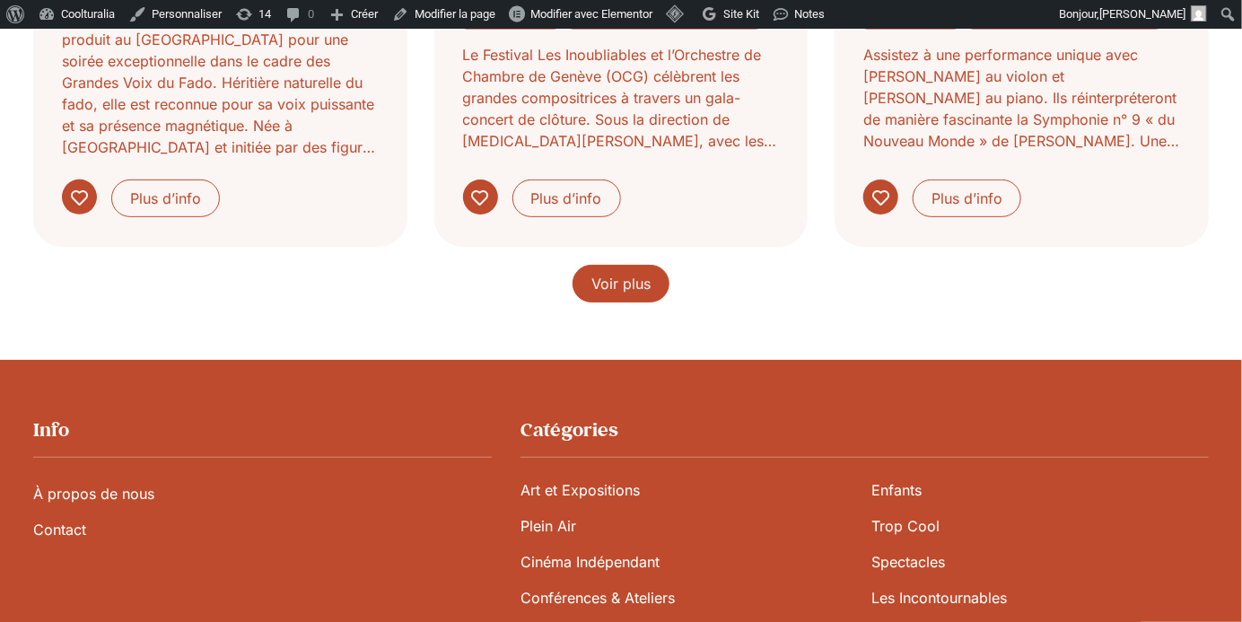
click at [643, 277] on span "Voir plus" at bounding box center [620, 284] width 59 height 22
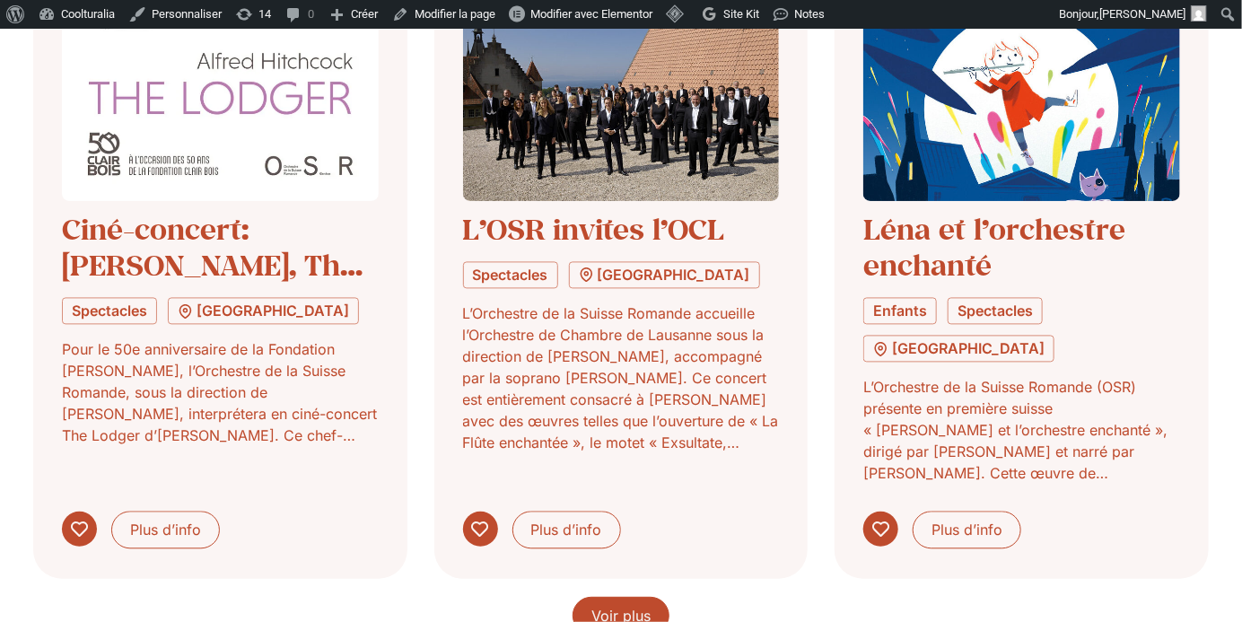
scroll to position [4139, 0]
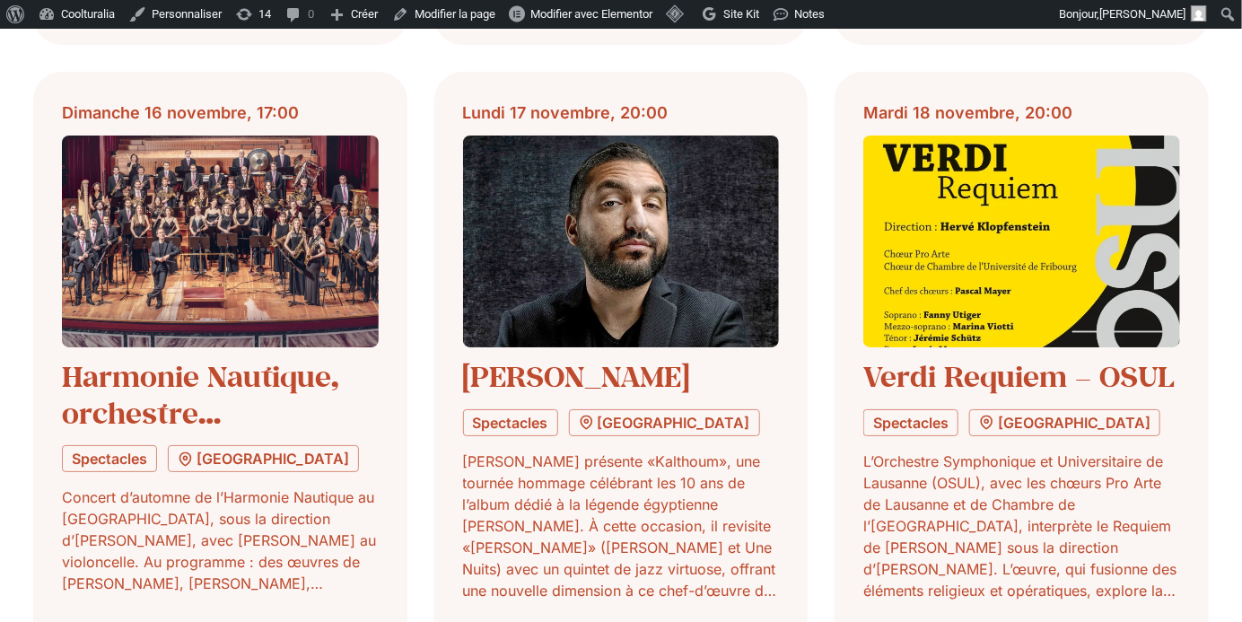
scroll to position [5425, 0]
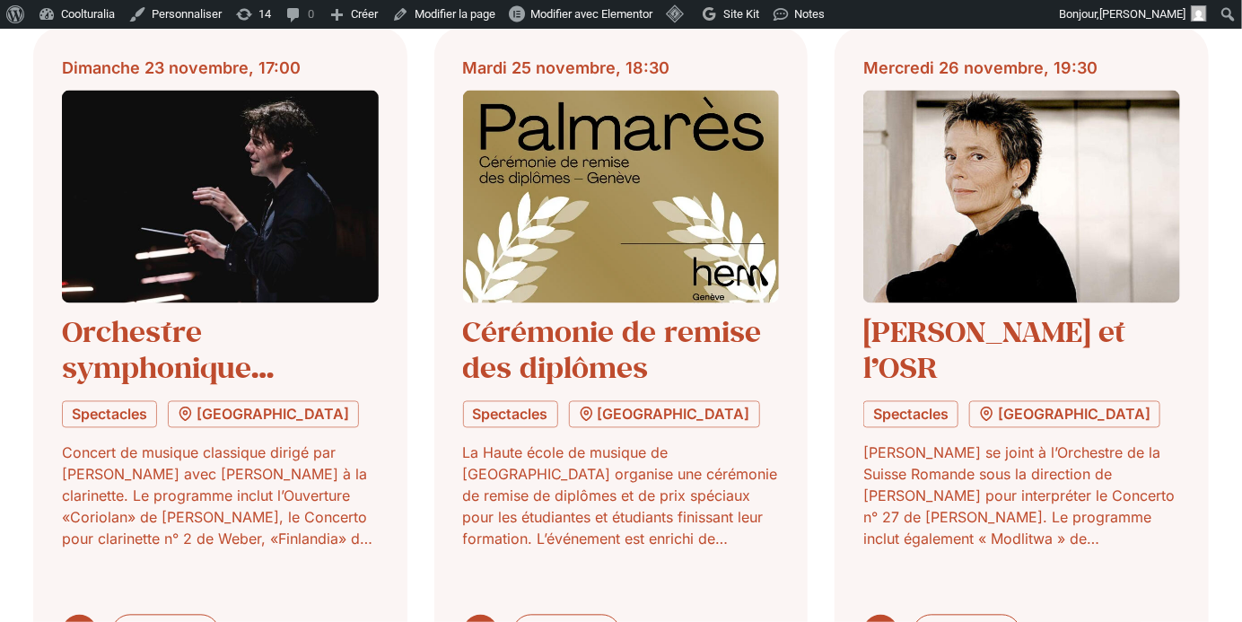
scroll to position [6811, 0]
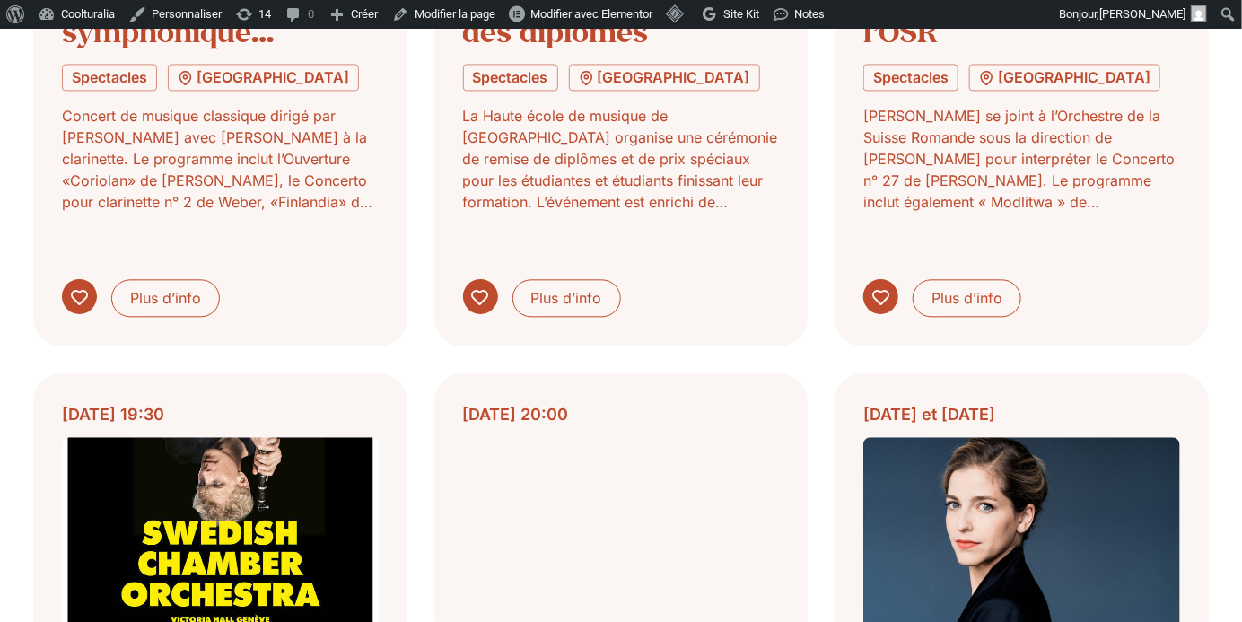
scroll to position [7171, 0]
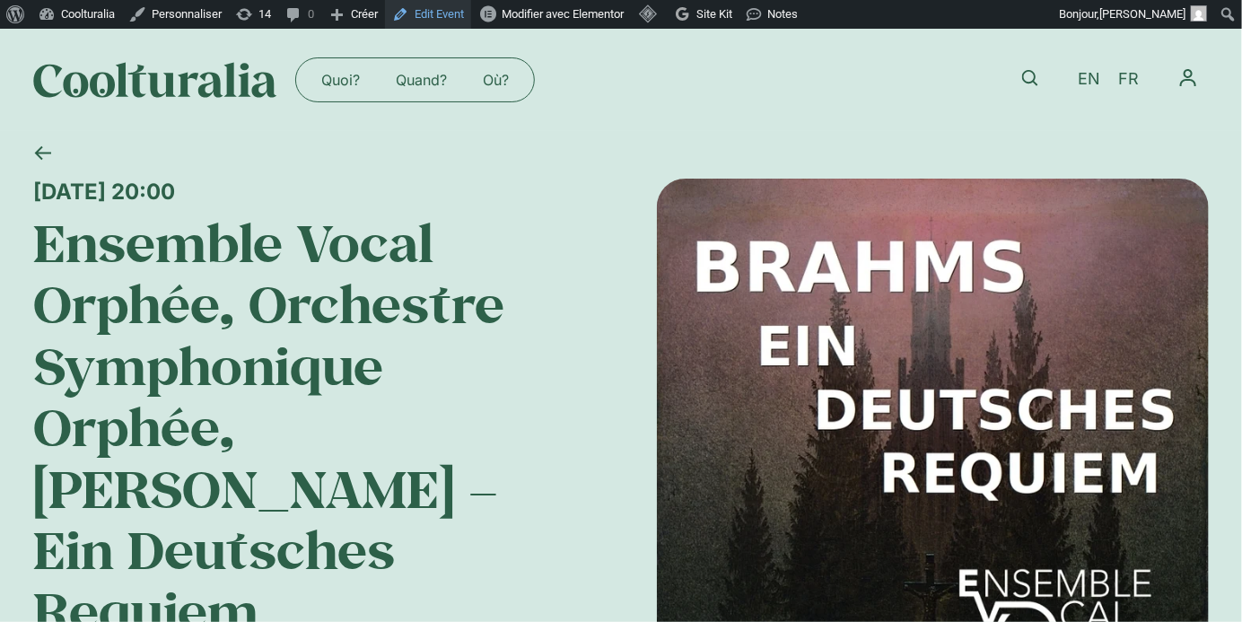
click at [437, 18] on link "Edit Event" at bounding box center [428, 14] width 86 height 29
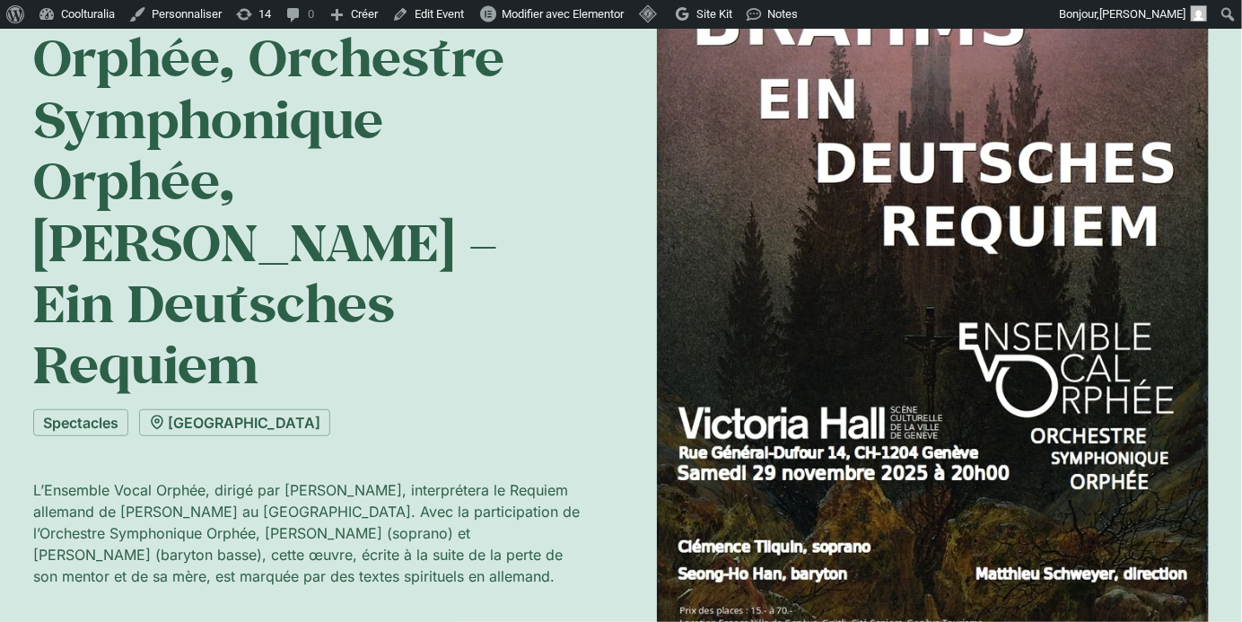
scroll to position [262, 0]
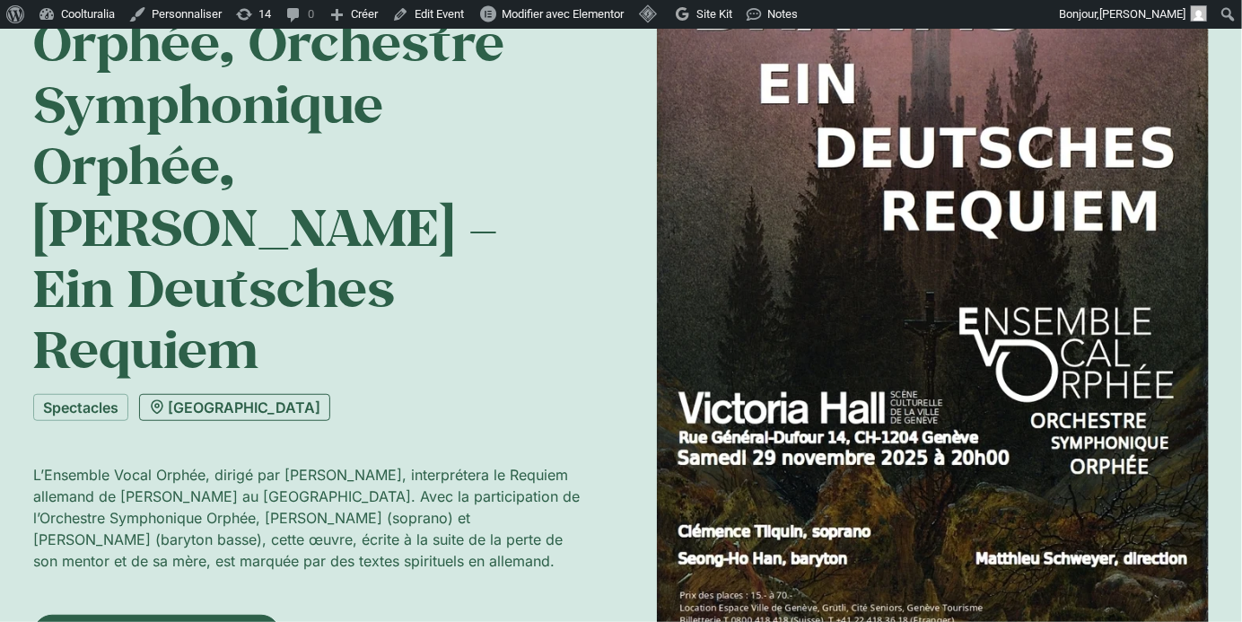
click at [235, 394] on link "[GEOGRAPHIC_DATA]" at bounding box center [234, 407] width 191 height 27
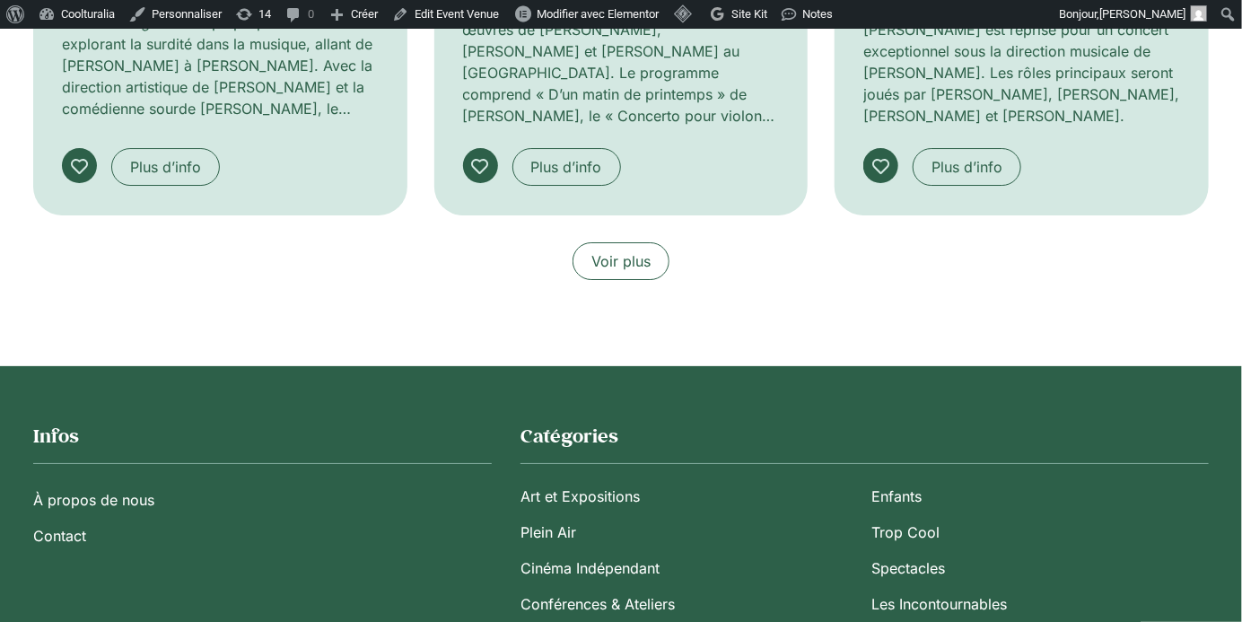
scroll to position [2587, 0]
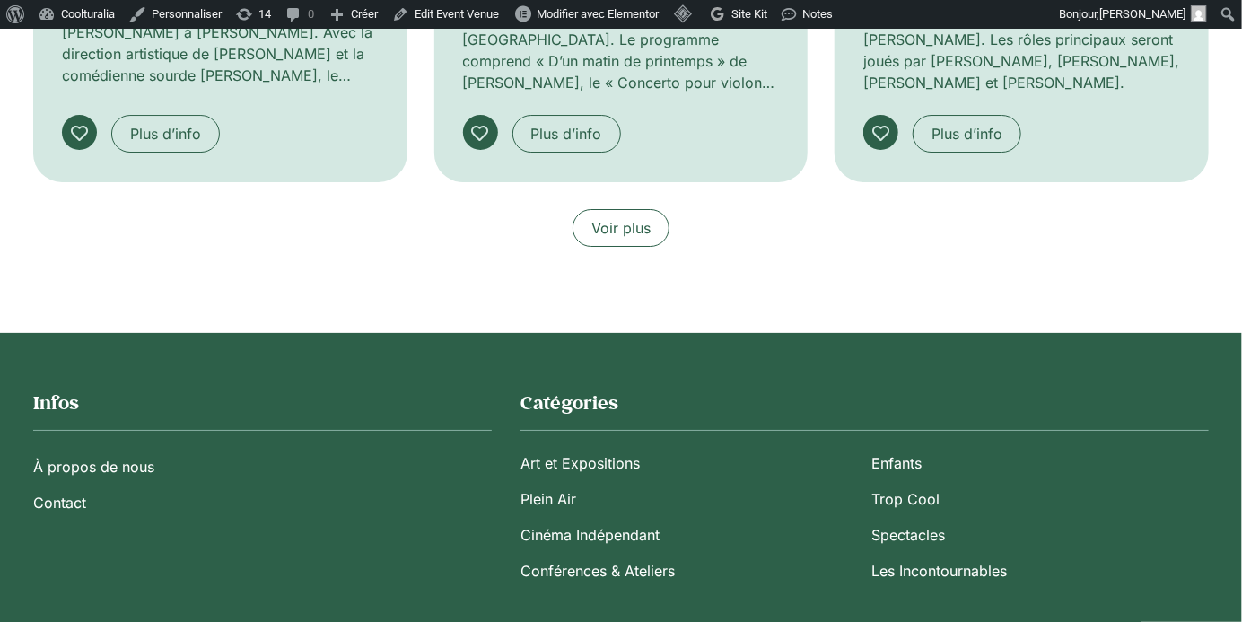
click at [633, 217] on span "Voir plus" at bounding box center [620, 228] width 59 height 22
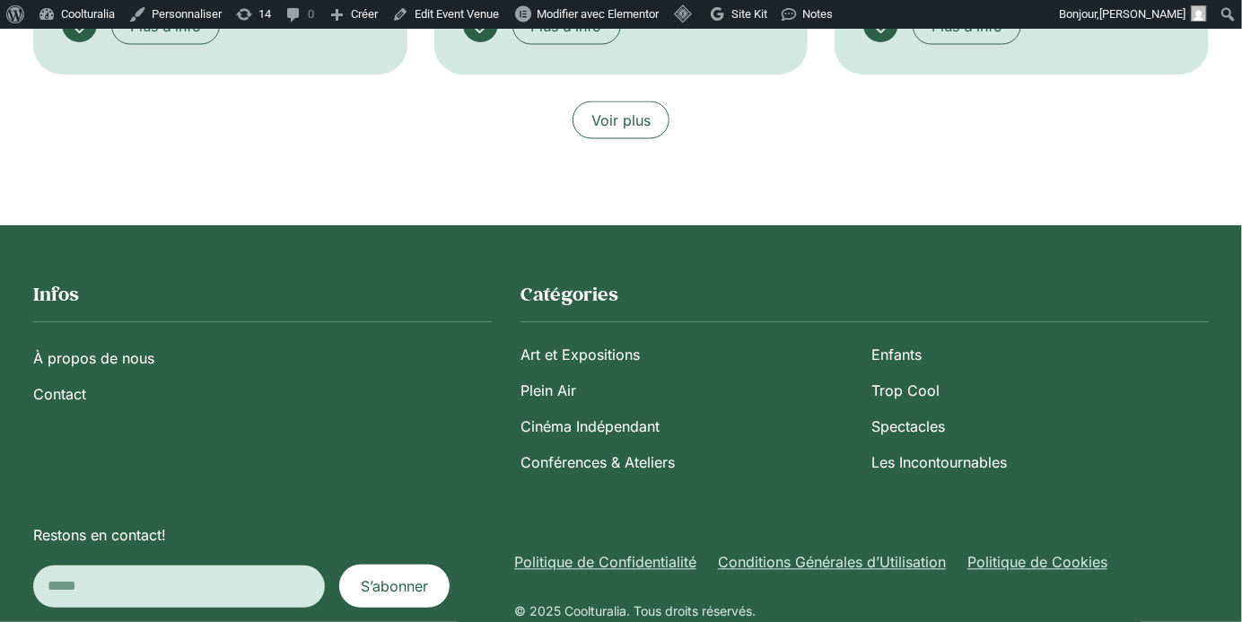
scroll to position [3987, 0]
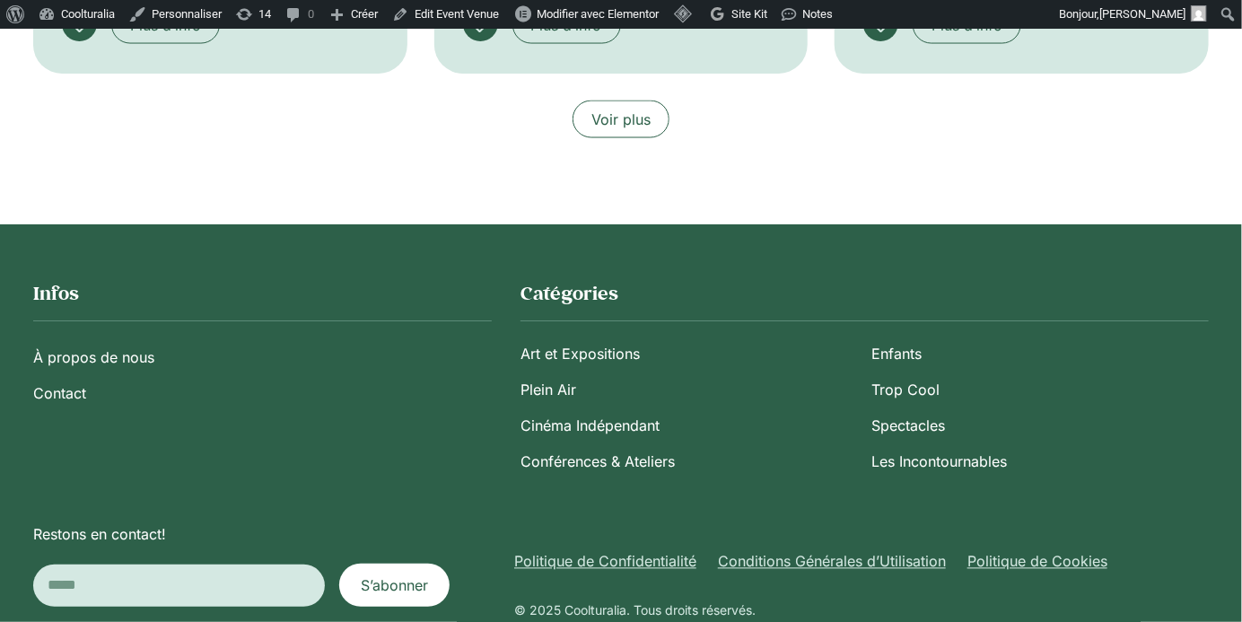
click at [632, 122] on span "Voir plus" at bounding box center [620, 120] width 59 height 22
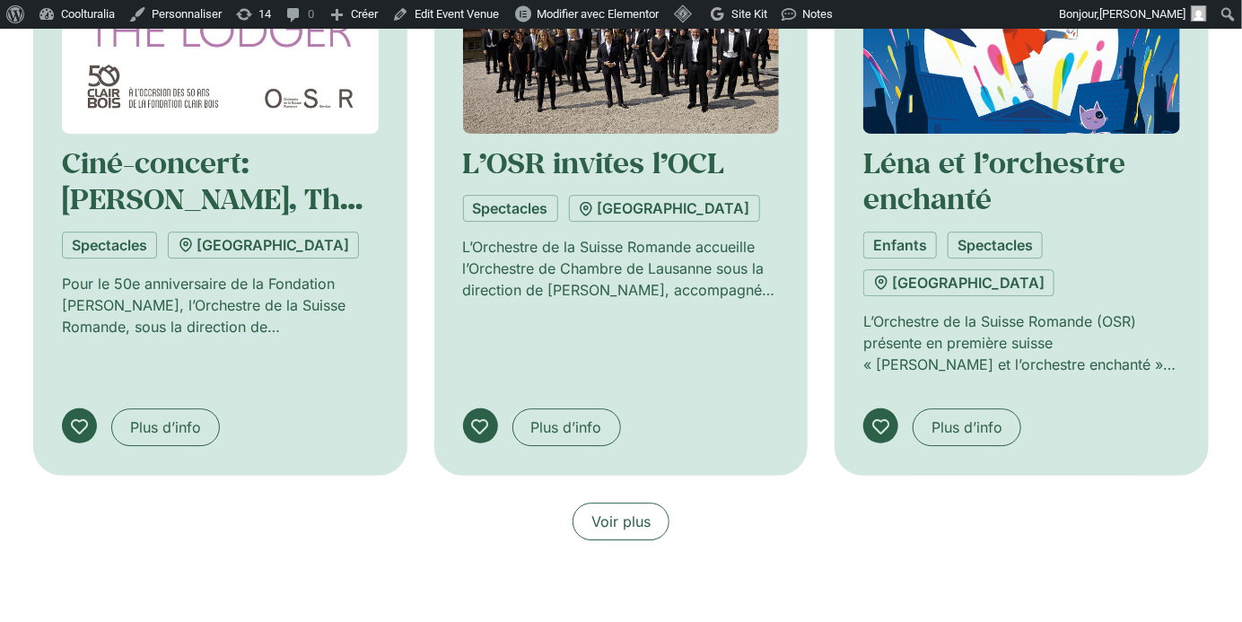
scroll to position [4999, 0]
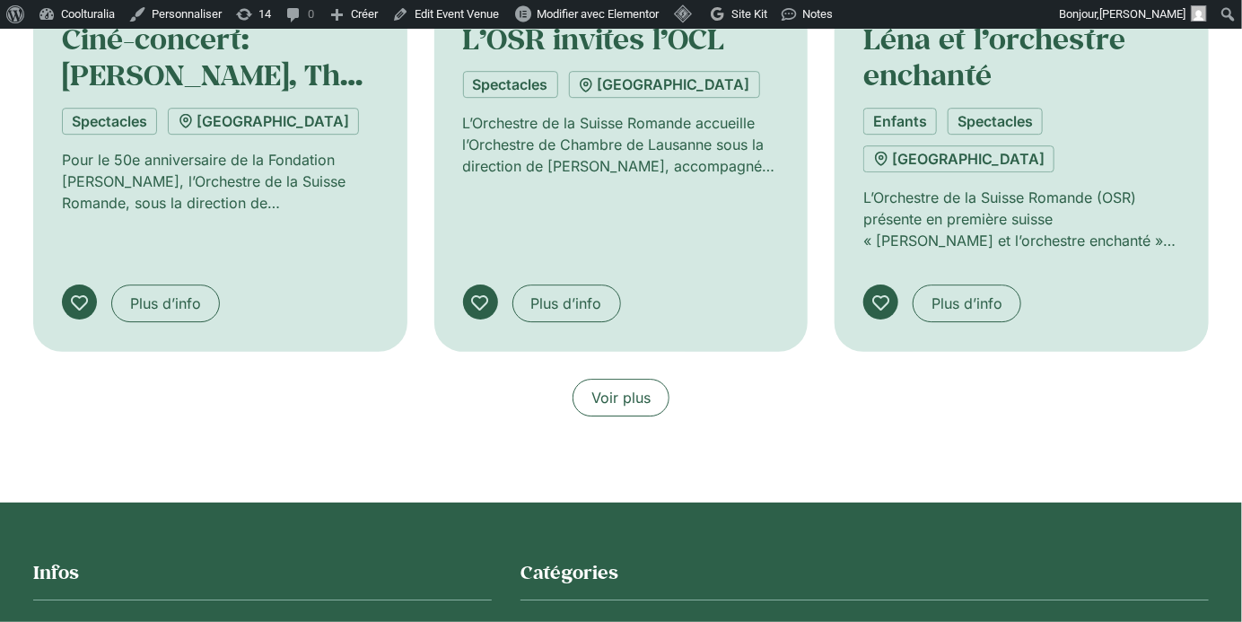
click at [659, 385] on link "Voir plus" at bounding box center [621, 398] width 97 height 38
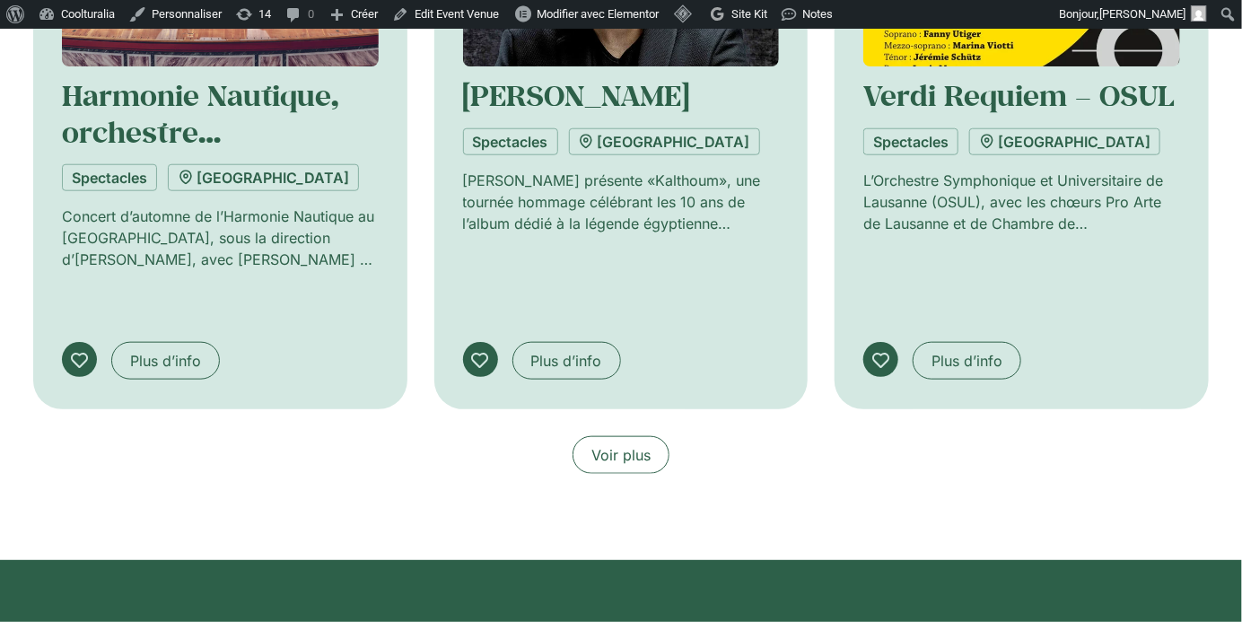
scroll to position [6253, 0]
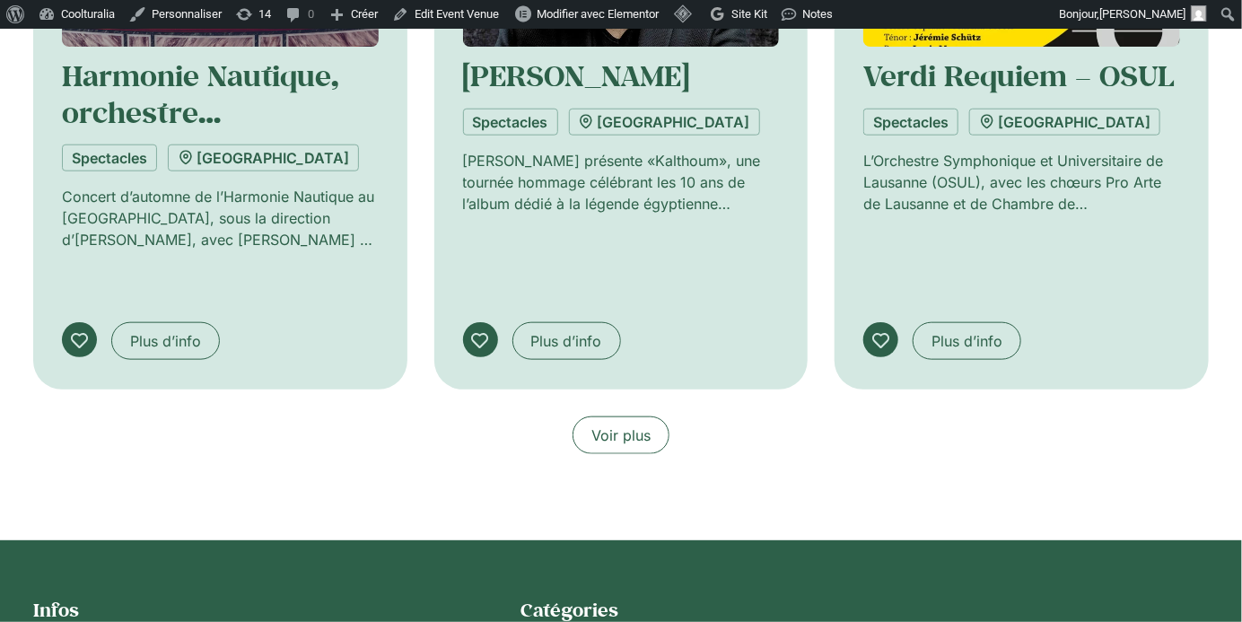
click at [638, 429] on span "Voir plus" at bounding box center [620, 435] width 59 height 22
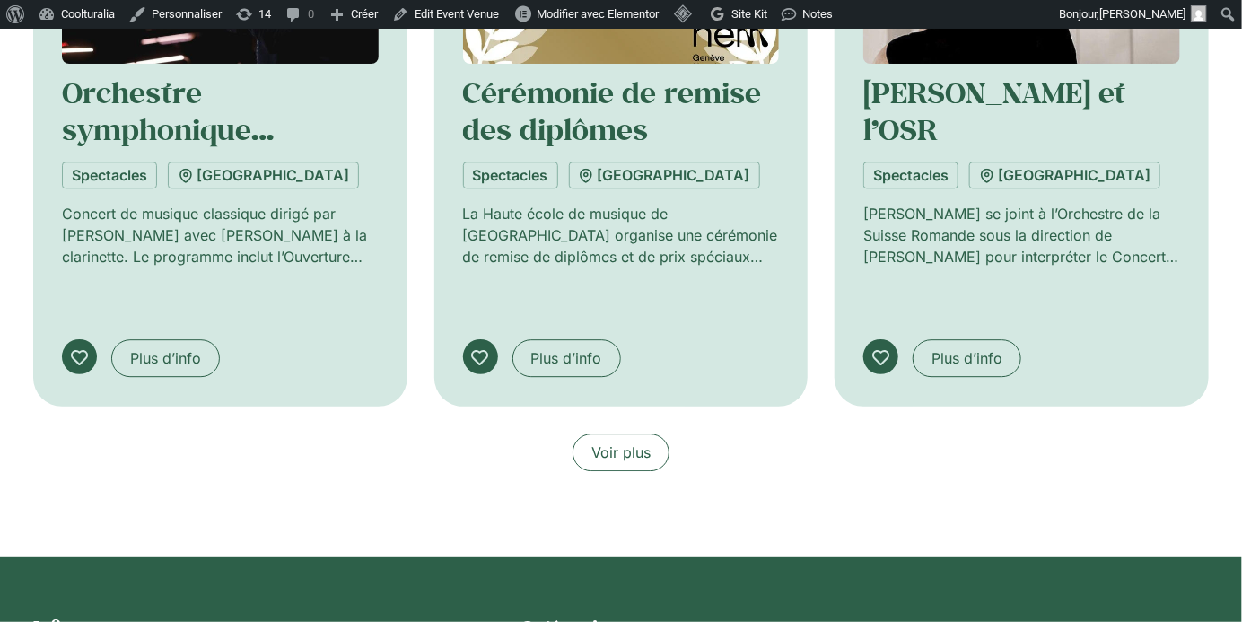
scroll to position [7534, 0]
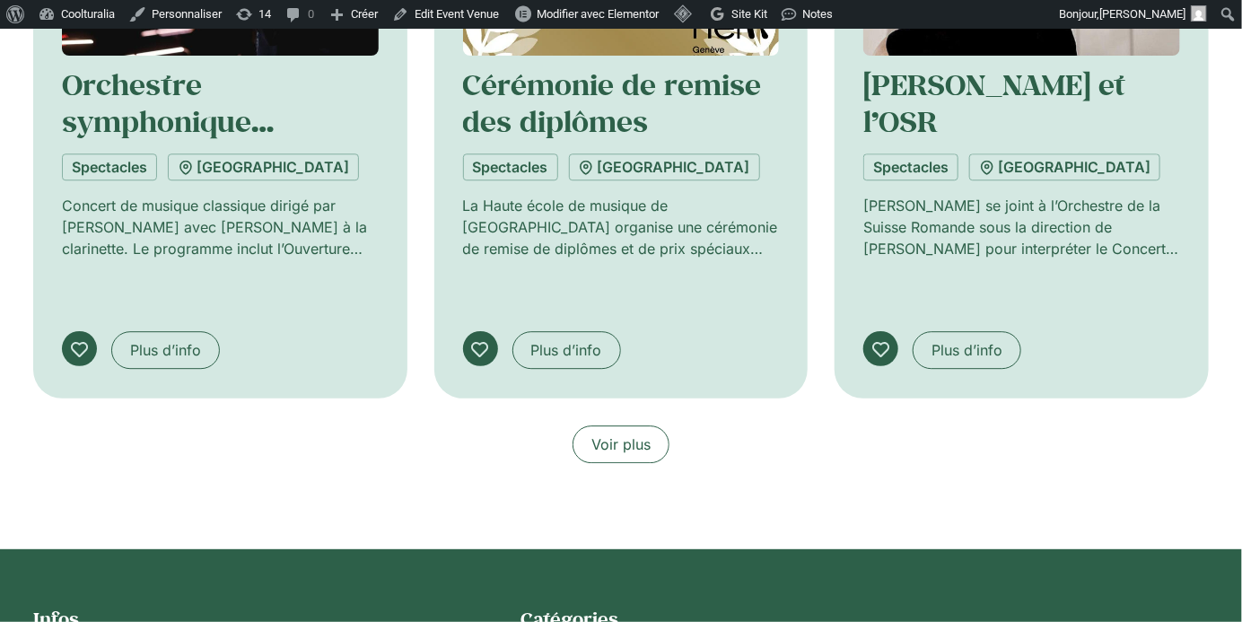
click at [634, 433] on span "Voir plus" at bounding box center [620, 444] width 59 height 22
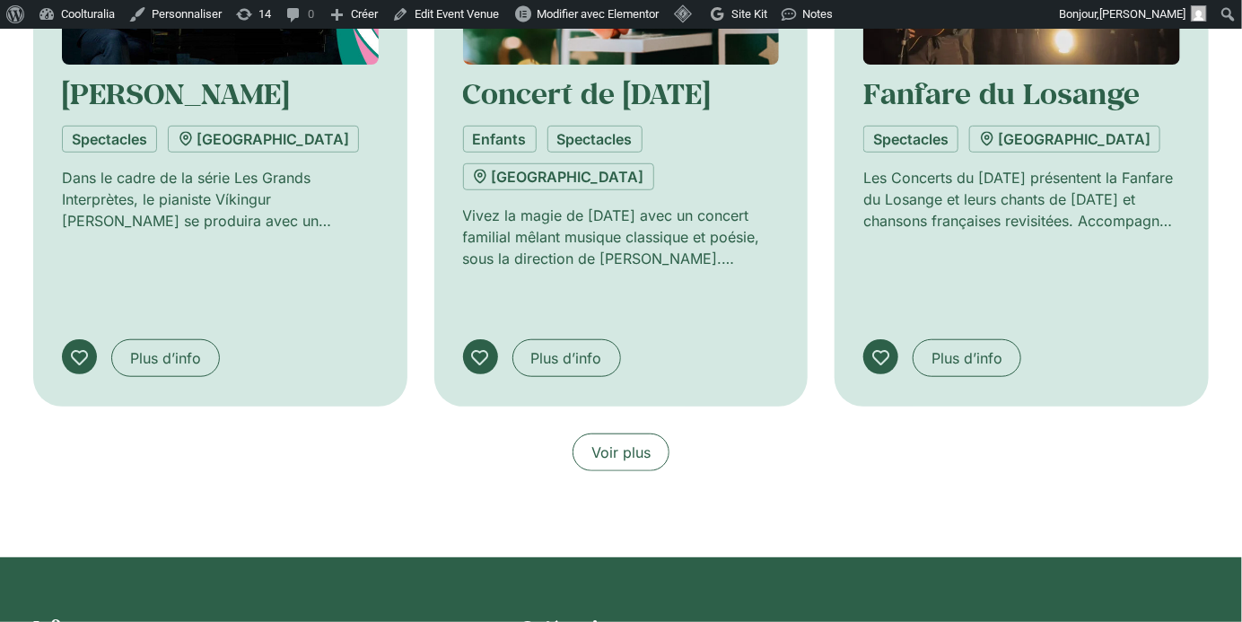
scroll to position [8826, 0]
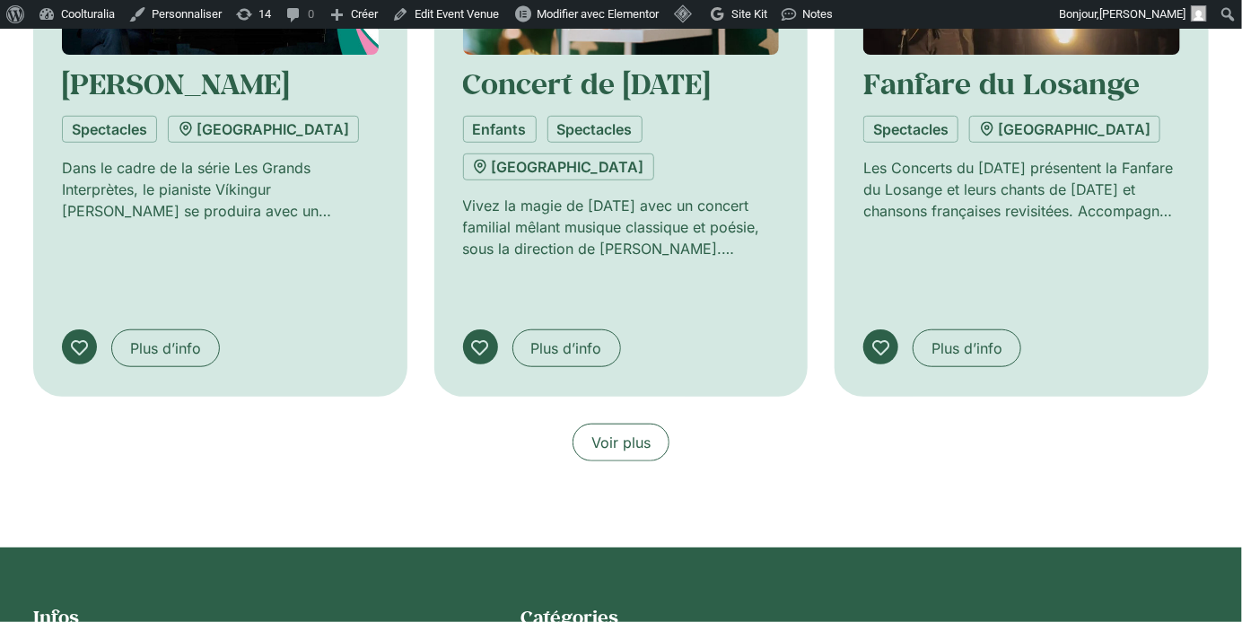
click at [634, 432] on span "Voir plus" at bounding box center [620, 443] width 59 height 22
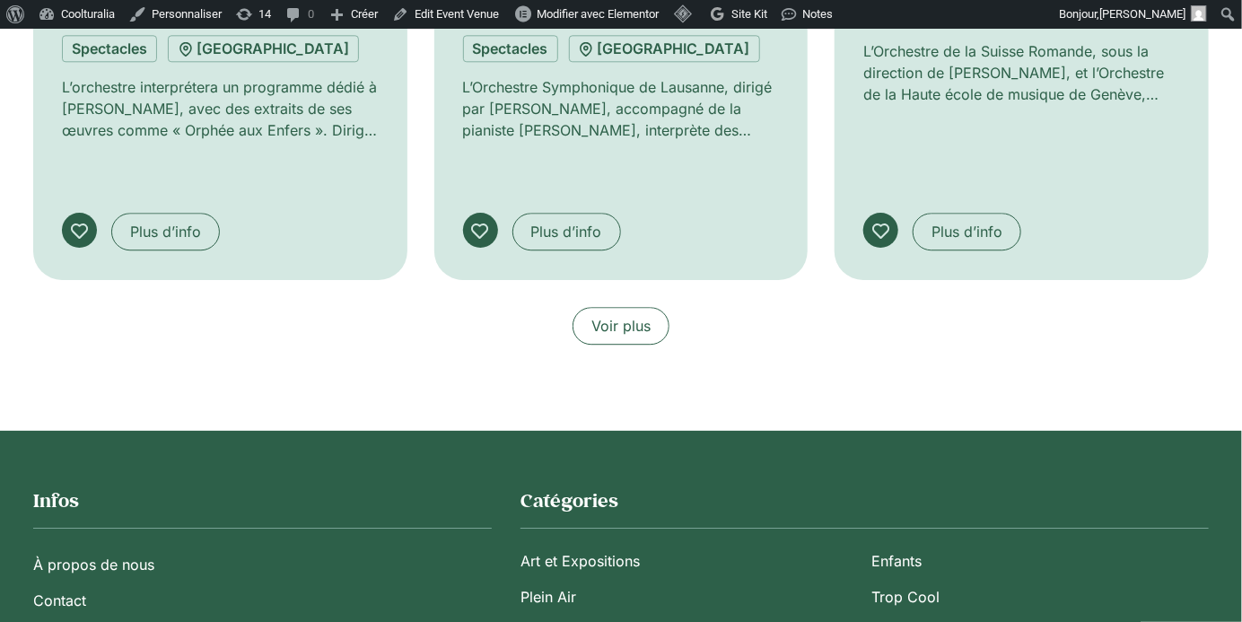
scroll to position [10240, 0]
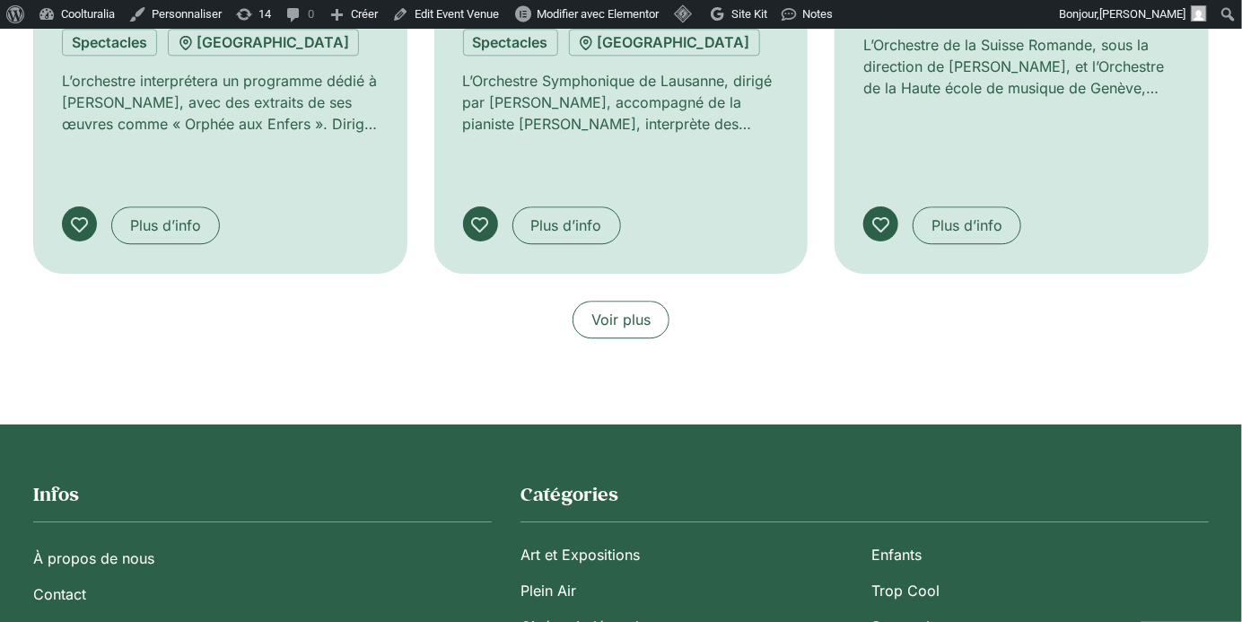
click at [632, 316] on div "Voir plus" at bounding box center [621, 320] width 1176 height 38
click at [625, 309] on span "Voir plus" at bounding box center [620, 320] width 59 height 22
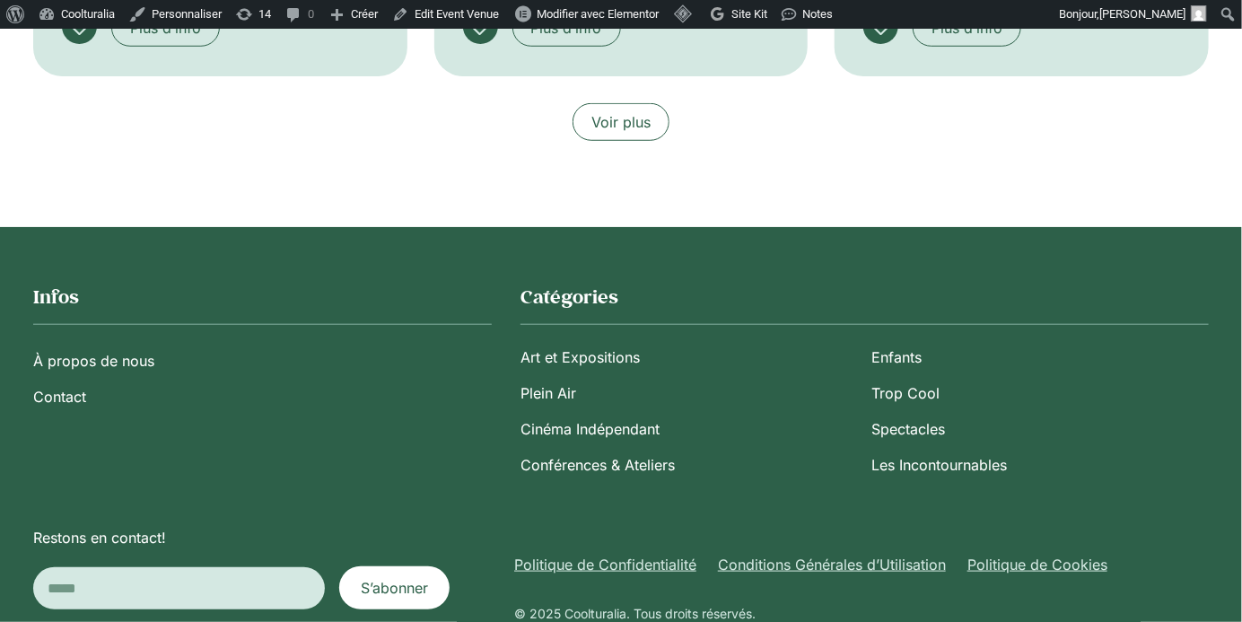
scroll to position [11786, 0]
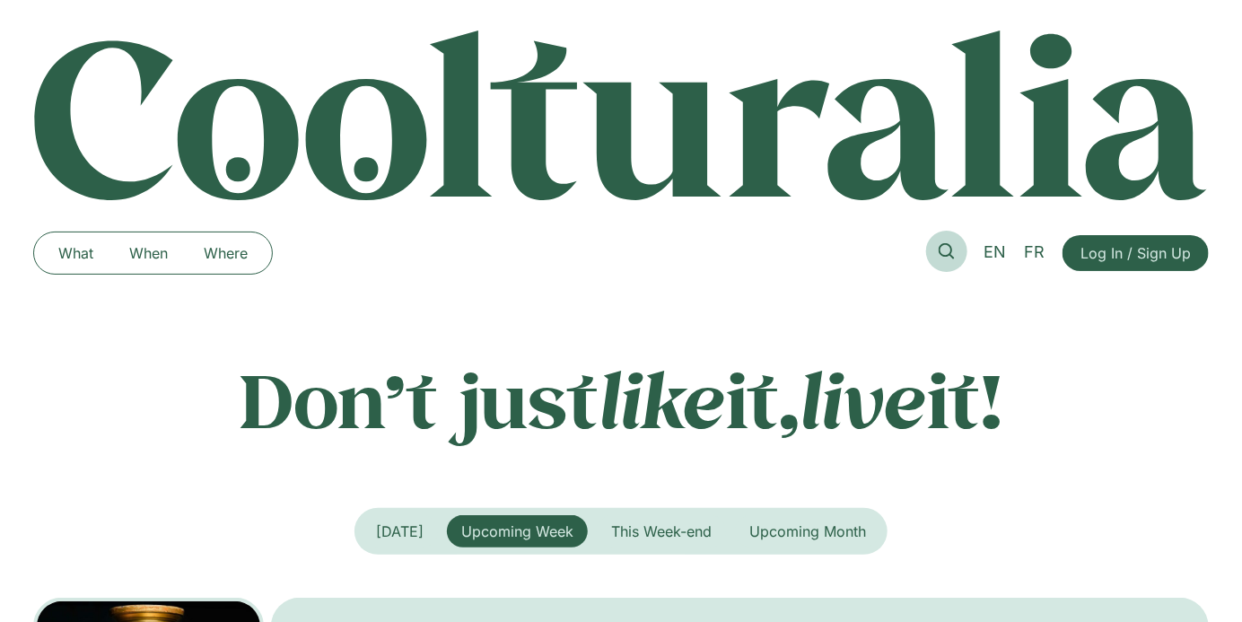
click at [941, 246] on icon at bounding box center [947, 251] width 16 height 16
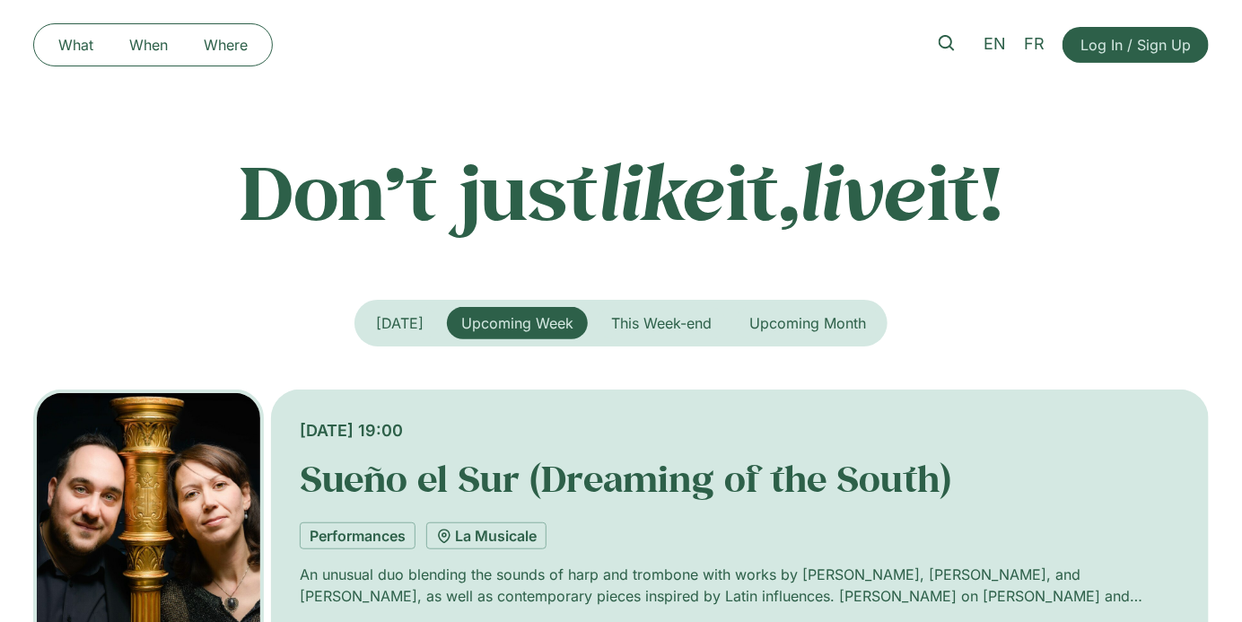
scroll to position [109, 0]
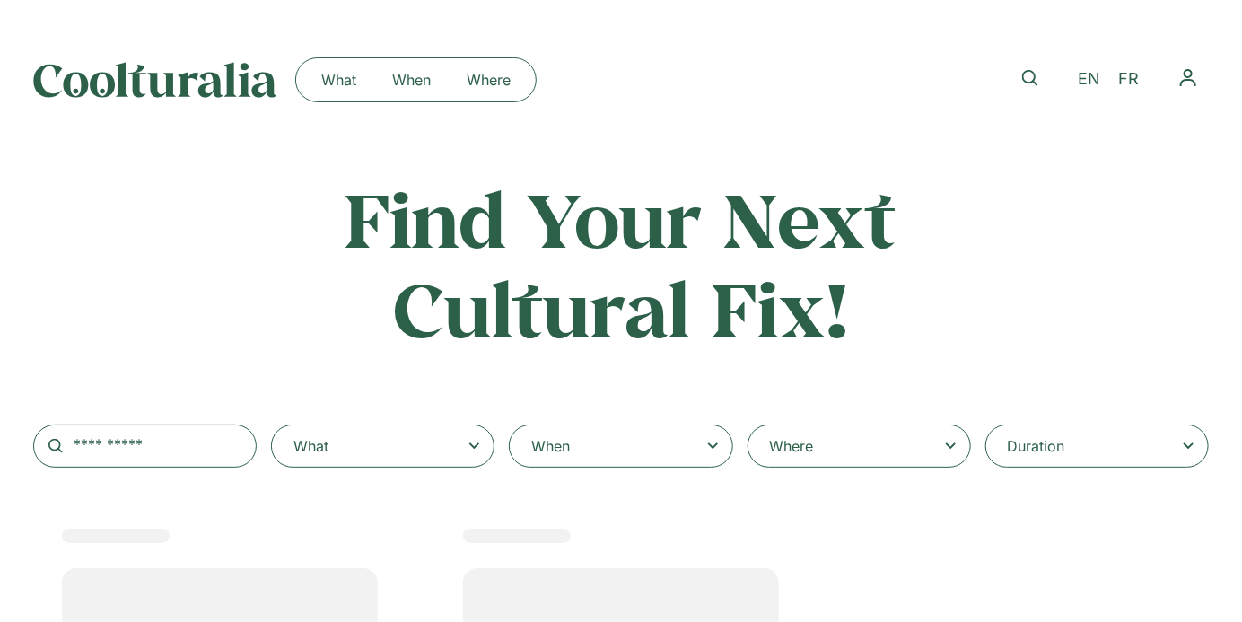
select select
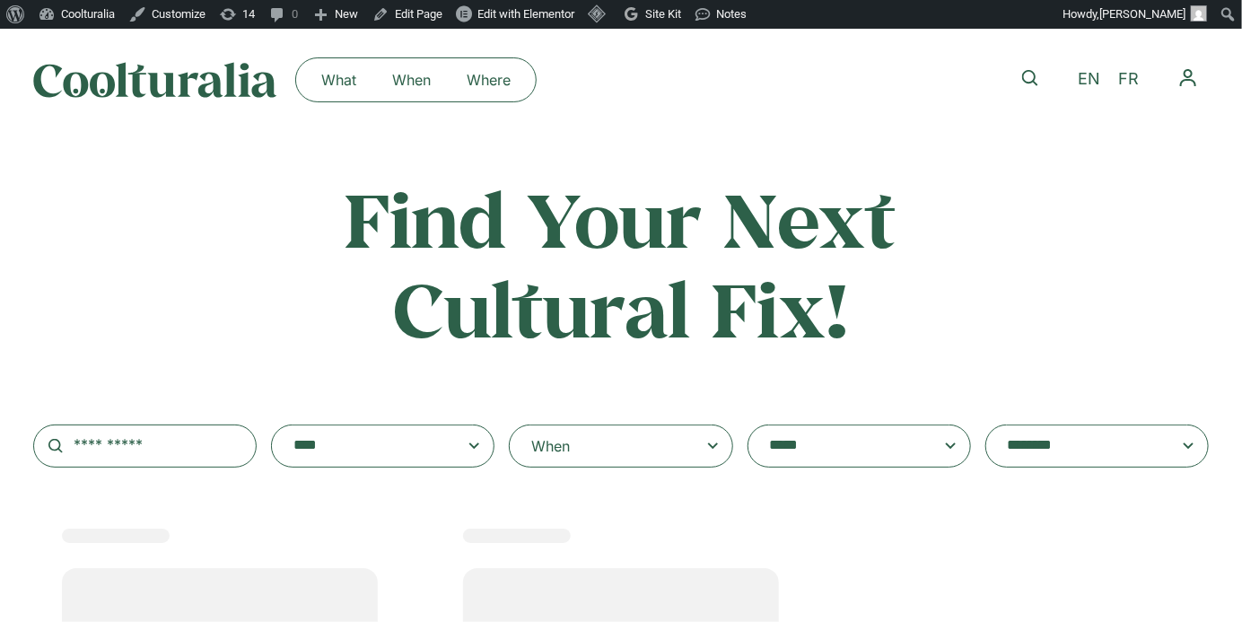
click at [356, 442] on textarea "**********" at bounding box center [365, 445] width 144 height 25
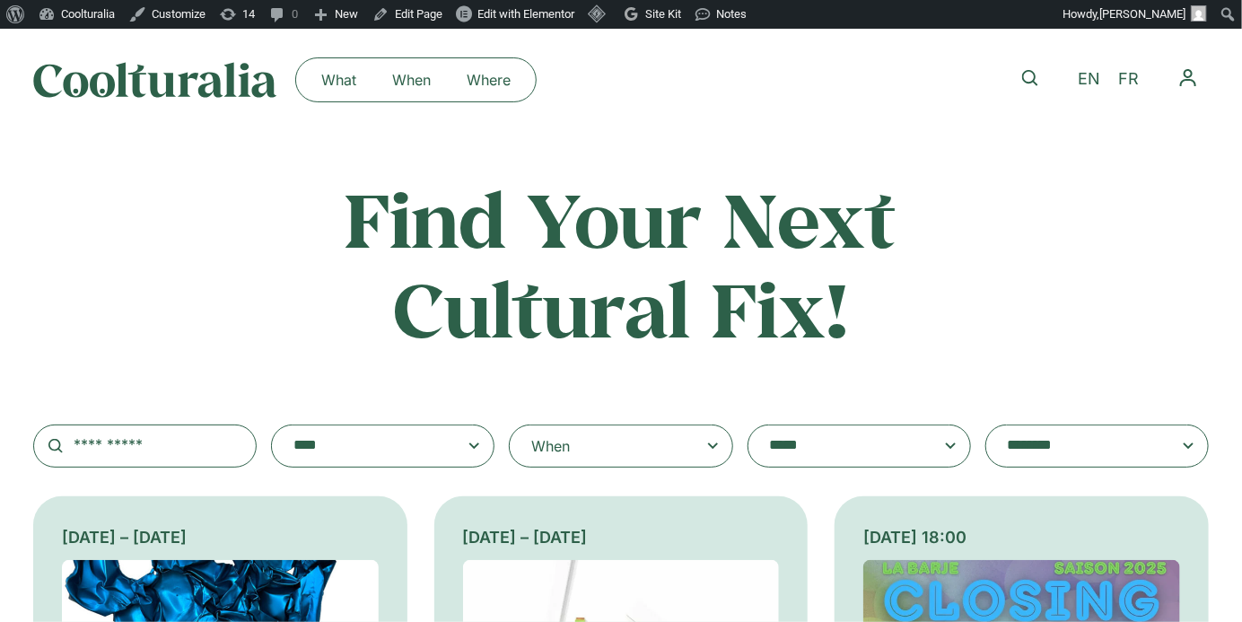
click at [585, 433] on div "When" at bounding box center [620, 445] width 223 height 43
click at [0, 0] on input "When" at bounding box center [0, 0] width 0 height 0
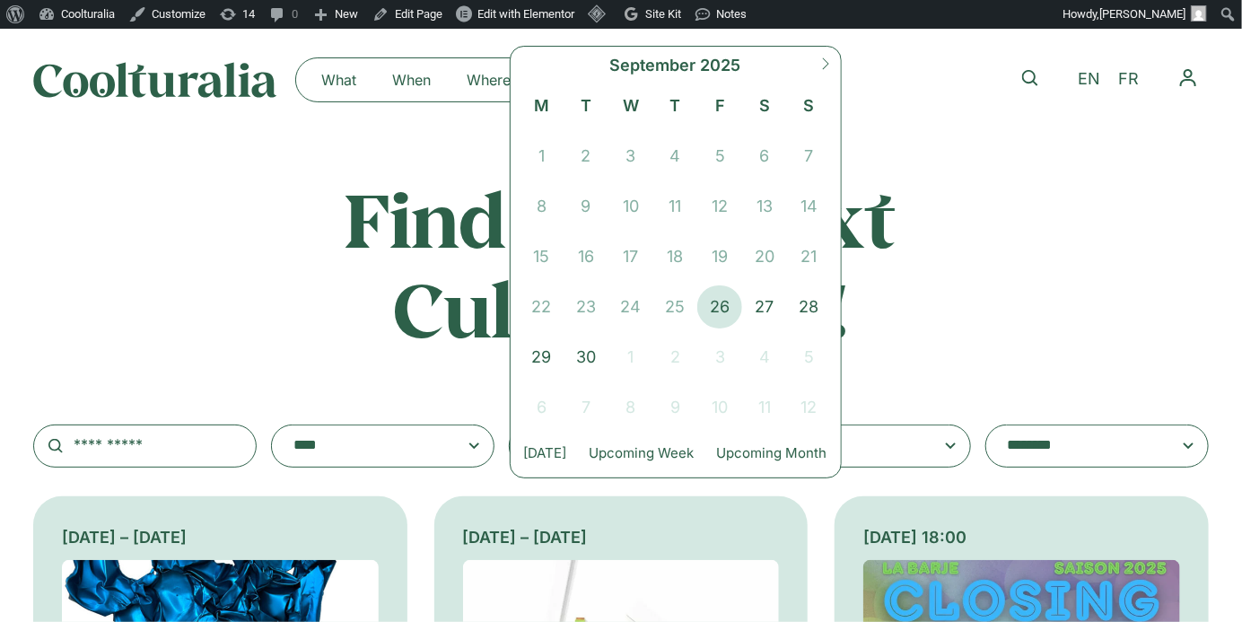
click at [827, 62] on icon at bounding box center [825, 63] width 13 height 13
select select "**"
click at [627, 161] on span "3" at bounding box center [630, 156] width 45 height 43
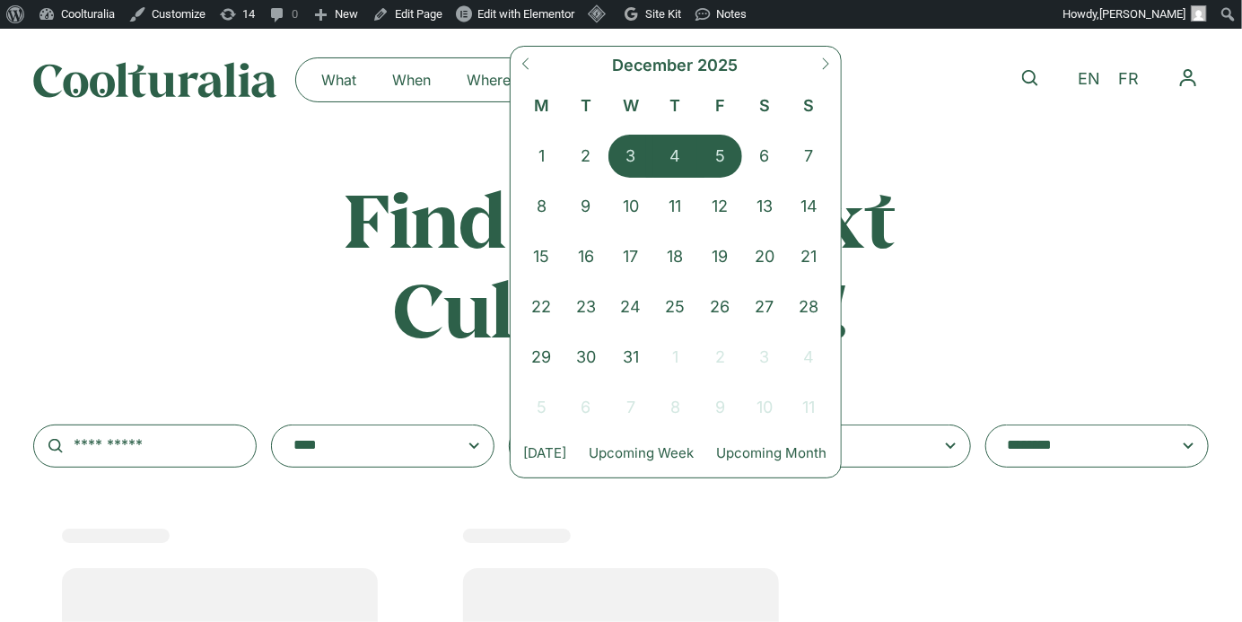
click at [914, 444] on textarea "**********" at bounding box center [842, 445] width 144 height 25
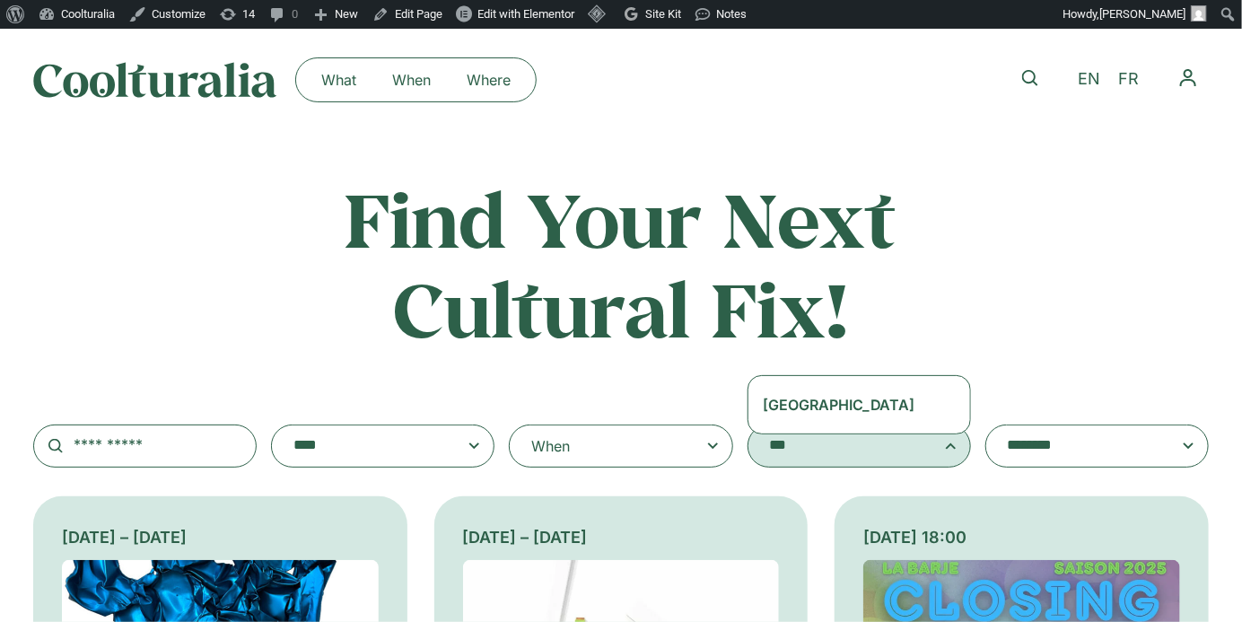
type textarea "***"
select select "***"
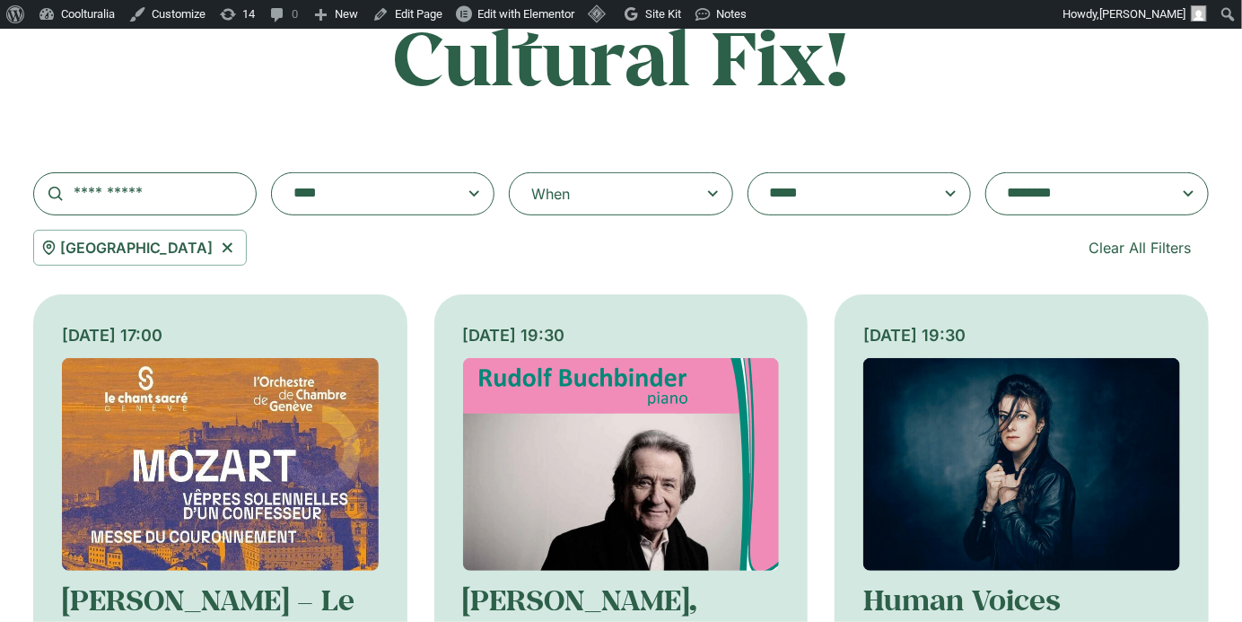
scroll to position [256, 0]
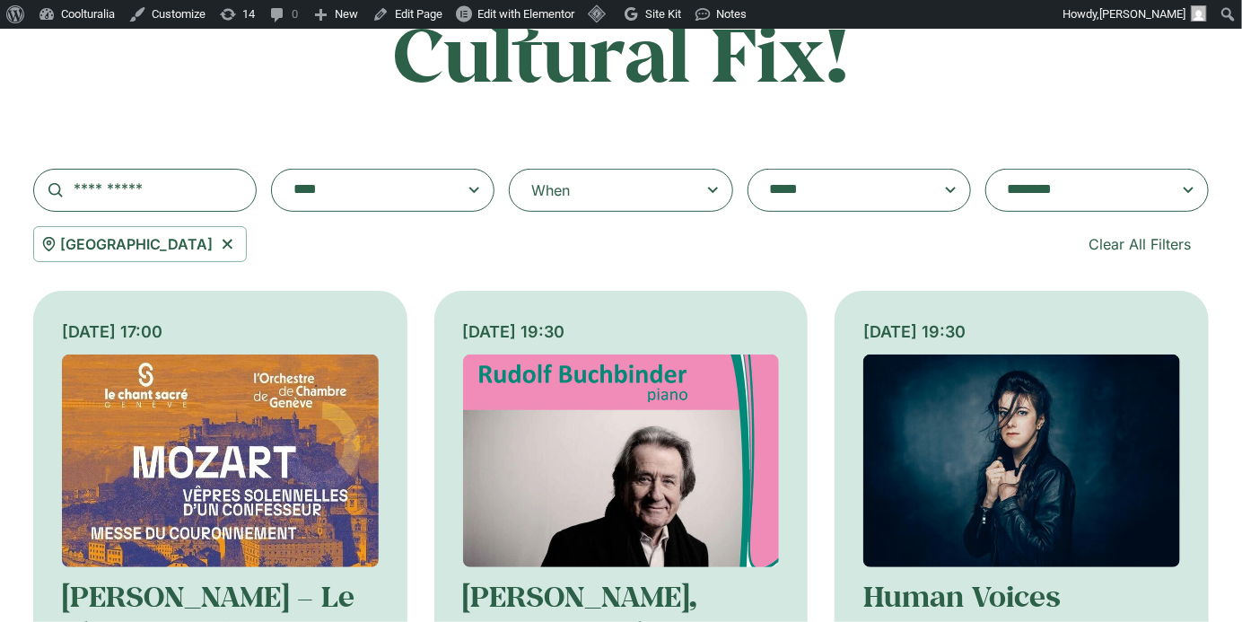
click at [639, 190] on div "When" at bounding box center [620, 190] width 223 height 43
click at [0, 0] on input "When" at bounding box center [0, 0] width 0 height 0
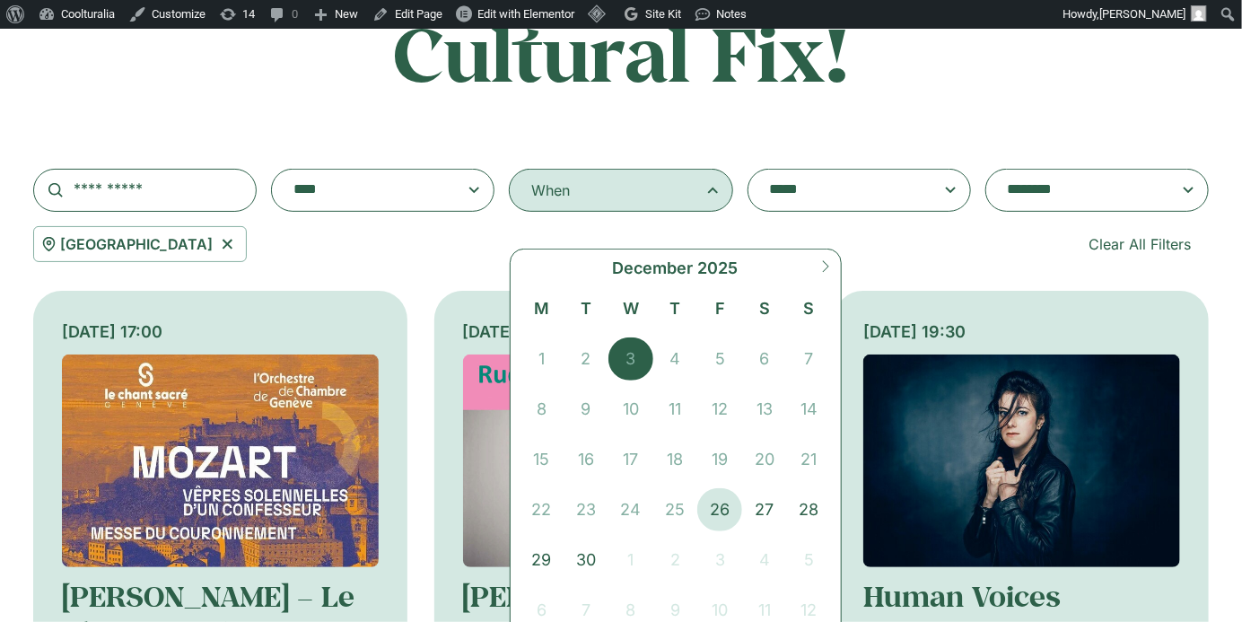
click at [629, 355] on span "3" at bounding box center [630, 358] width 45 height 43
click at [935, 238] on div "[GEOGRAPHIC_DATA] Clear All Filters" at bounding box center [621, 244] width 1176 height 36
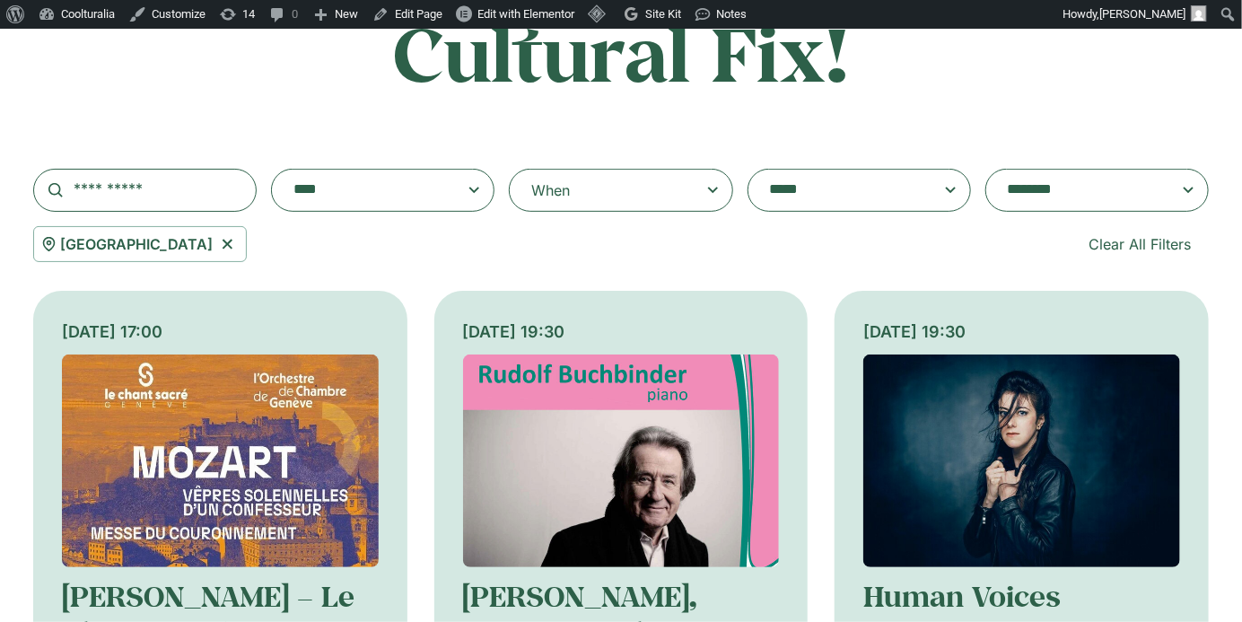
click at [713, 190] on icon at bounding box center [712, 190] width 10 height 6
click at [0, 0] on input "When" at bounding box center [0, 0] width 0 height 0
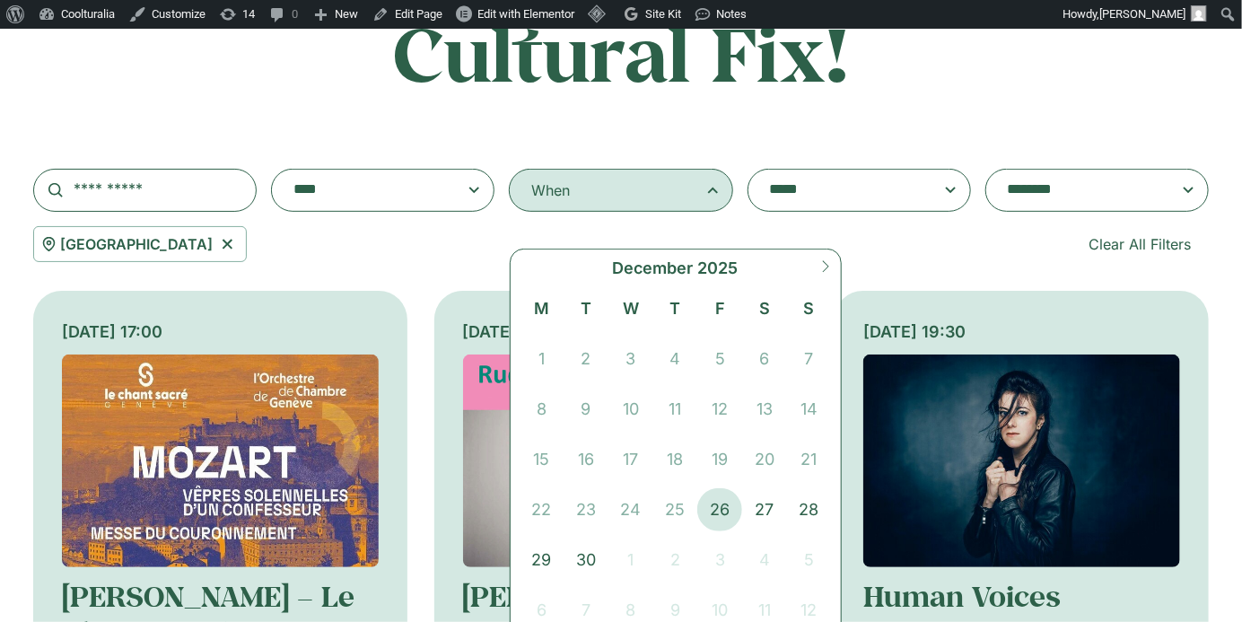
click at [822, 267] on icon at bounding box center [825, 266] width 13 height 13
click at [821, 267] on icon at bounding box center [825, 266] width 13 height 13
select select "**"
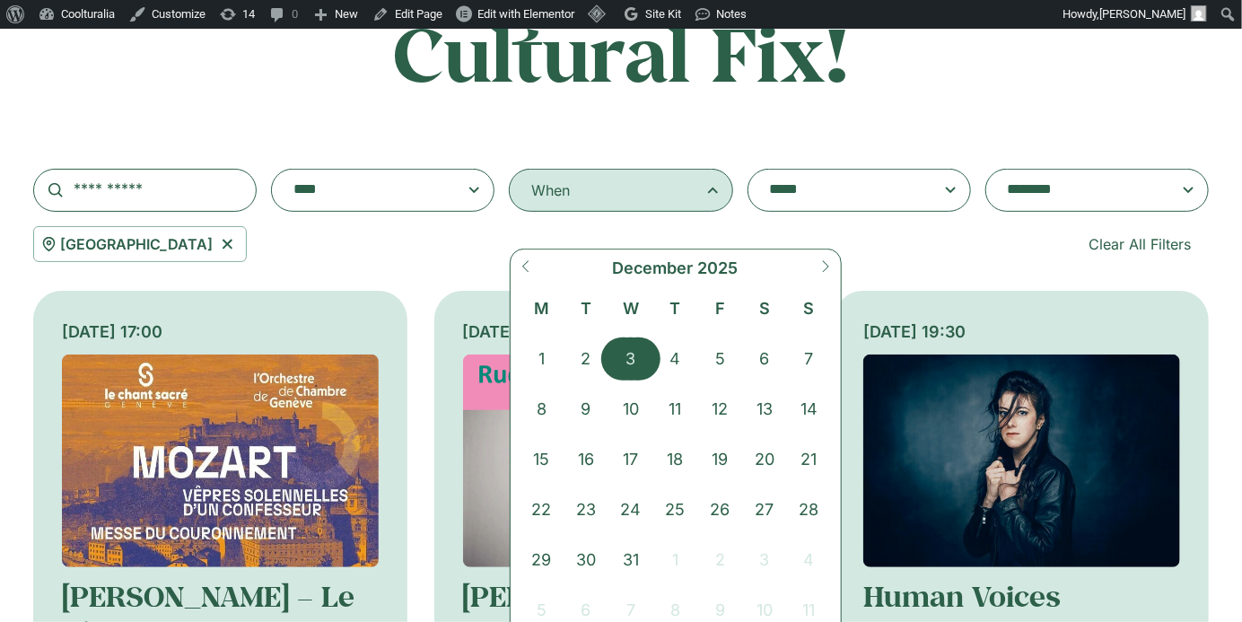
click at [633, 362] on span "3" at bounding box center [630, 358] width 45 height 43
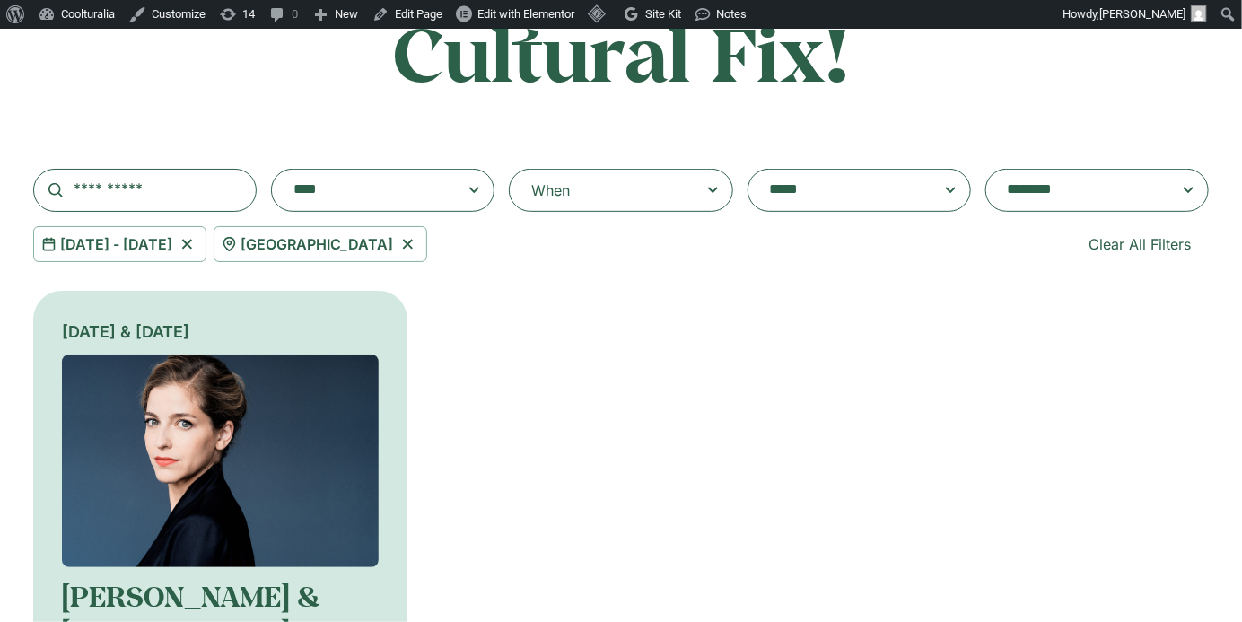
click at [397, 244] on icon at bounding box center [408, 244] width 22 height 22
select select
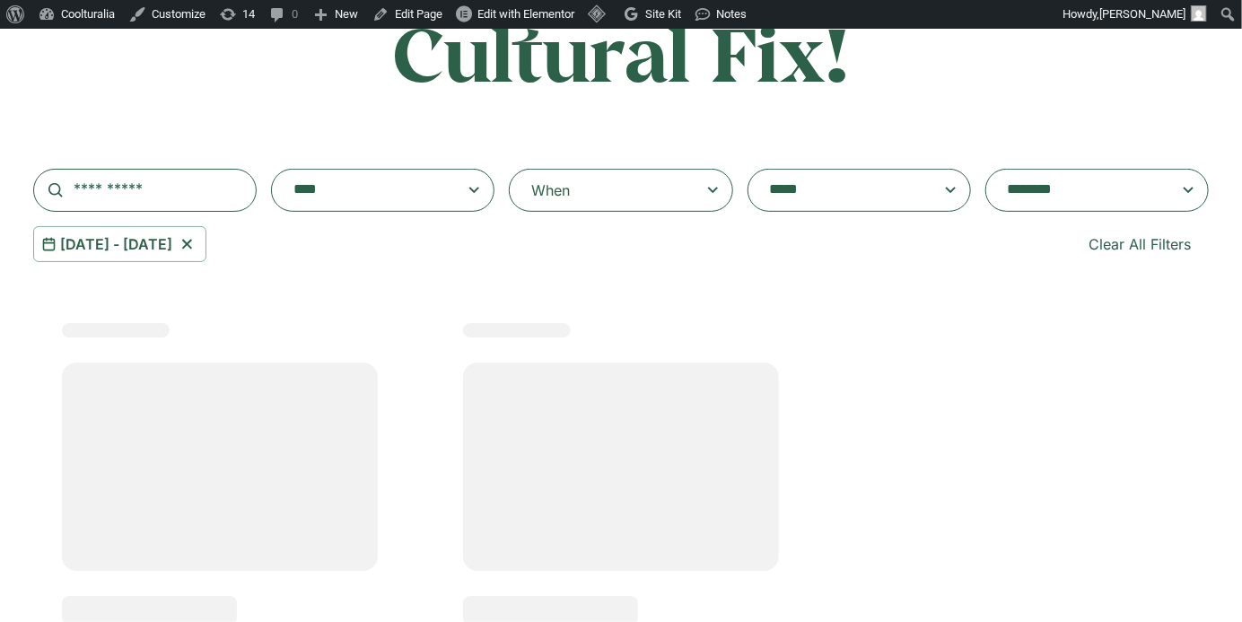
click at [198, 239] on icon at bounding box center [187, 244] width 22 height 22
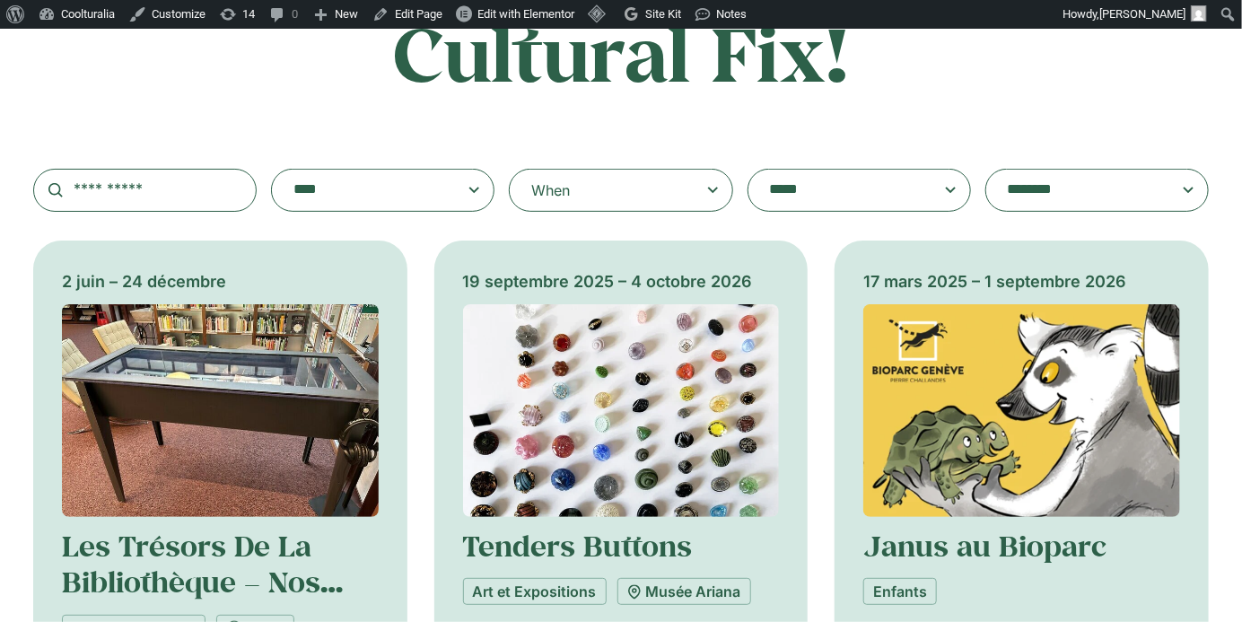
click at [912, 179] on textarea "**********" at bounding box center [842, 190] width 144 height 25
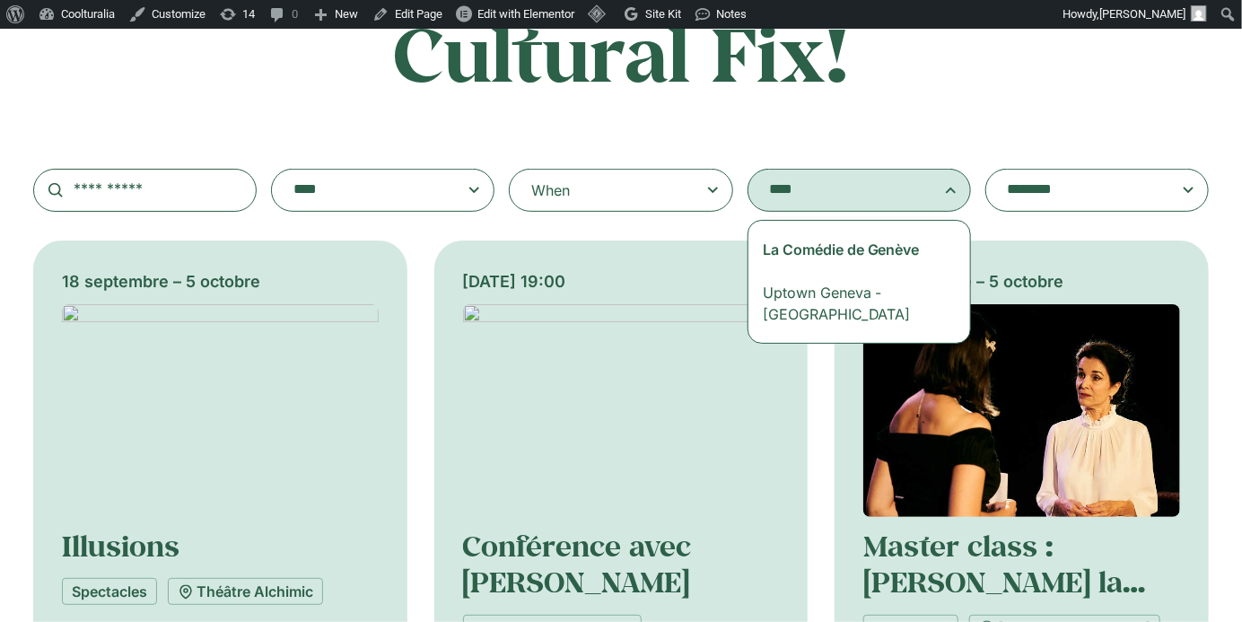
type textarea "****"
select select "***"
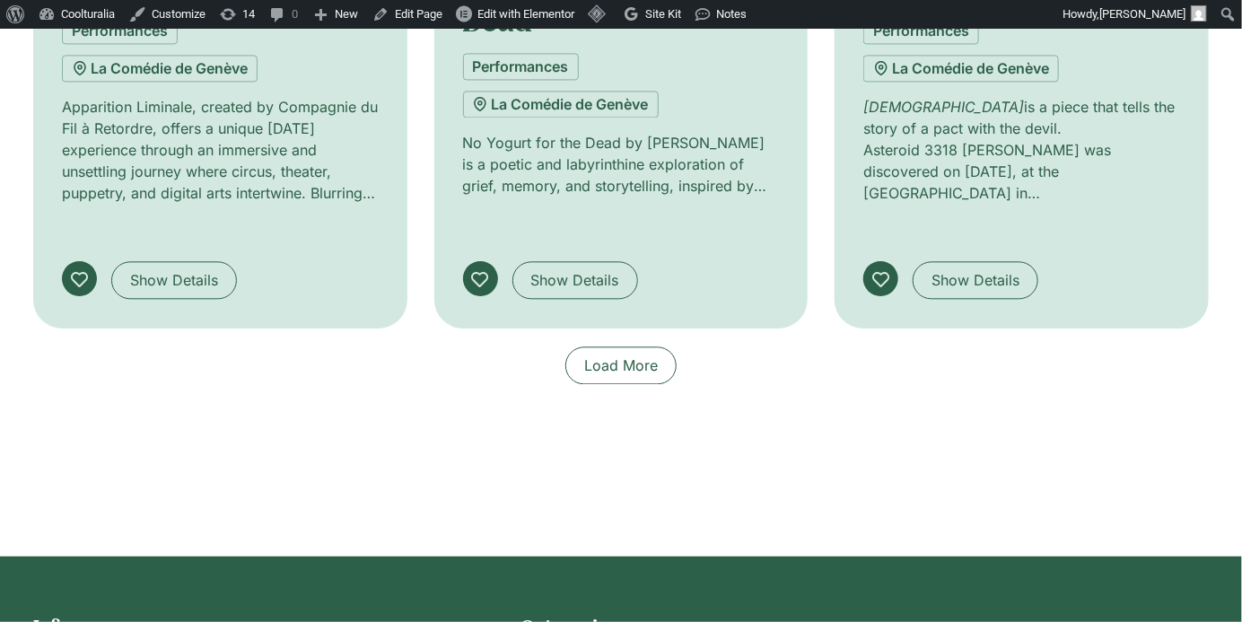
scroll to position [1556, 0]
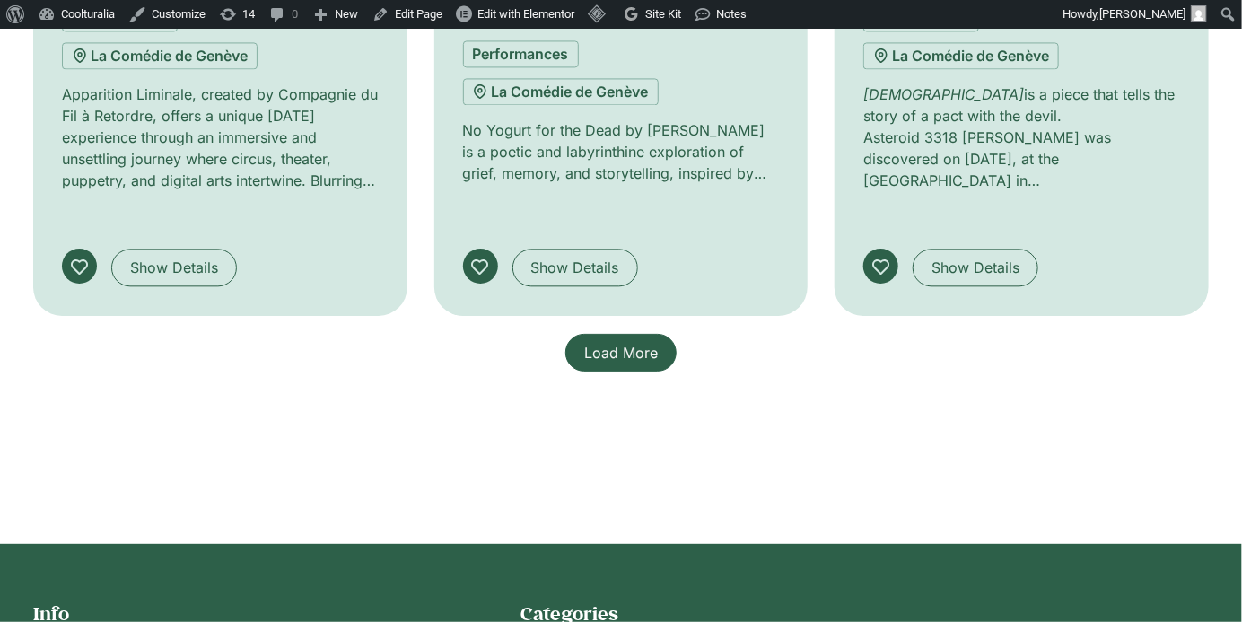
click at [639, 334] on link "Load More" at bounding box center [620, 353] width 111 height 38
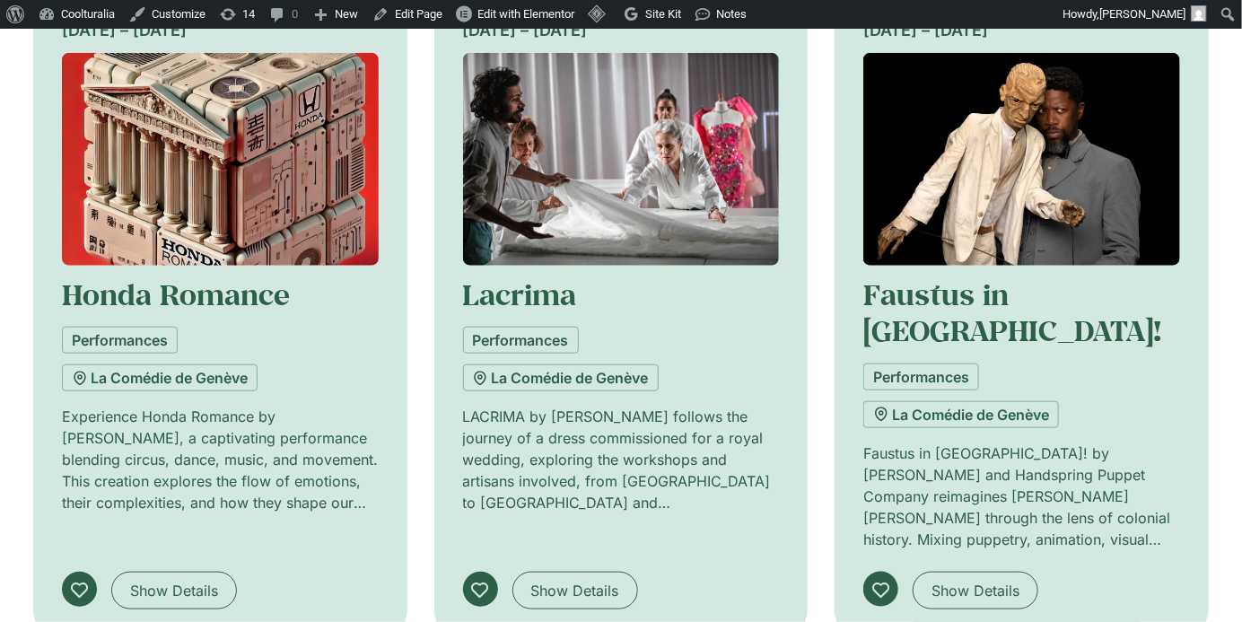
scroll to position [0, 0]
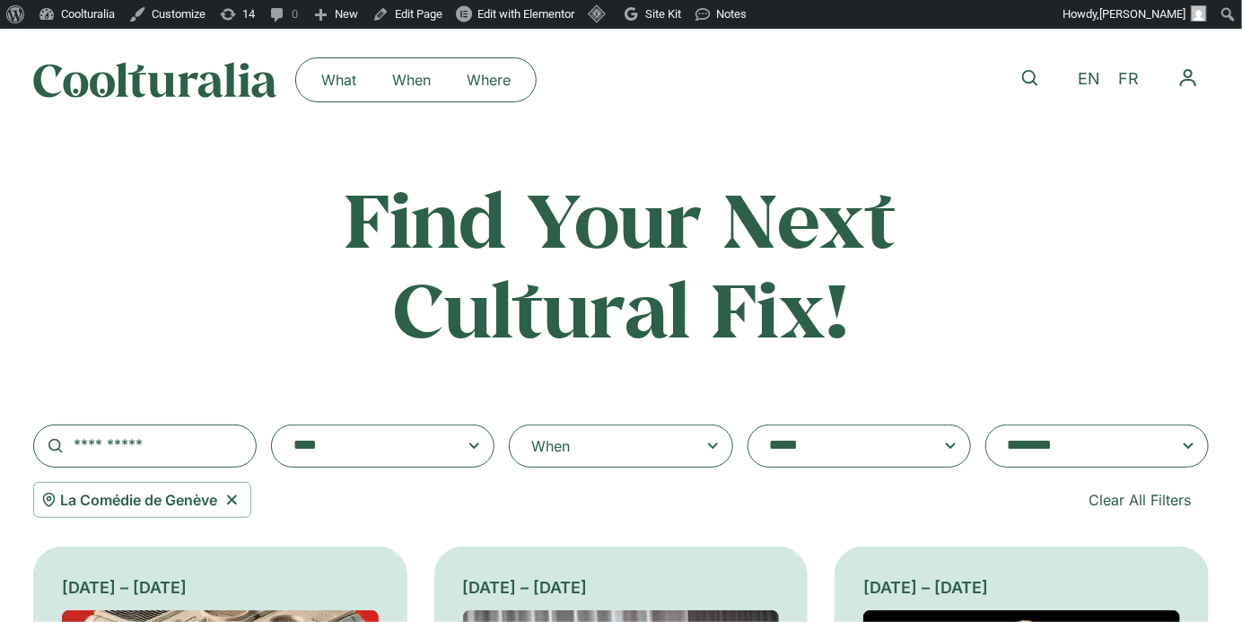
click at [228, 500] on icon at bounding box center [232, 500] width 22 height 22
select select
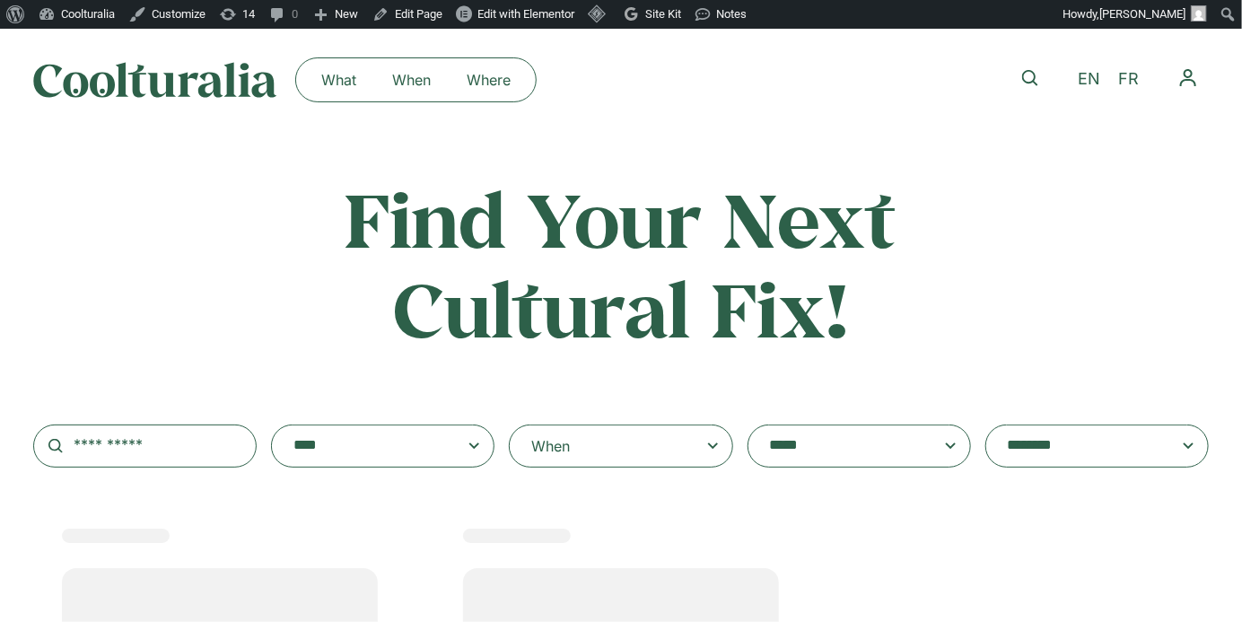
click at [914, 451] on textarea "**********" at bounding box center [842, 445] width 144 height 25
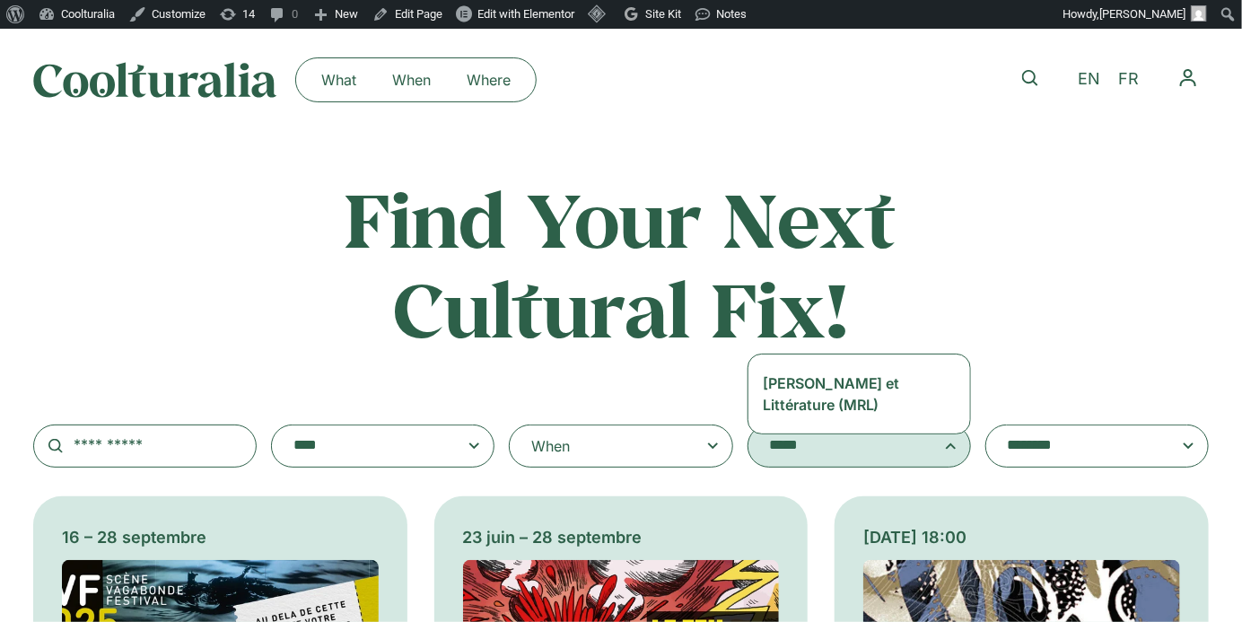
type textarea "*****"
select select "***"
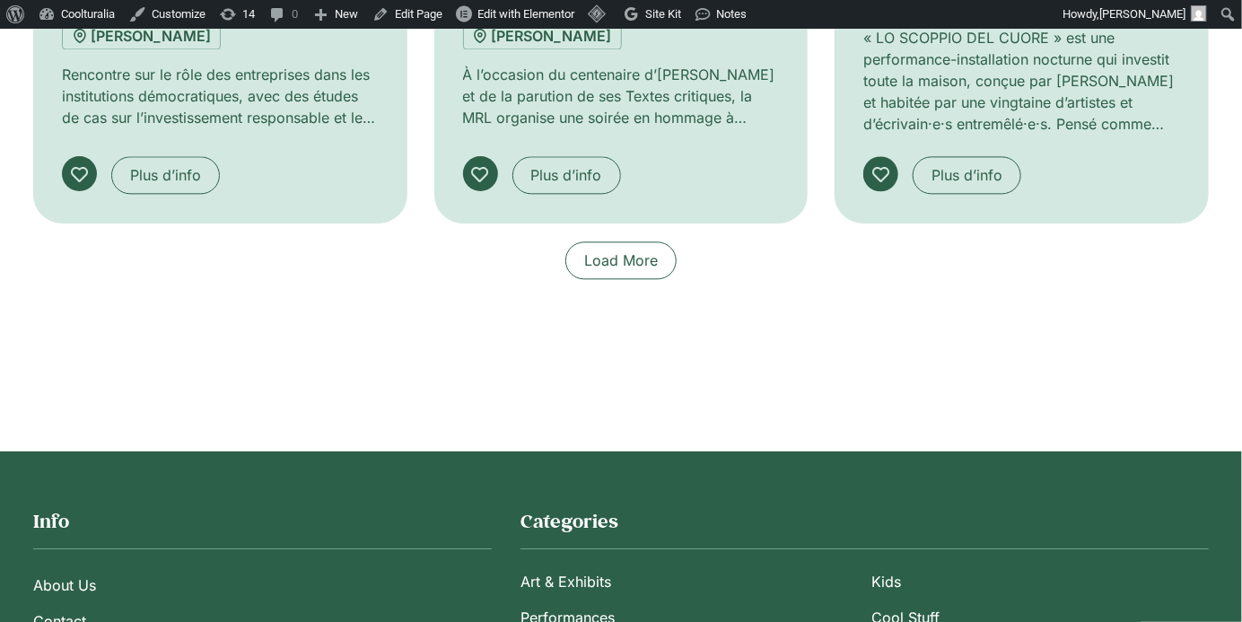
scroll to position [1611, 0]
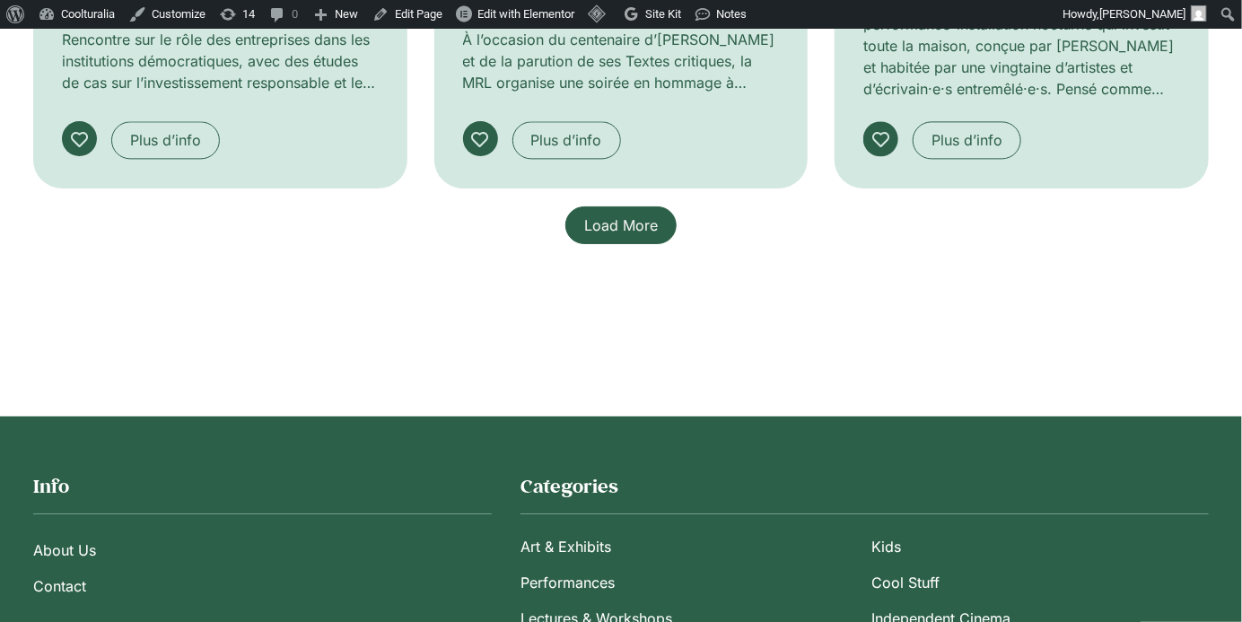
click at [617, 214] on span "Load More" at bounding box center [621, 225] width 74 height 22
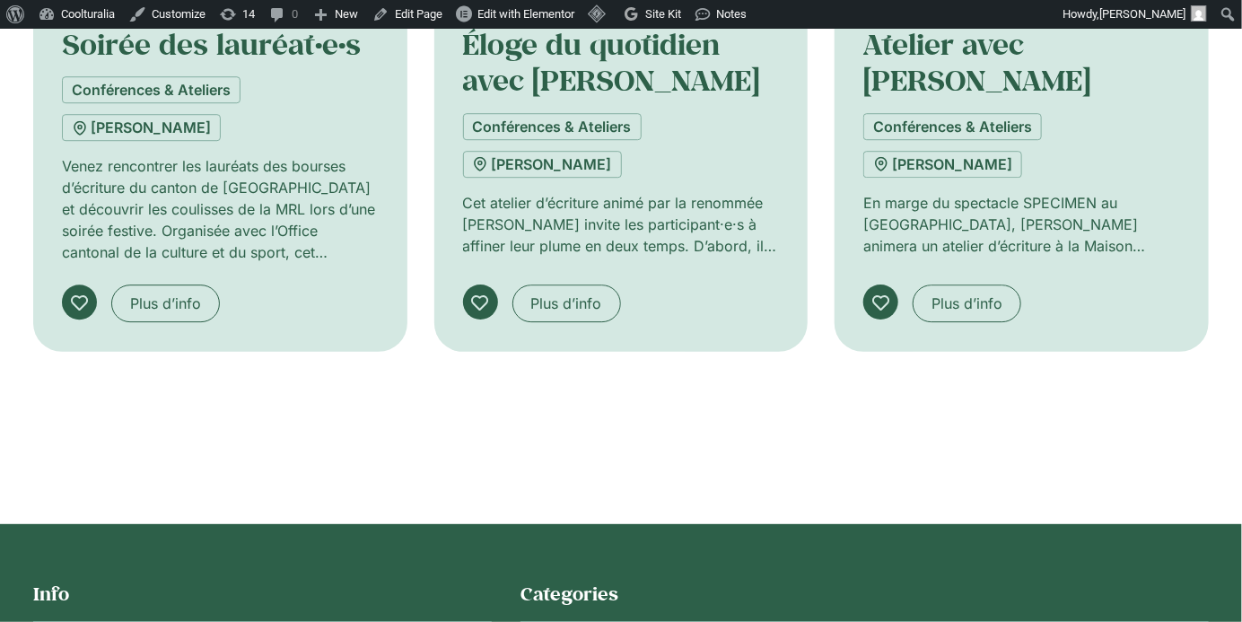
scroll to position [2220, 0]
